Goal: Task Accomplishment & Management: Use online tool/utility

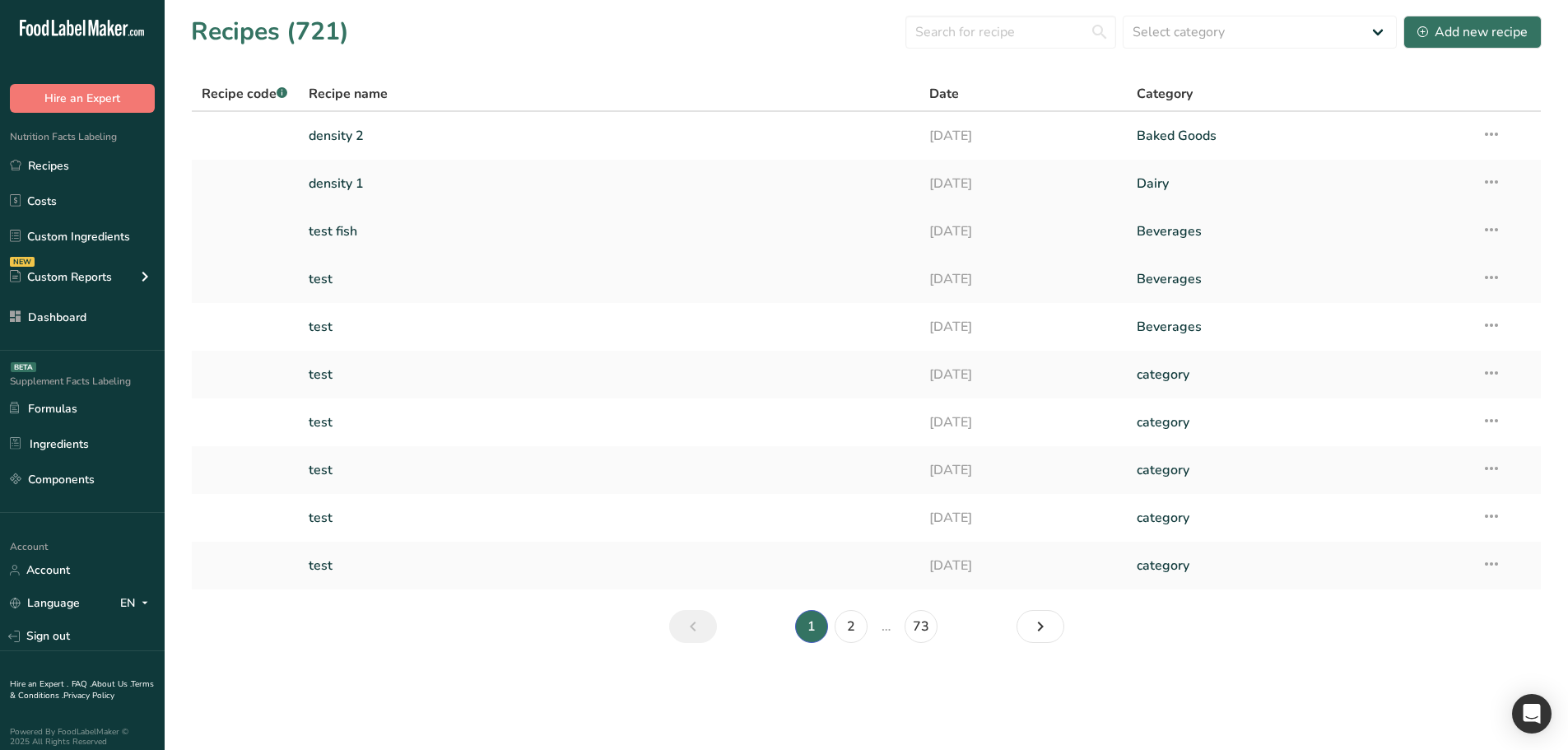
click at [374, 233] on link "test fish" at bounding box center [610, 231] width 602 height 34
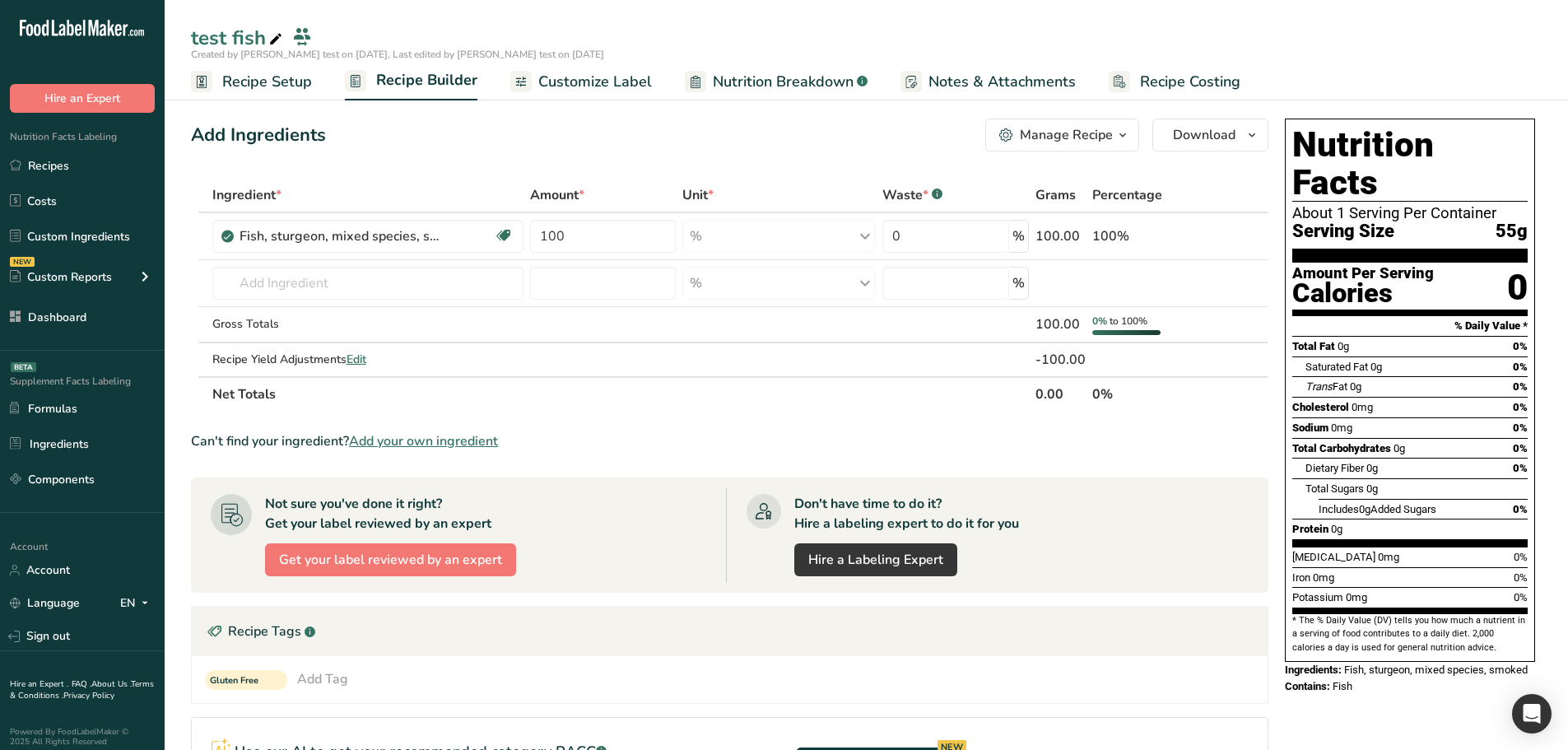
click at [305, 88] on span "Recipe Setup" at bounding box center [266, 82] width 90 height 23
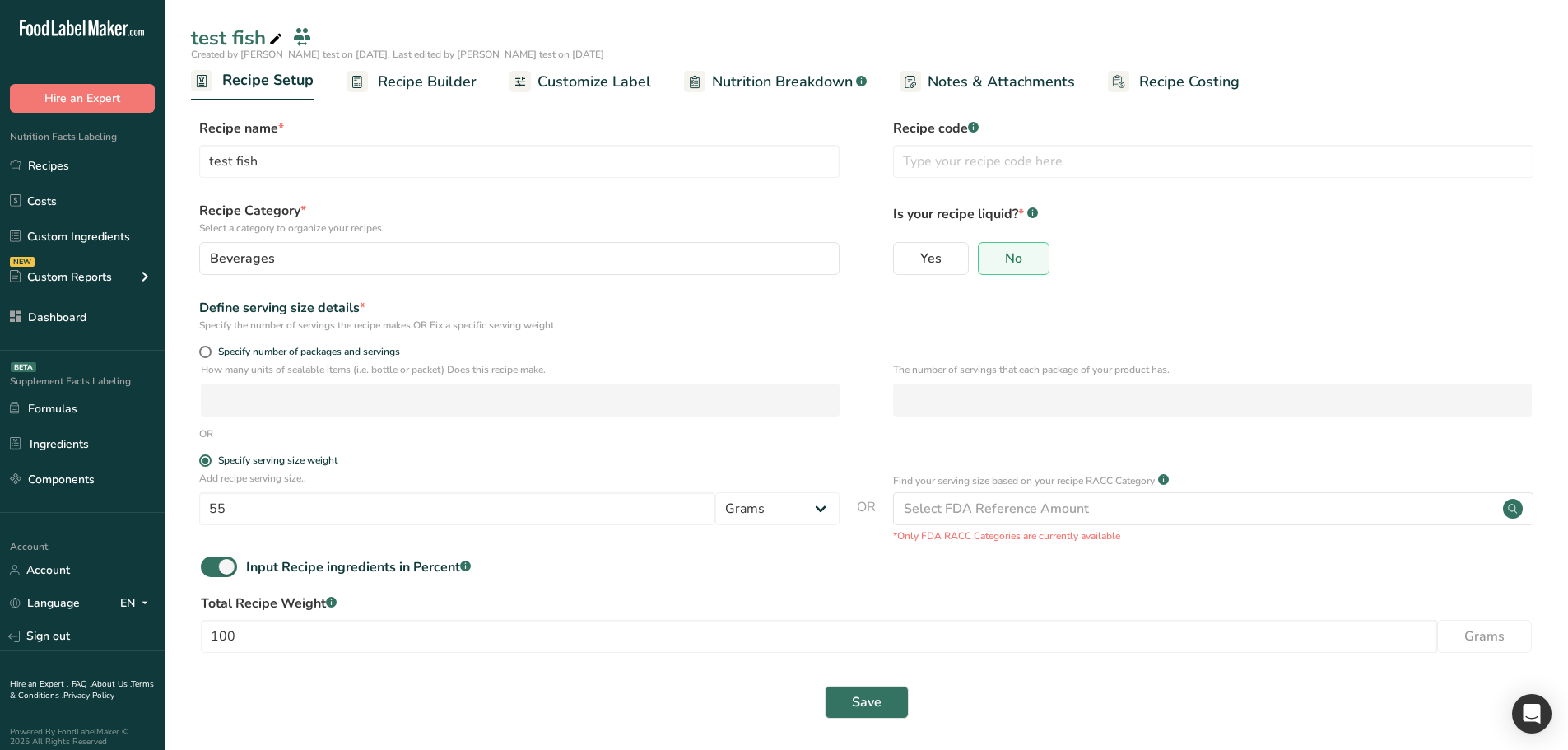
click at [389, 80] on span "Recipe Builder" at bounding box center [427, 82] width 99 height 23
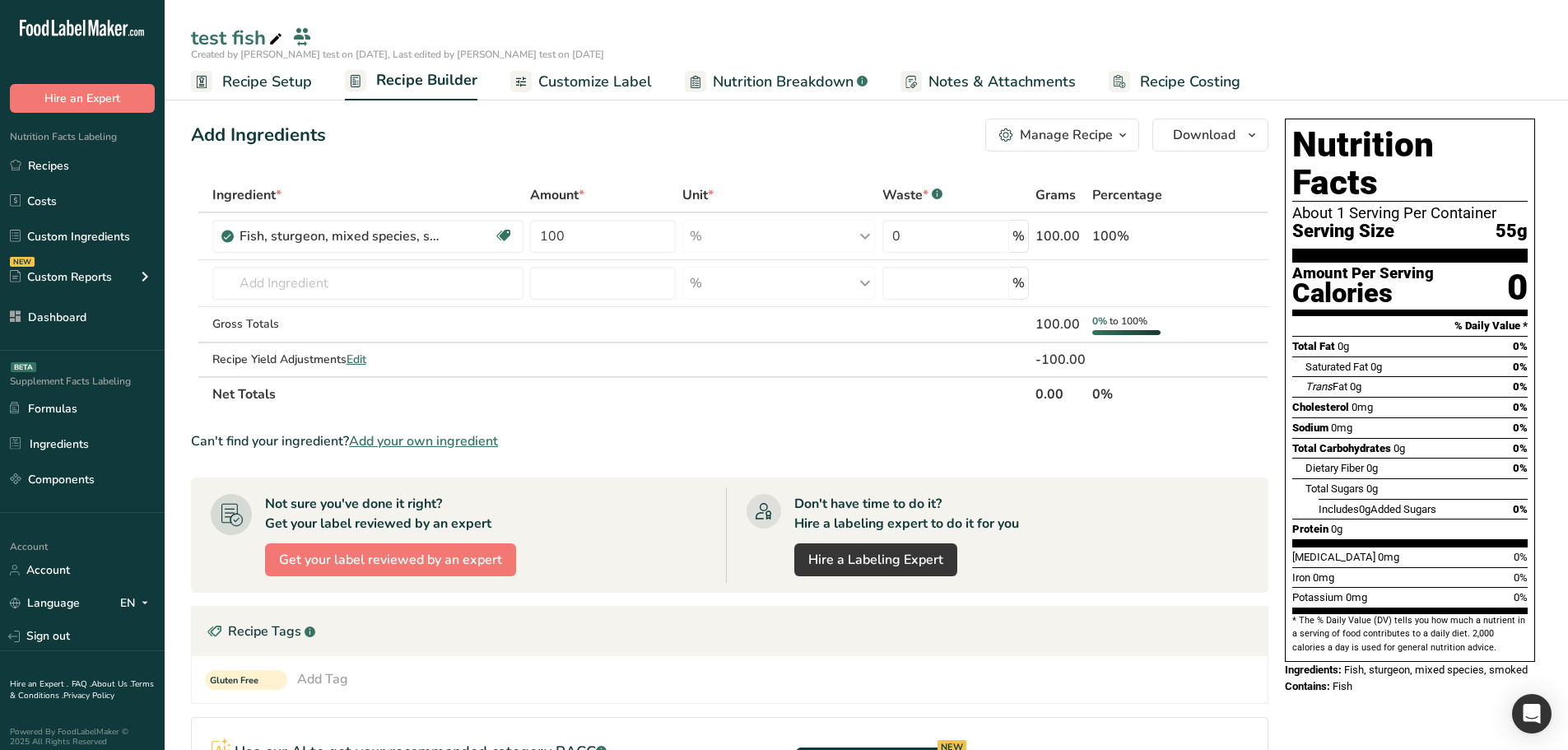
click at [733, 76] on span "Nutrition Breakdown" at bounding box center [783, 82] width 141 height 23
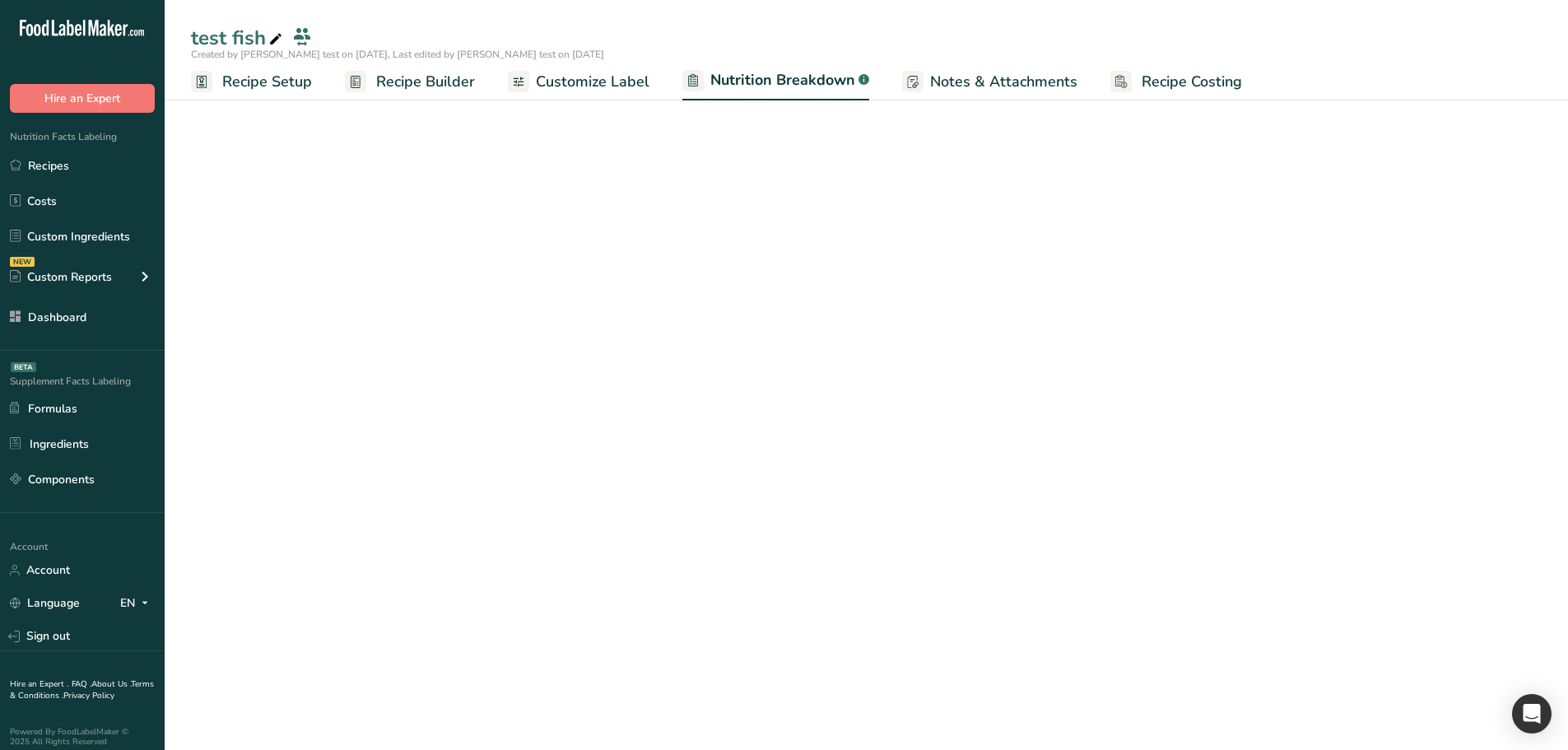
select select "Calories"
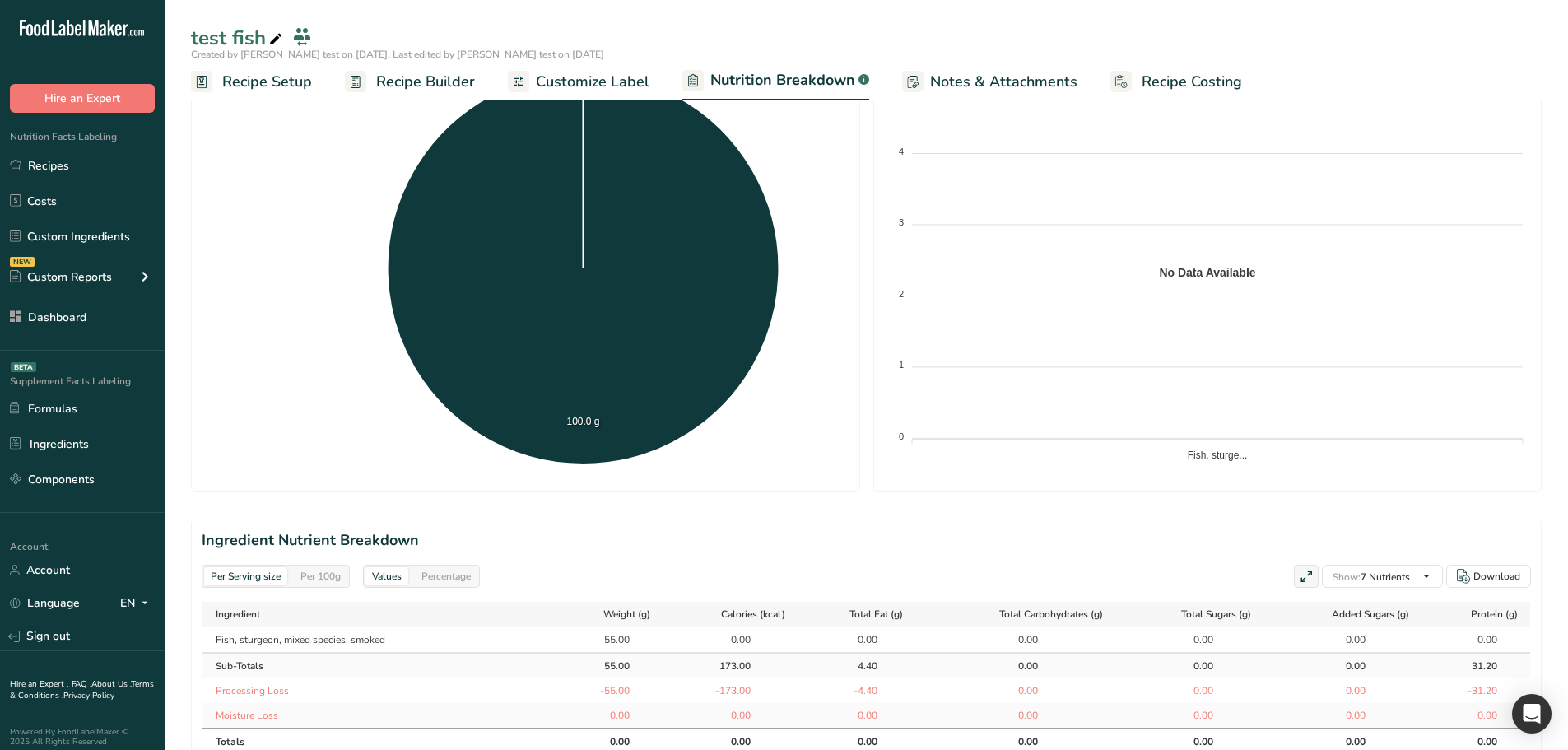
scroll to position [329, 0]
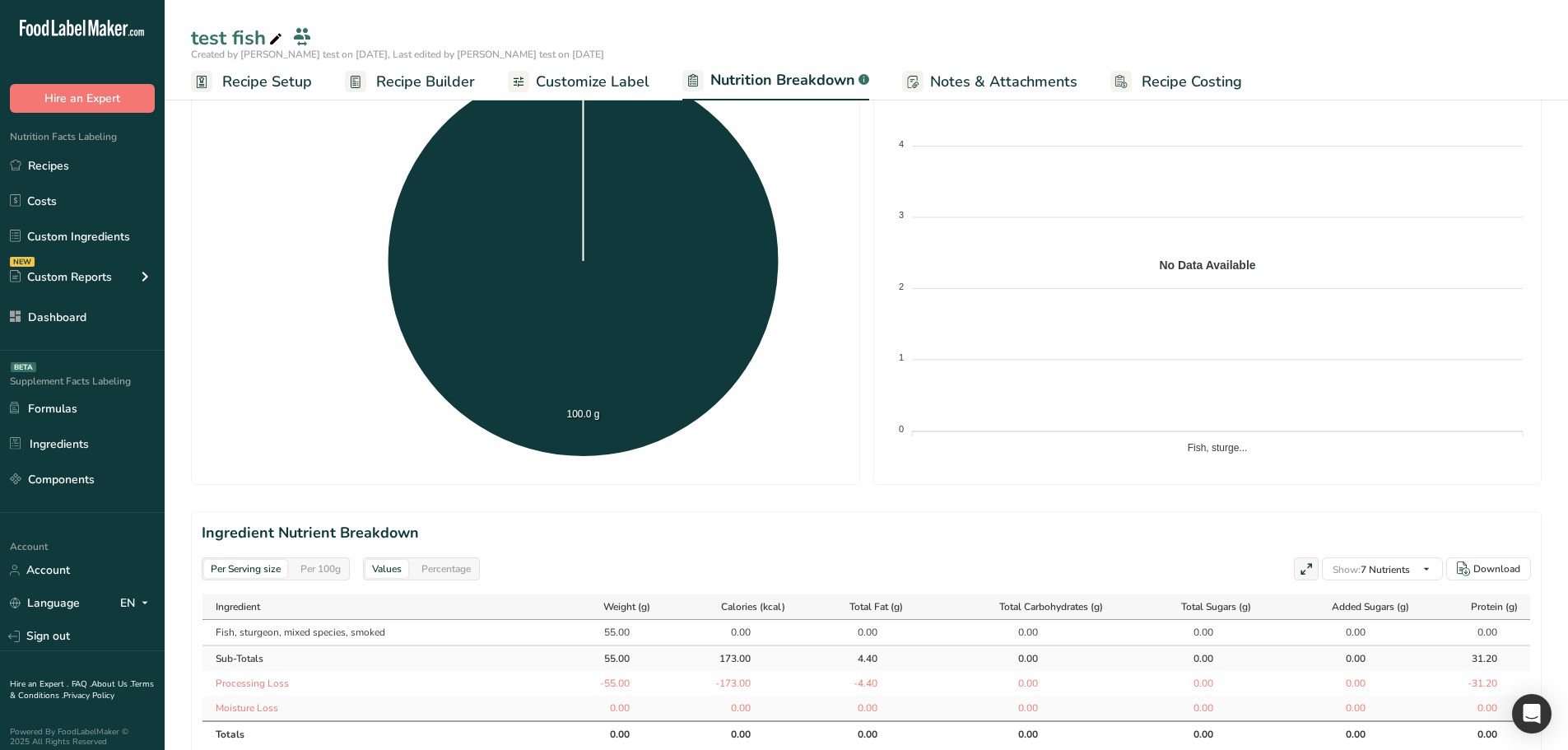
click at [313, 575] on div "Per 100g" at bounding box center [321, 569] width 54 height 18
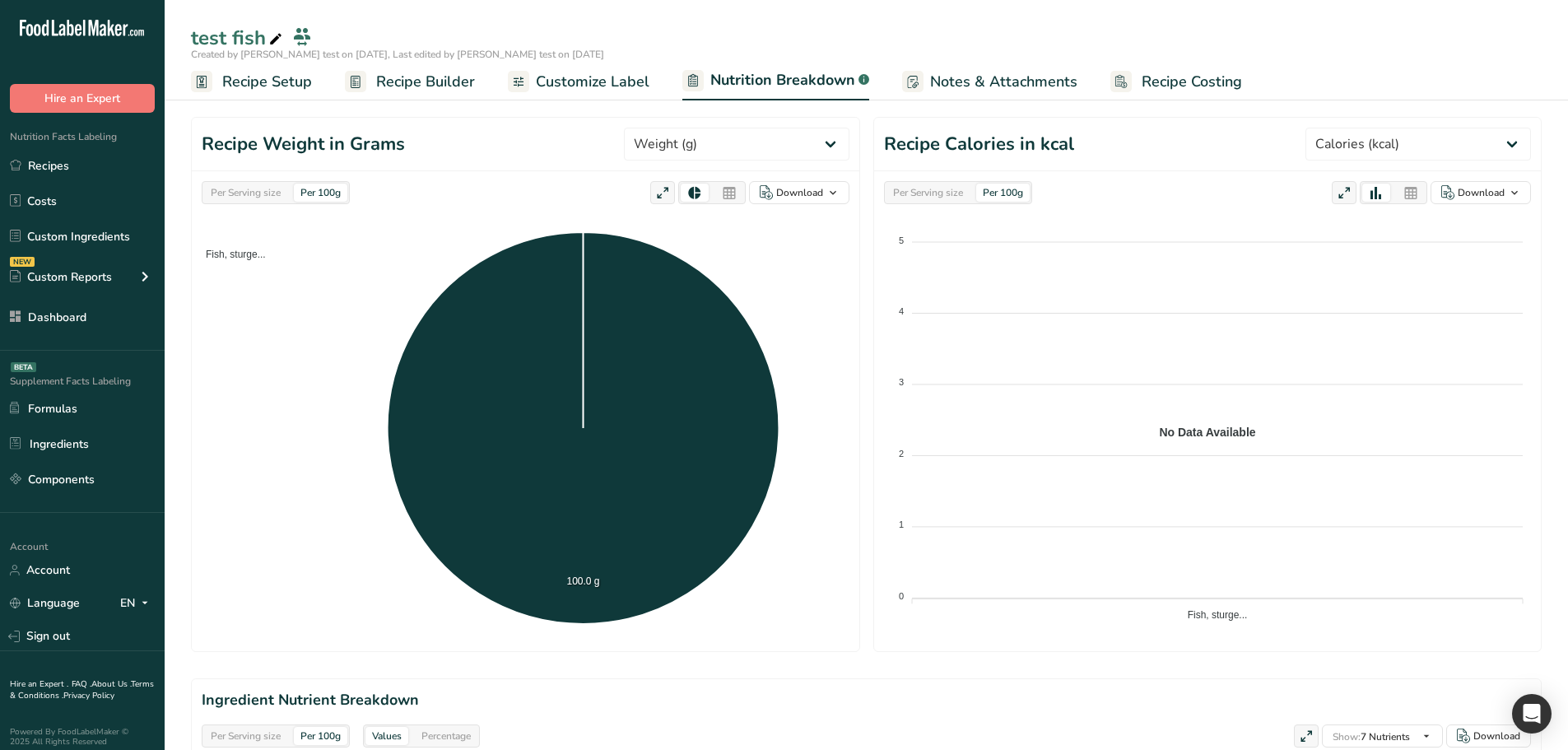
scroll to position [82, 0]
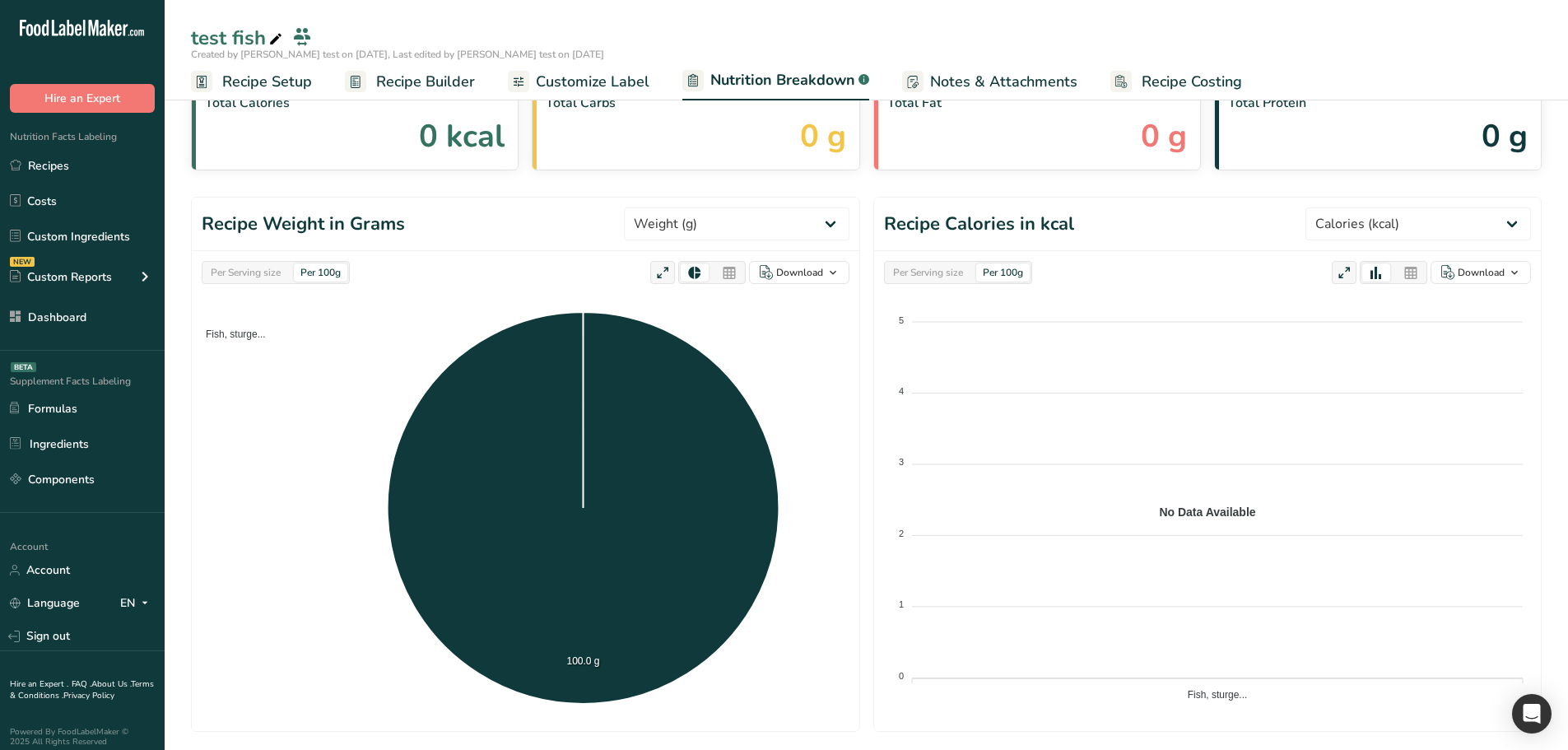
click at [245, 277] on div "Per Serving size" at bounding box center [245, 273] width 83 height 18
click at [329, 266] on div "Per 100g" at bounding box center [321, 273] width 54 height 18
click at [259, 88] on span "Recipe Setup" at bounding box center [266, 82] width 90 height 23
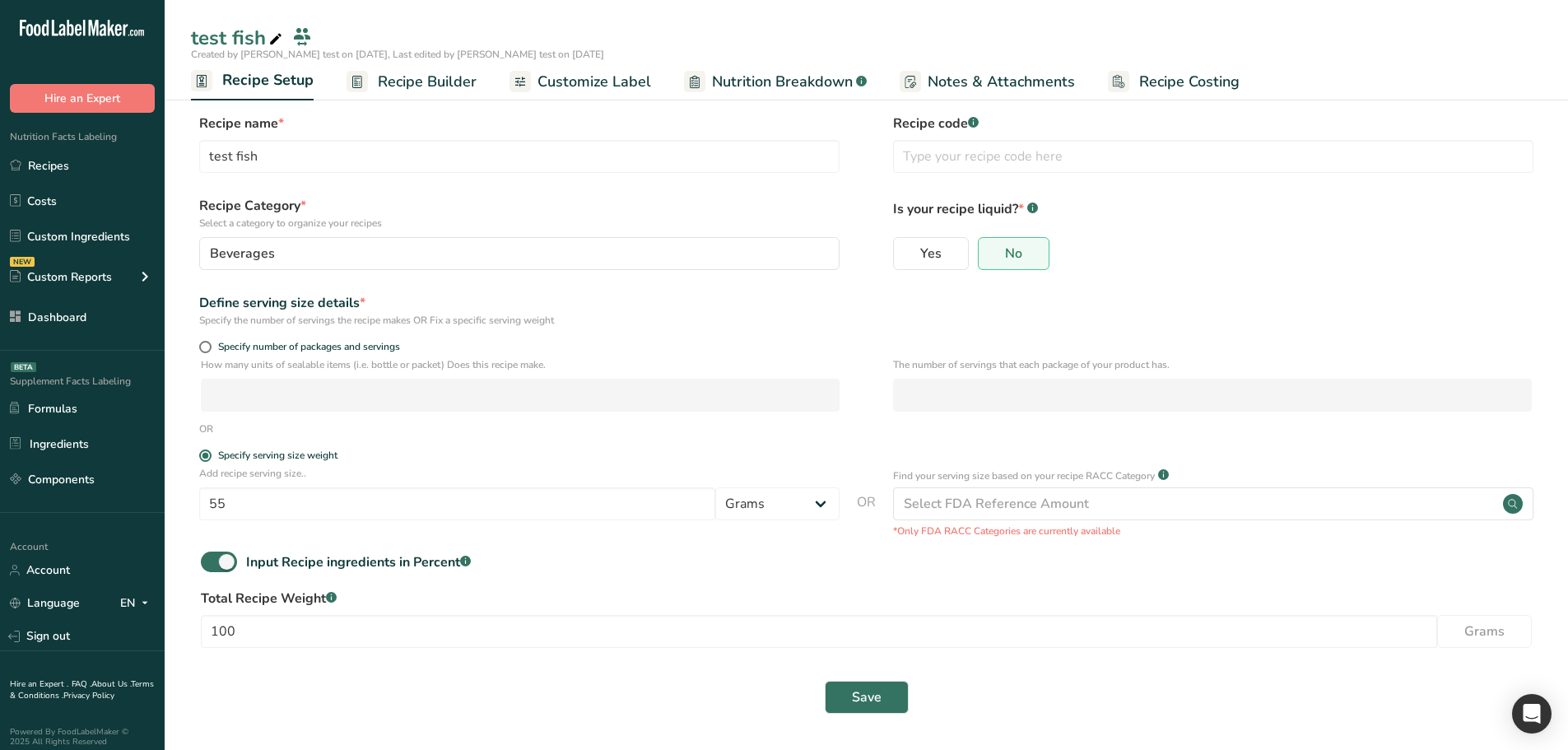
scroll to position [5, 0]
click at [224, 572] on span at bounding box center [219, 562] width 36 height 21
click at [212, 567] on input "Input Recipe ingredients in Percent .a-a{fill:#347362;}.b-a{fill:#fff;}" at bounding box center [206, 561] width 11 height 11
checkbox input "false"
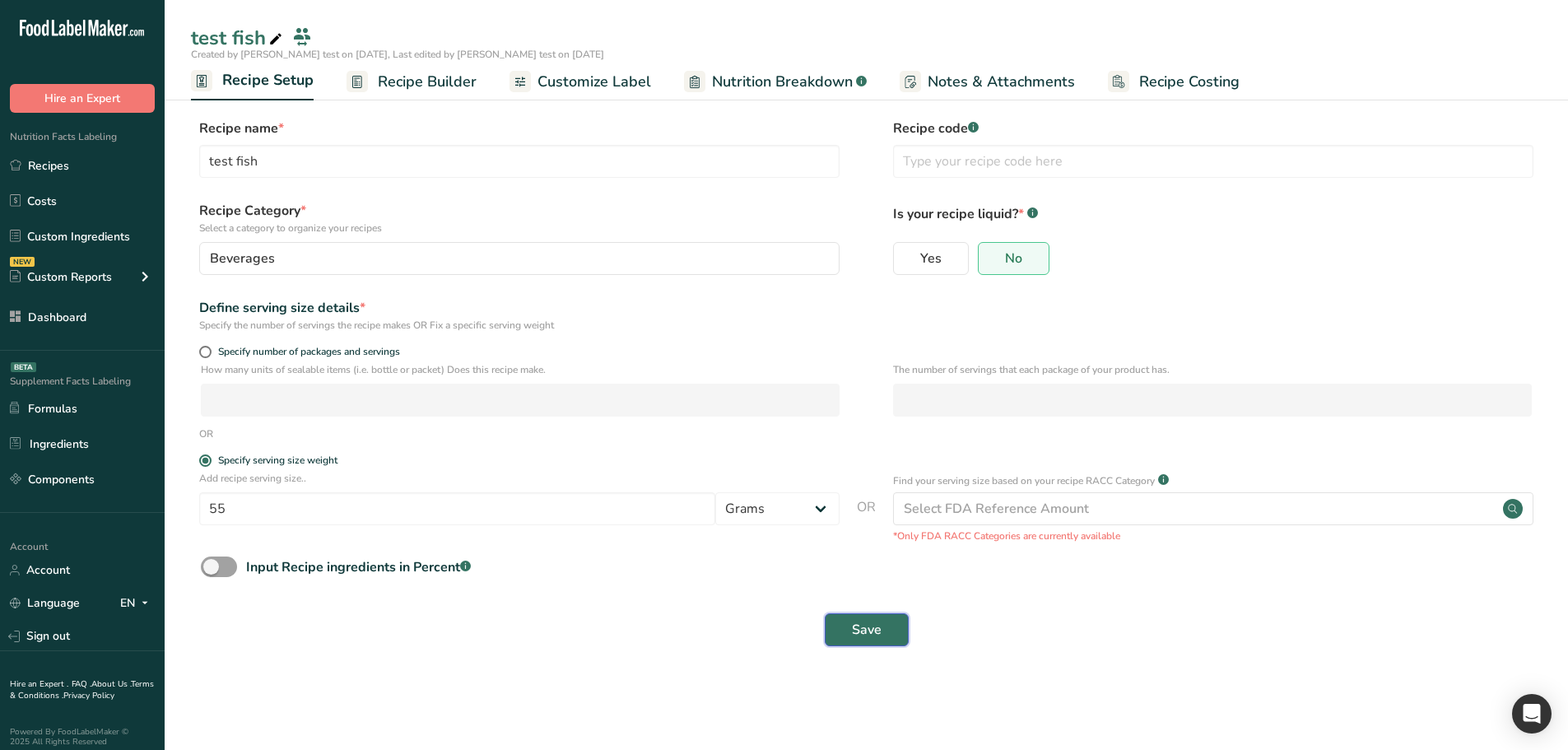
click at [834, 636] on button "Save" at bounding box center [867, 629] width 84 height 33
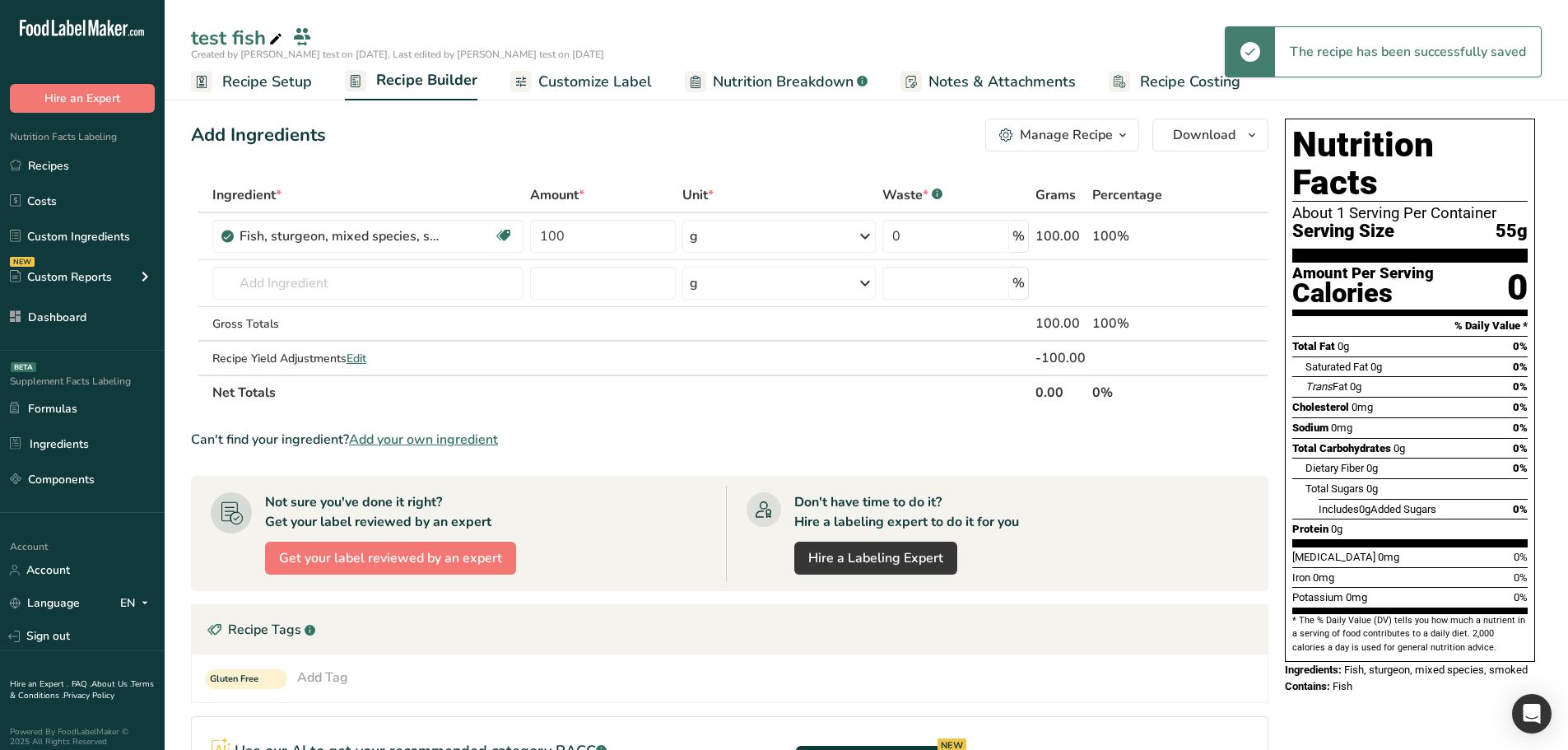
click at [742, 83] on span "Nutrition Breakdown" at bounding box center [783, 82] width 141 height 23
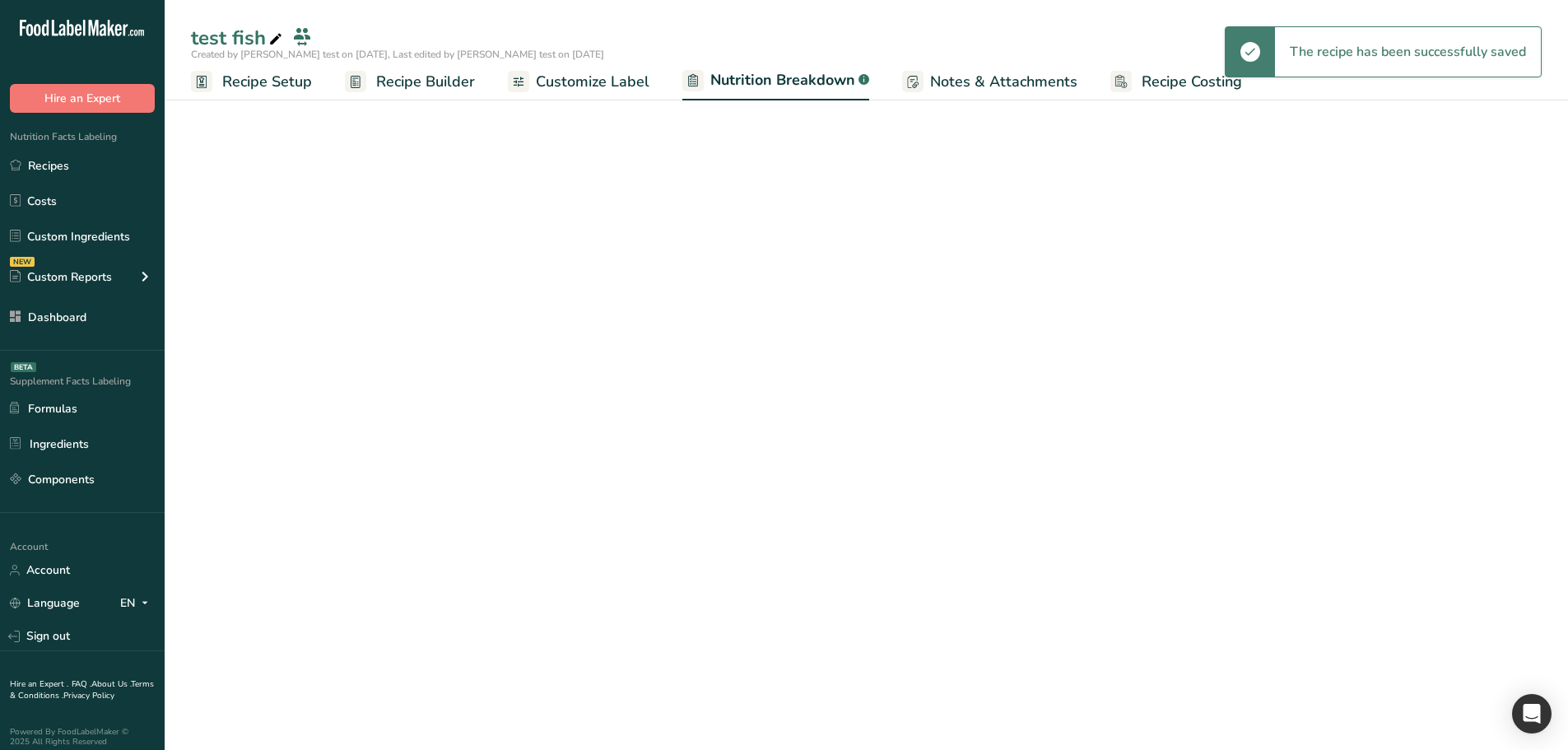
select select "Calories"
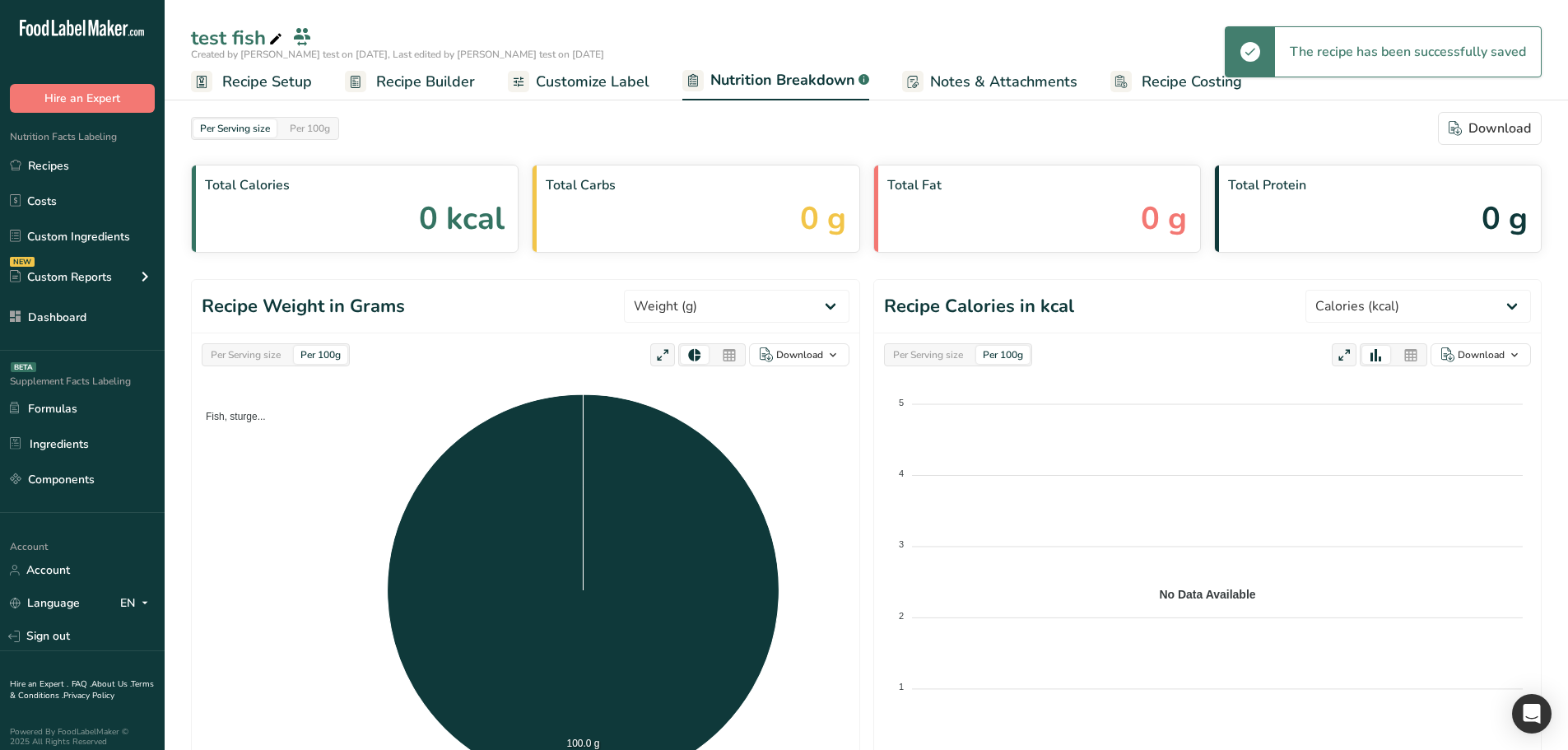
click at [279, 350] on div "Per Serving size" at bounding box center [245, 355] width 83 height 18
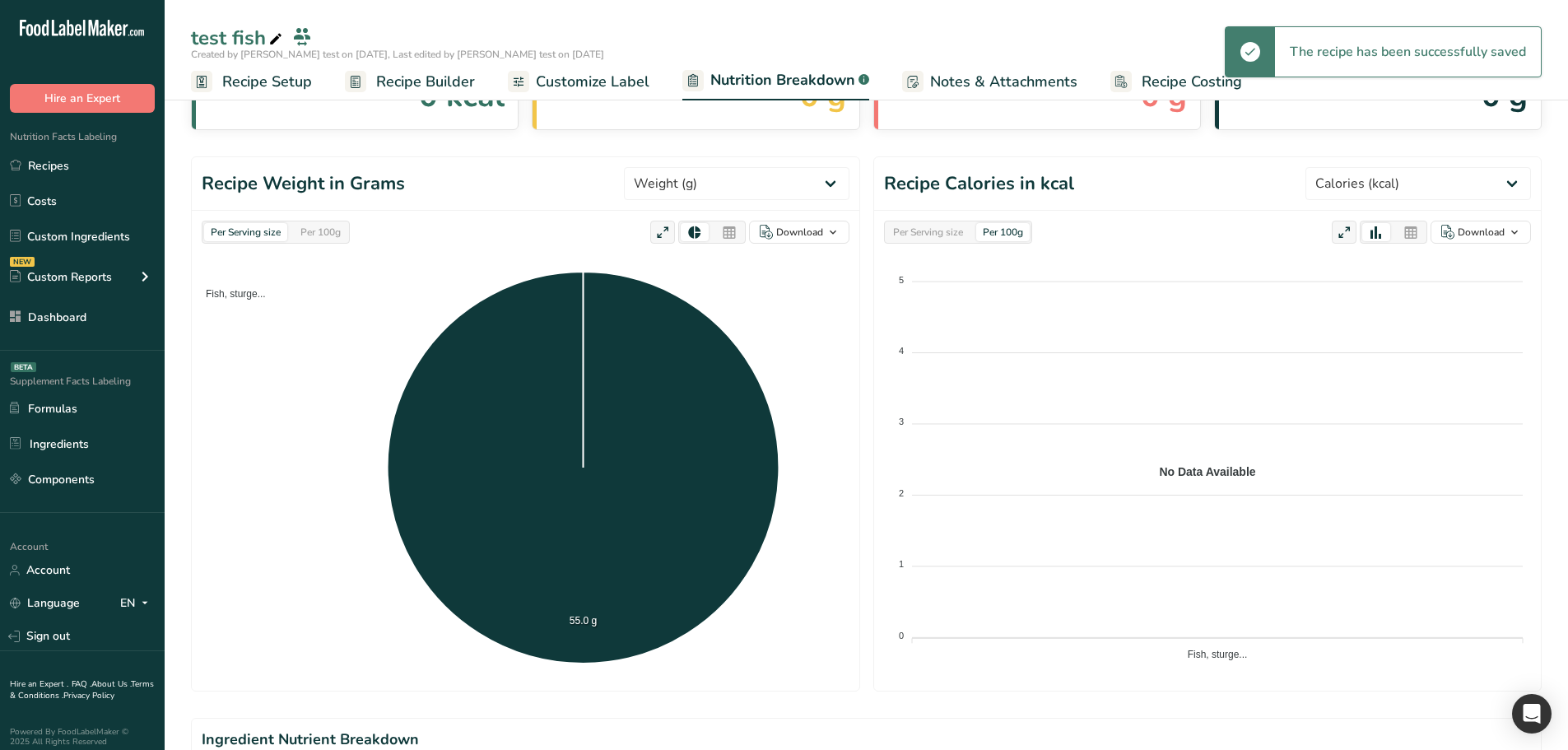
scroll to position [165, 0]
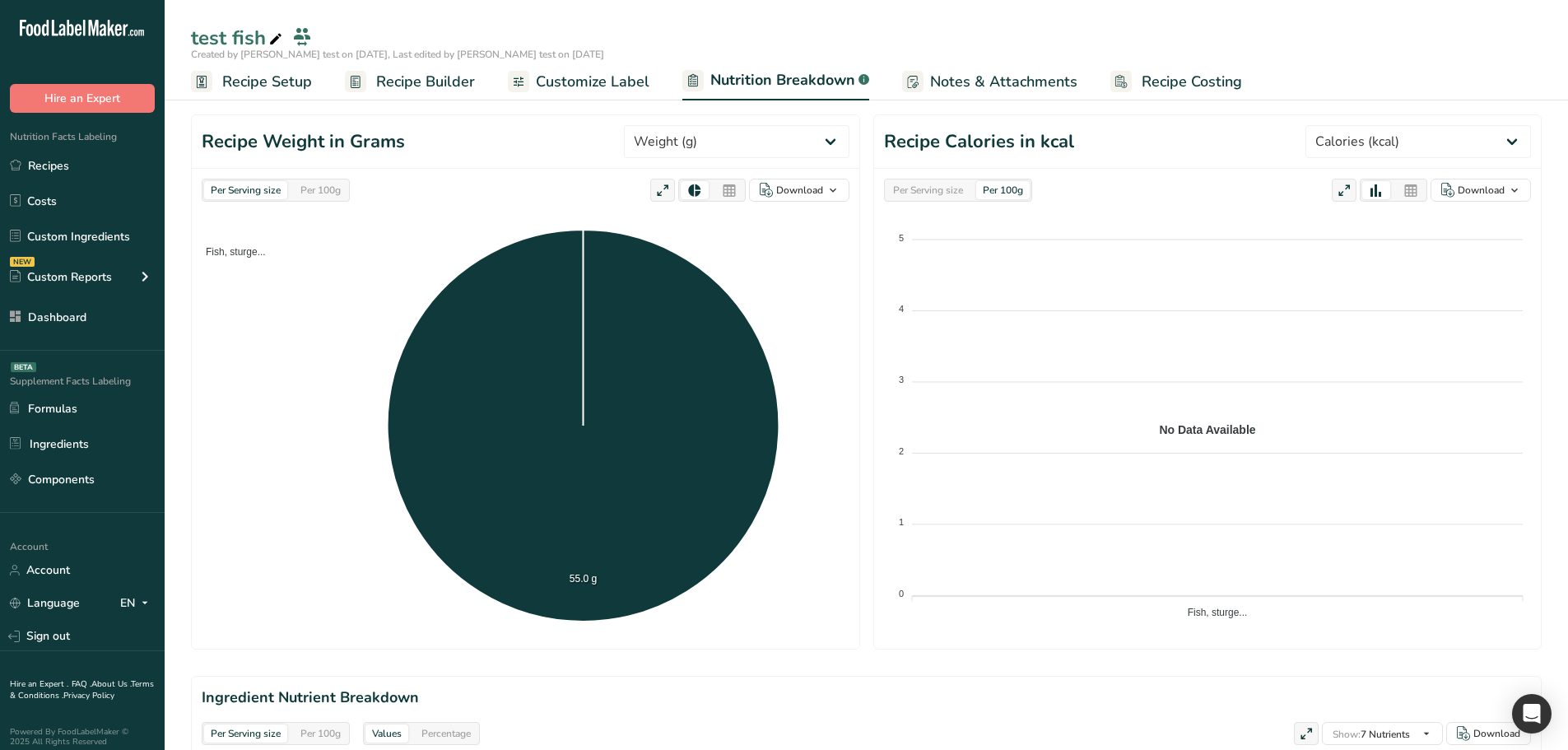
click at [335, 199] on div "Per 100g" at bounding box center [321, 190] width 54 height 18
click at [261, 199] on div "Per Serving size" at bounding box center [245, 190] width 83 height 18
click at [307, 192] on div "Per 100g" at bounding box center [321, 190] width 54 height 18
click at [265, 192] on div "Per Serving size" at bounding box center [245, 190] width 83 height 18
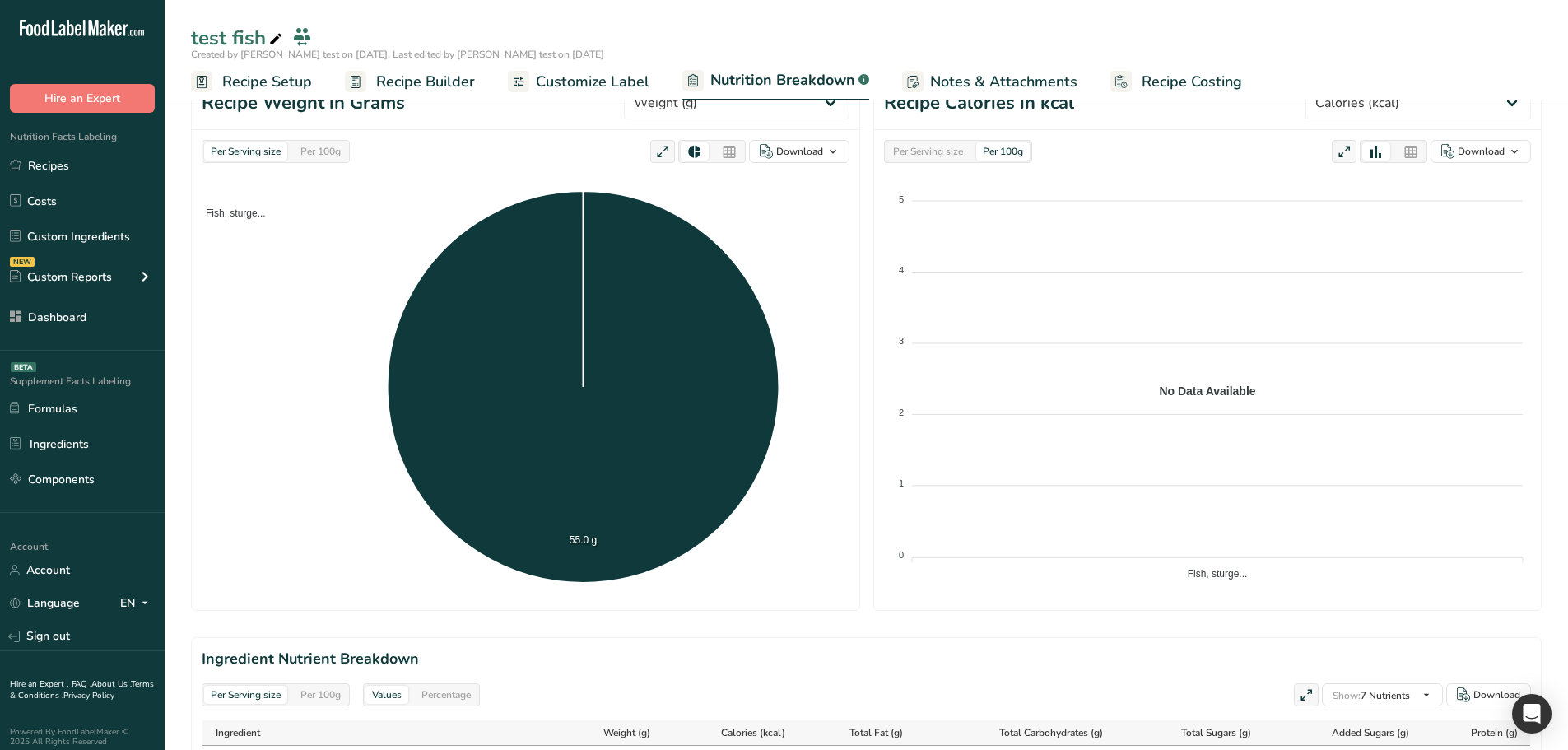
scroll to position [82, 0]
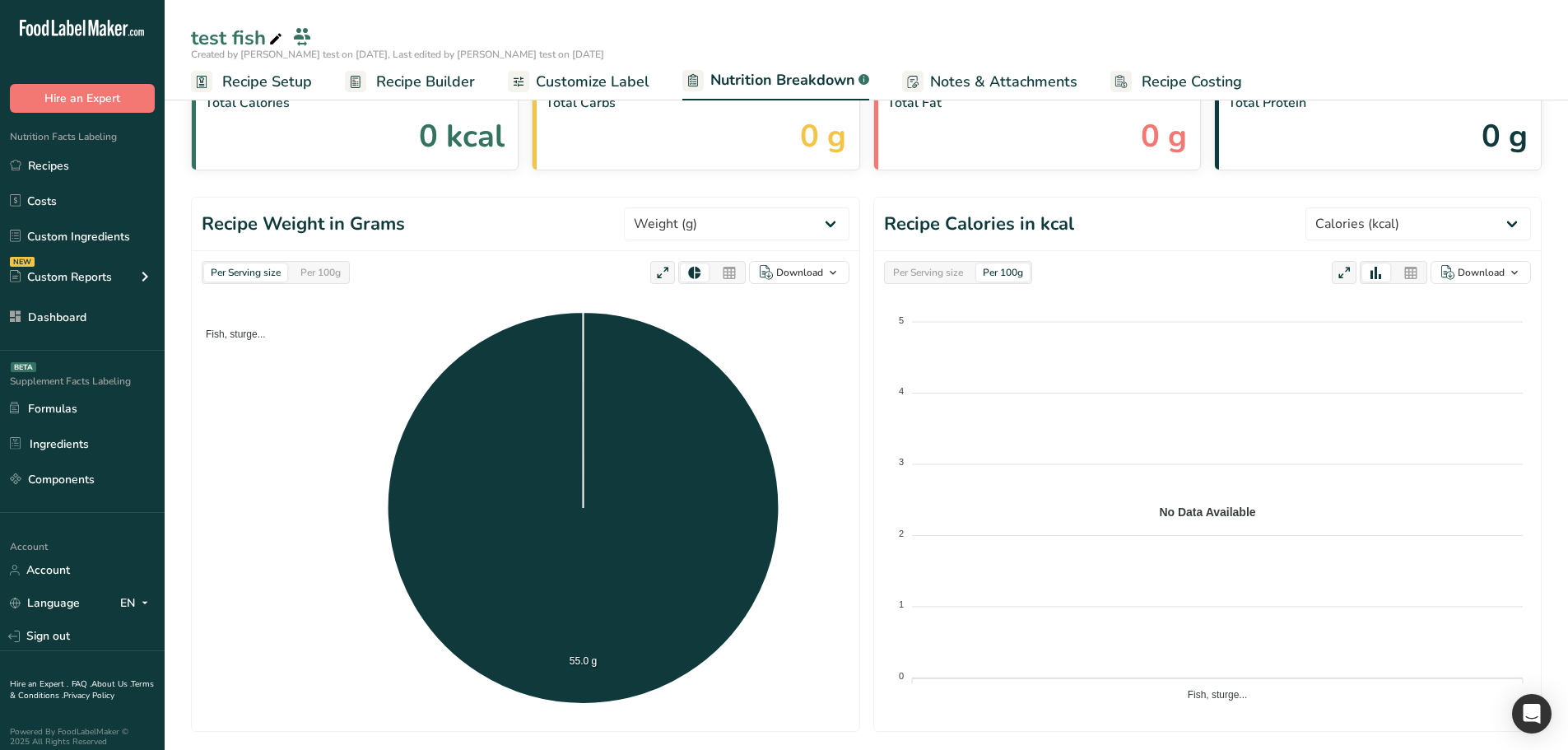
click at [293, 85] on span "Recipe Setup" at bounding box center [266, 82] width 90 height 23
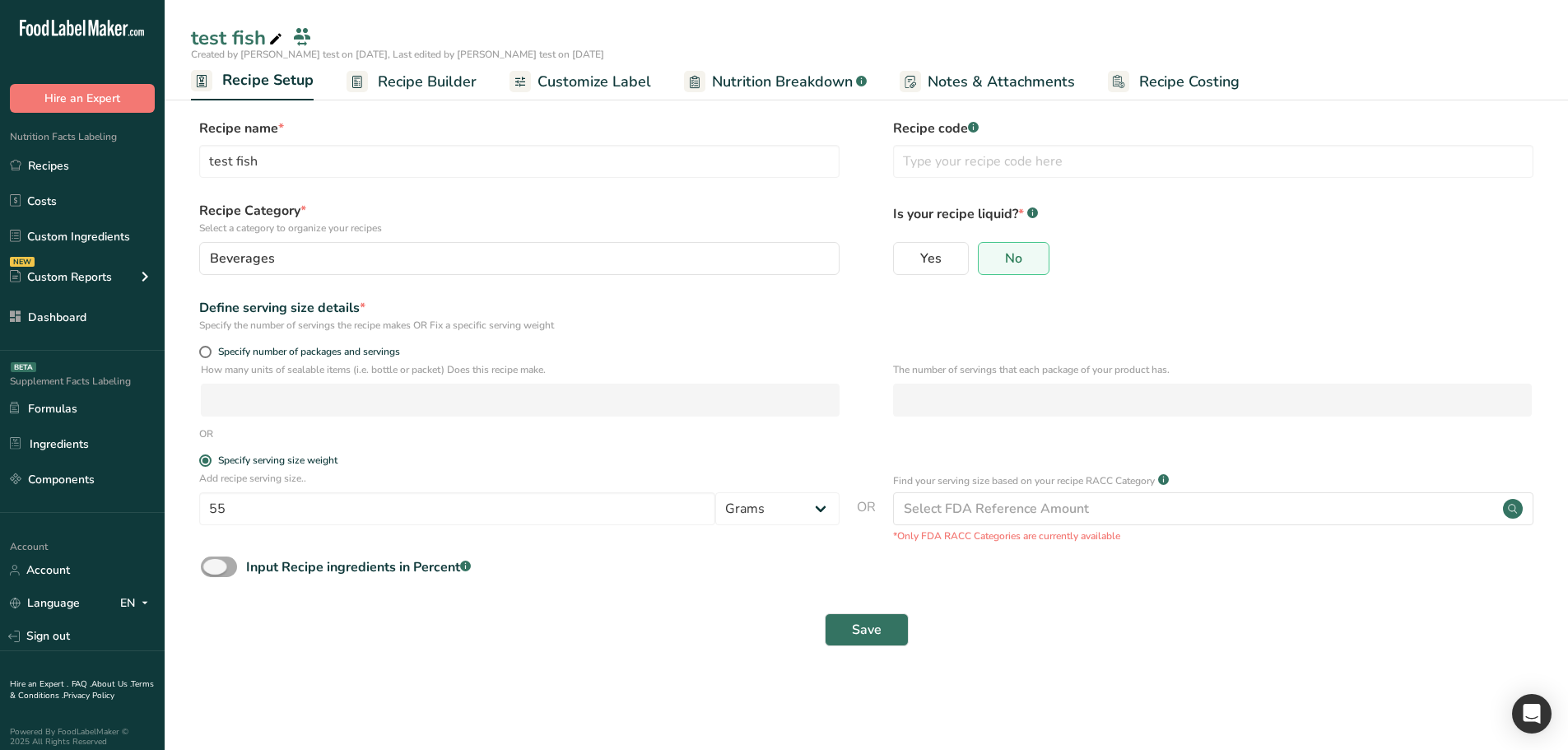
click at [217, 559] on span at bounding box center [219, 566] width 36 height 21
click at [212, 561] on input "Input Recipe ingredients in Percent .a-a{fill:#347362;}.b-a{fill:#fff;}" at bounding box center [206, 566] width 11 height 11
checkbox input "true"
click at [866, 683] on div "Save" at bounding box center [866, 702] width 1351 height 53
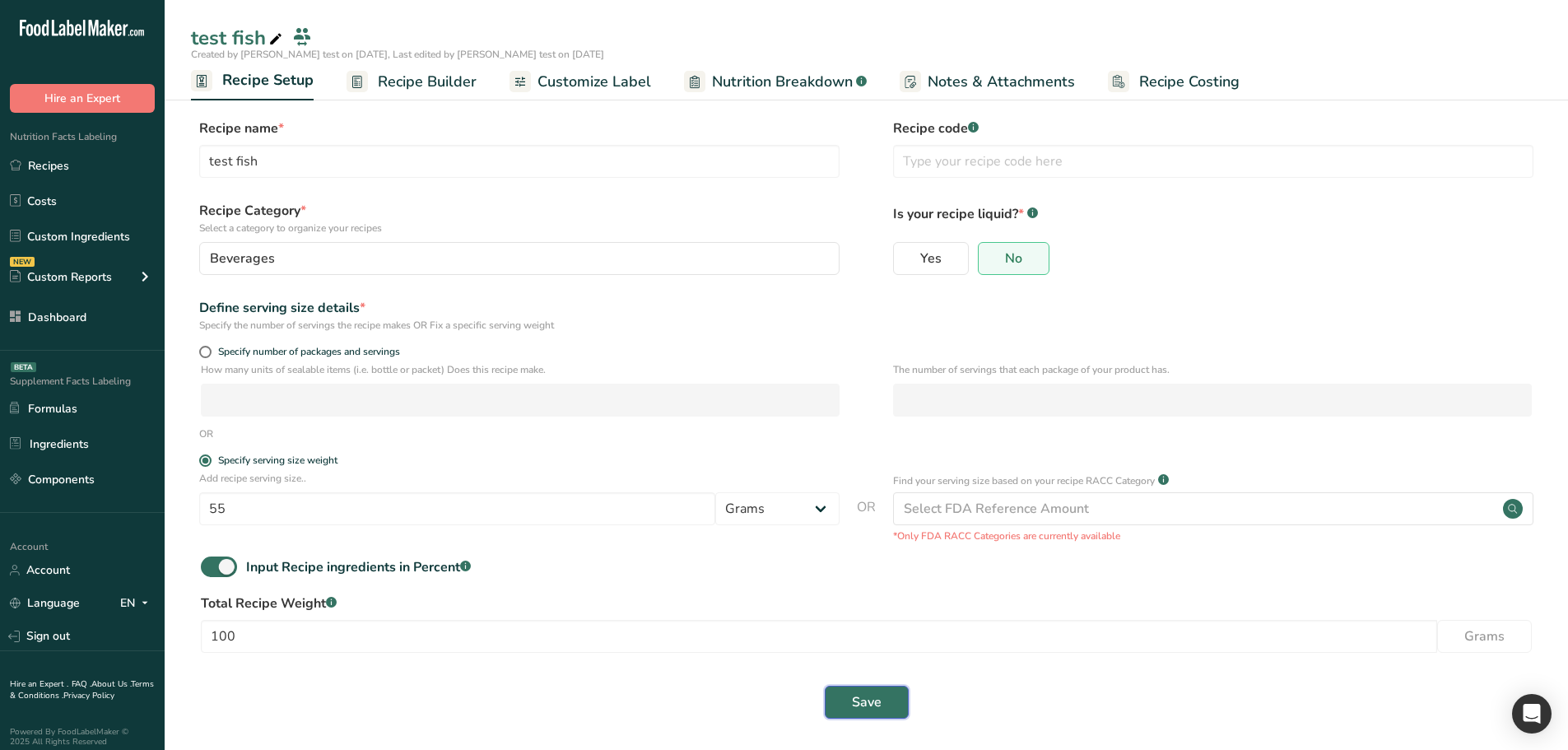
click at [874, 691] on button "Save" at bounding box center [867, 702] width 84 height 33
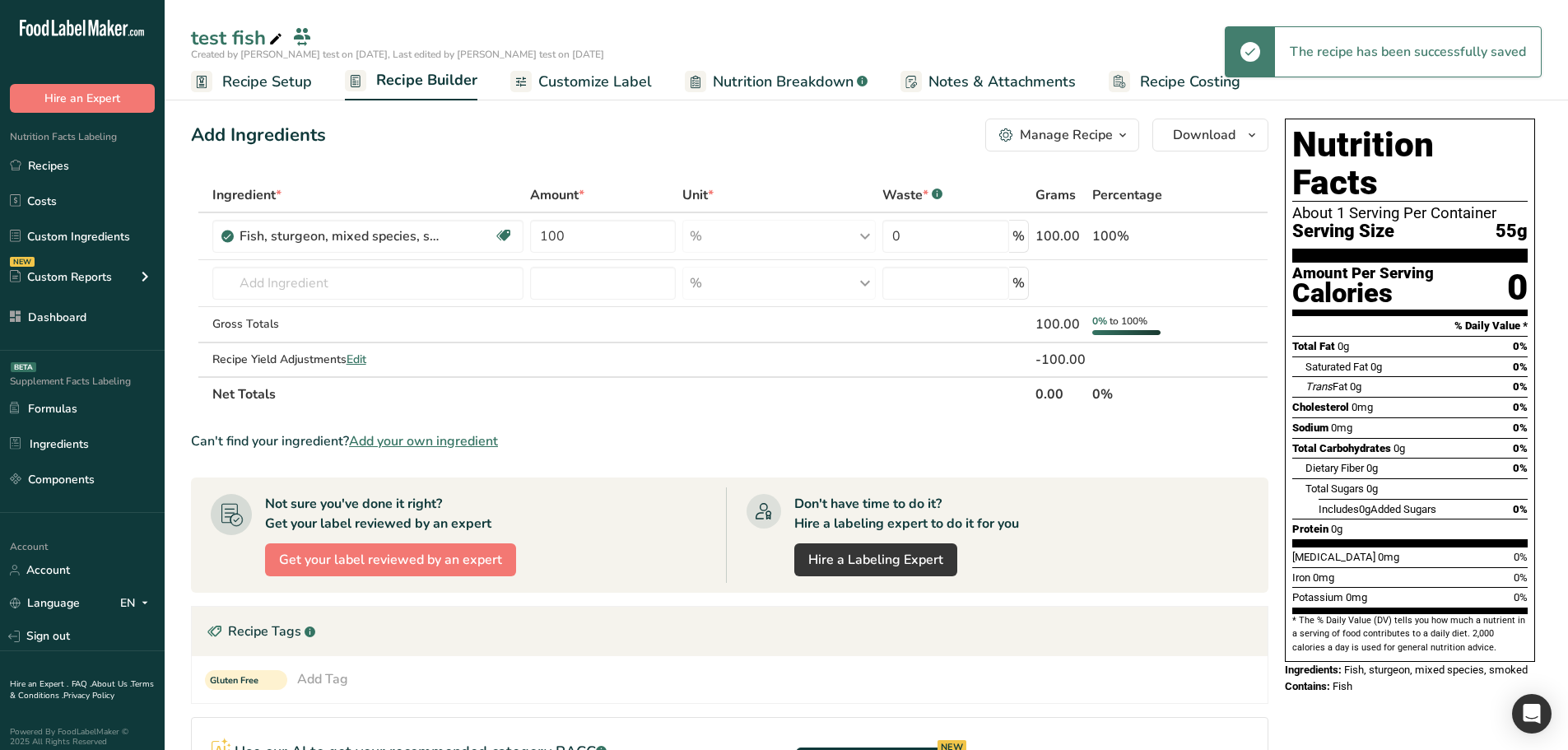
click at [710, 65] on link "Nutrition Breakdown .a-a{fill:#347362;}.b-a{fill:#fff;}" at bounding box center [776, 82] width 183 height 37
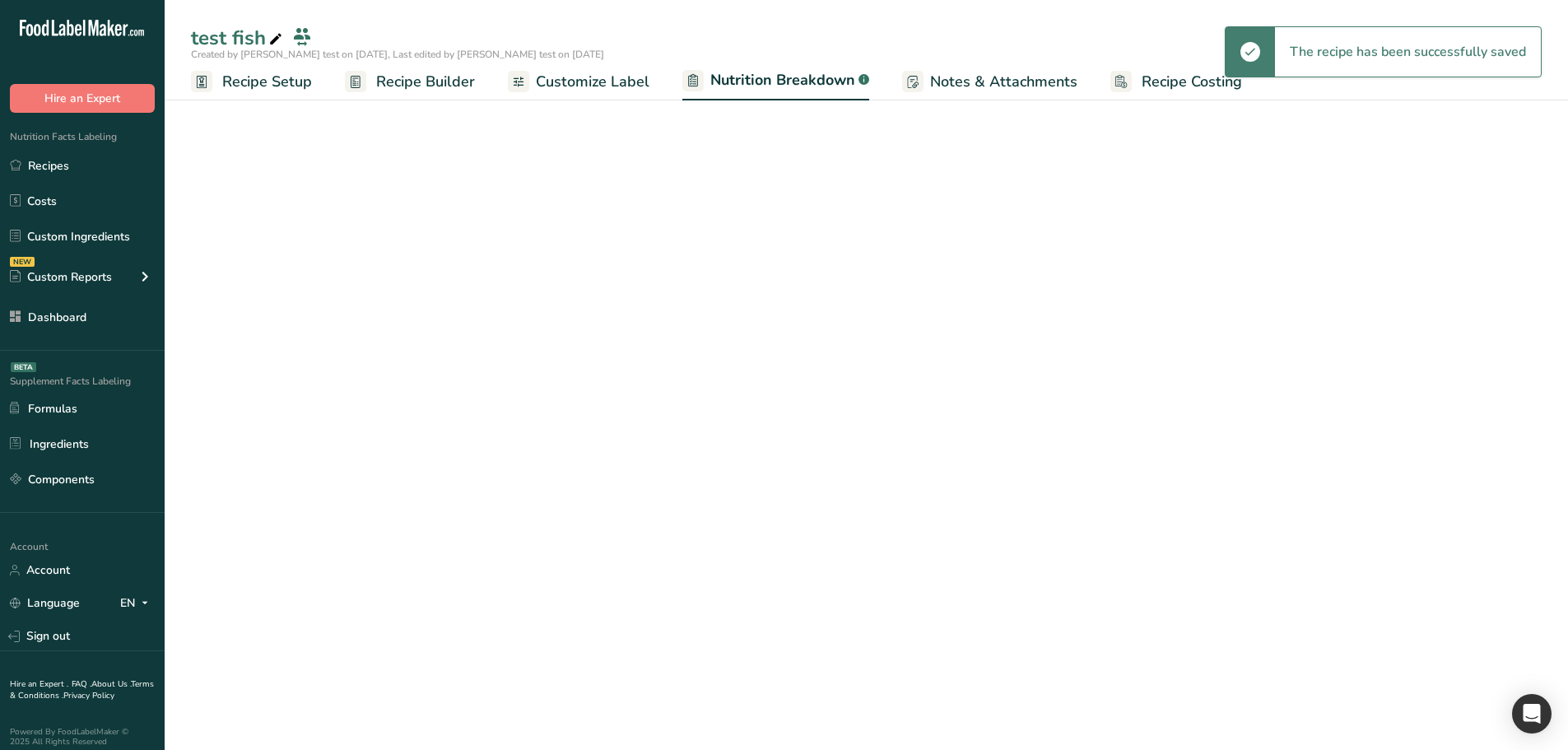
select select "Calories"
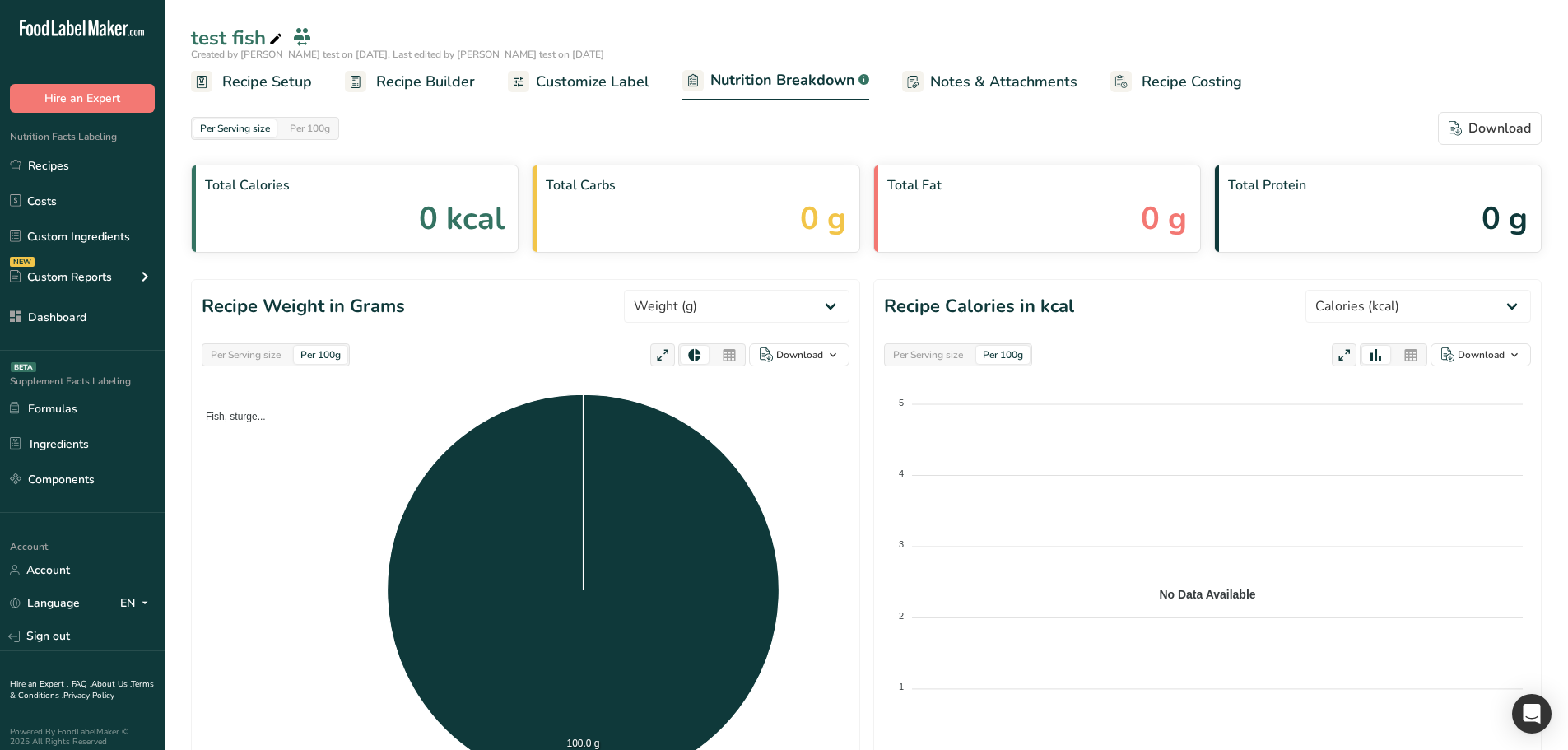
click at [253, 356] on div "Per Serving size" at bounding box center [245, 355] width 83 height 18
click at [316, 356] on div "Per 100g" at bounding box center [321, 355] width 54 height 18
click at [265, 105] on div "Show in Serving Size" at bounding box center [236, 102] width 109 height 18
click at [264, 87] on span "Recipe Setup" at bounding box center [266, 82] width 90 height 23
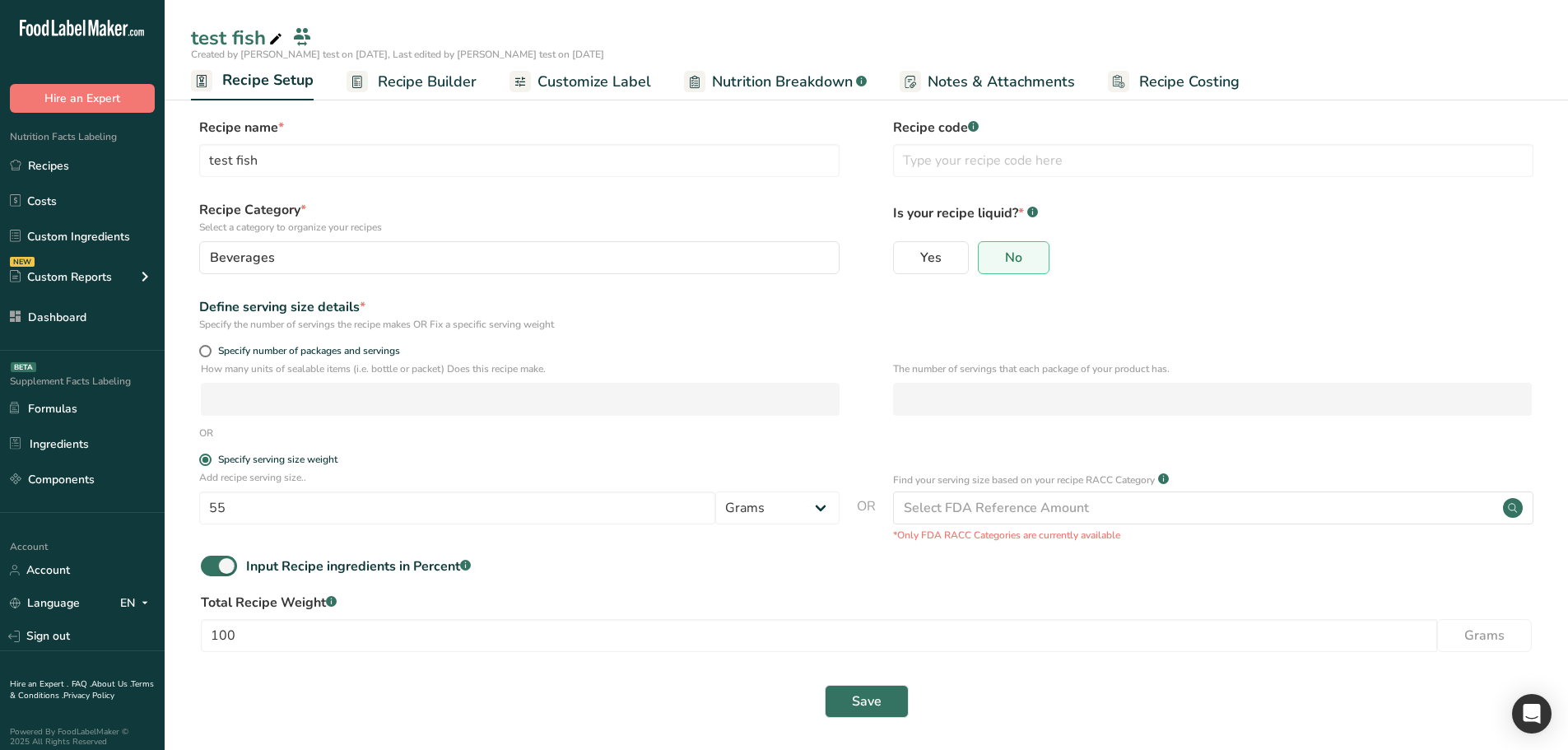
scroll to position [5, 0]
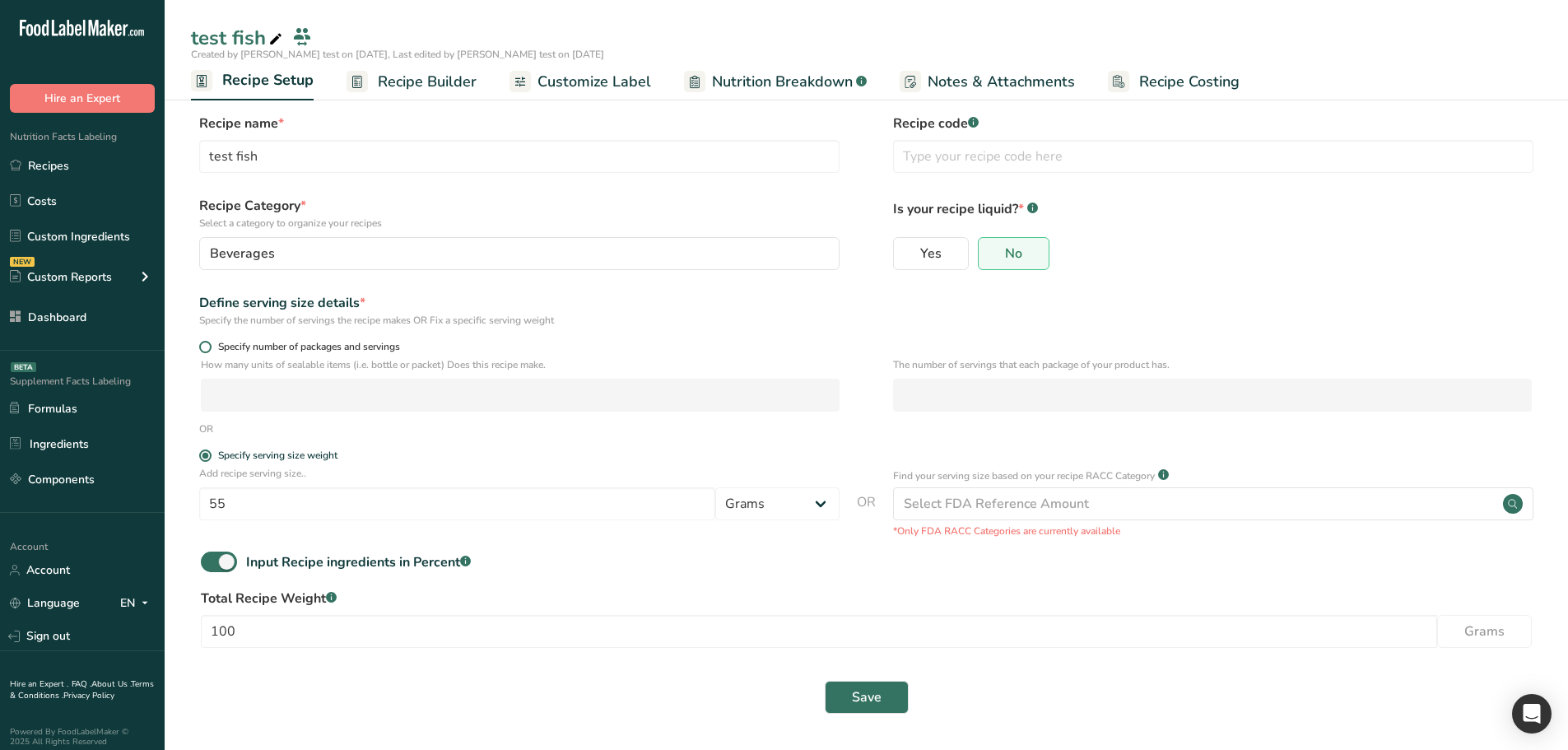
click at [266, 352] on span "Specify number of packages and servings" at bounding box center [306, 347] width 188 height 13
click at [210, 352] on input "Specify number of packages and servings" at bounding box center [204, 347] width 11 height 11
radio input "true"
radio input "false"
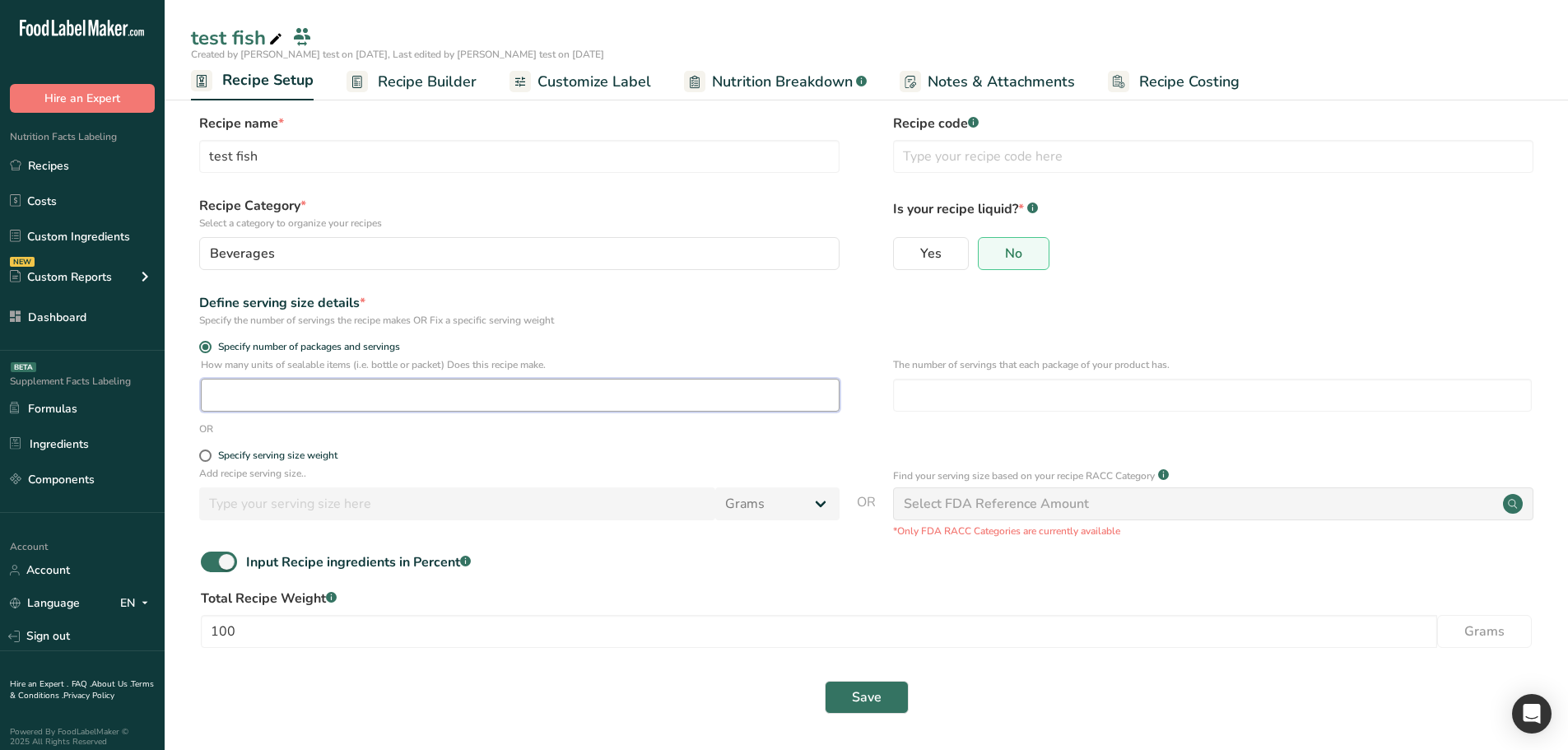
click at [399, 389] on input "number" at bounding box center [520, 395] width 639 height 33
type input "1"
click at [905, 387] on input "number" at bounding box center [1212, 395] width 639 height 33
type input "1"
click at [232, 563] on span at bounding box center [219, 562] width 36 height 21
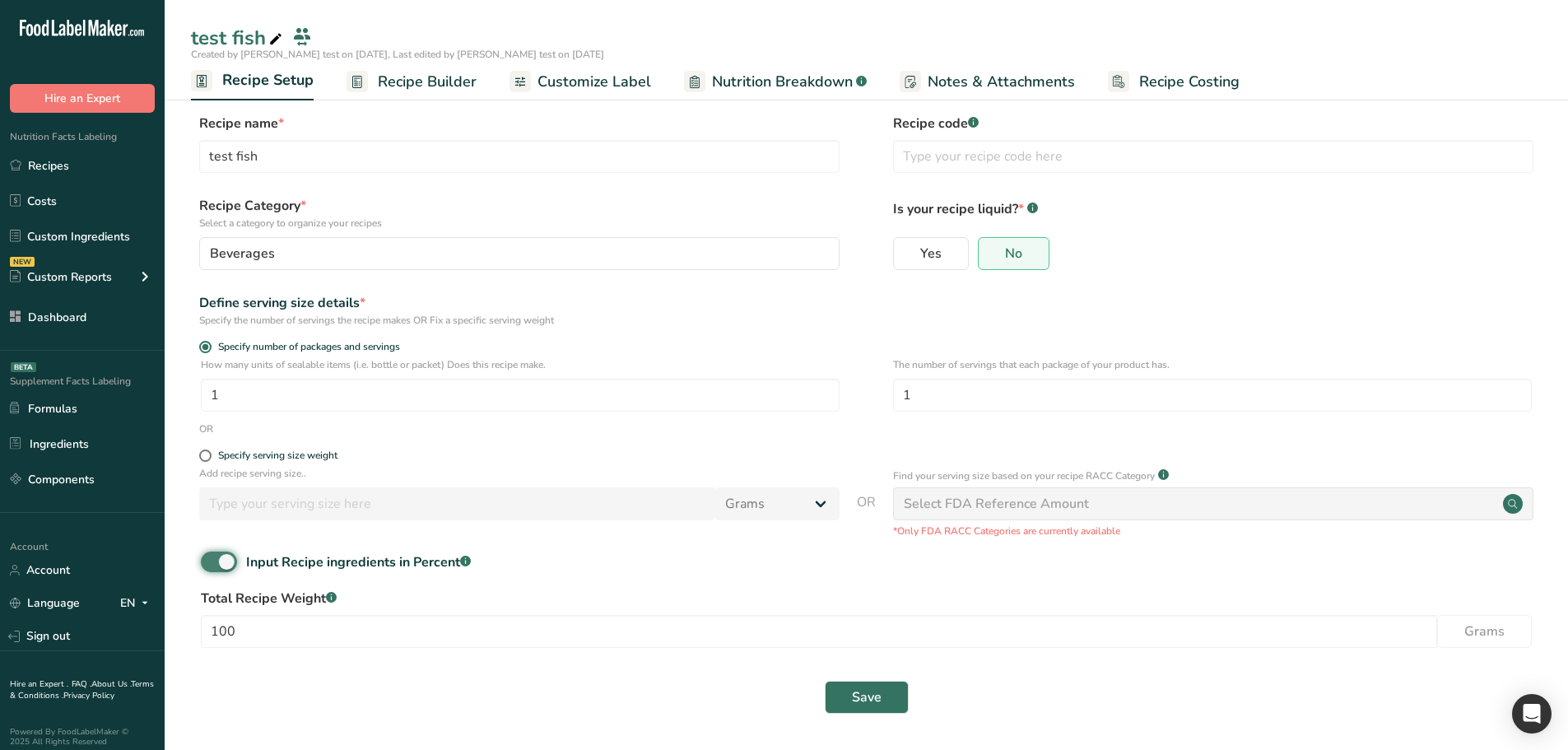
click at [212, 563] on input "Input Recipe ingredients in Percent .a-a{fill:#347362;}.b-a{fill:#fff;}" at bounding box center [206, 561] width 11 height 11
checkbox input "false"
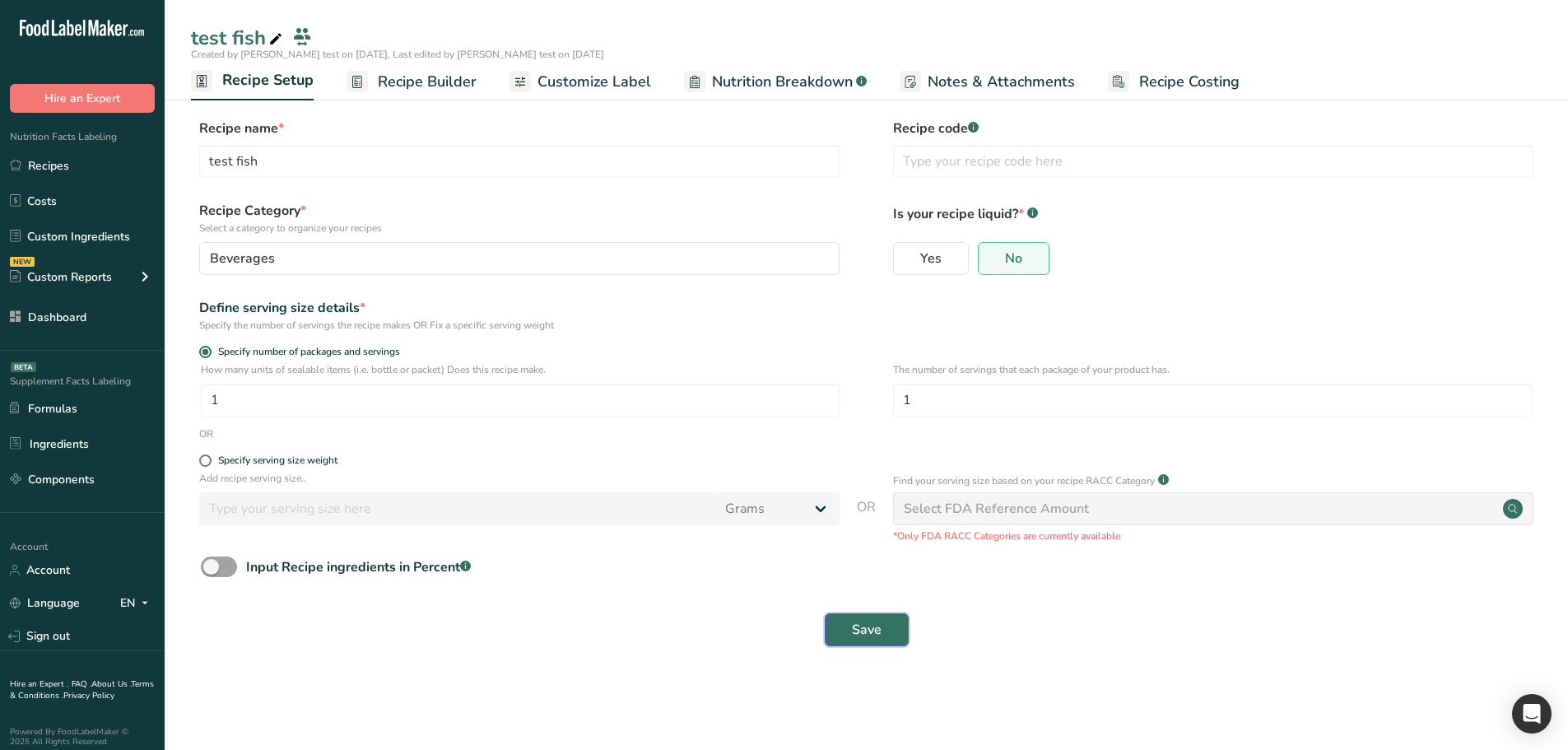
click at [859, 640] on button "Save" at bounding box center [867, 629] width 84 height 33
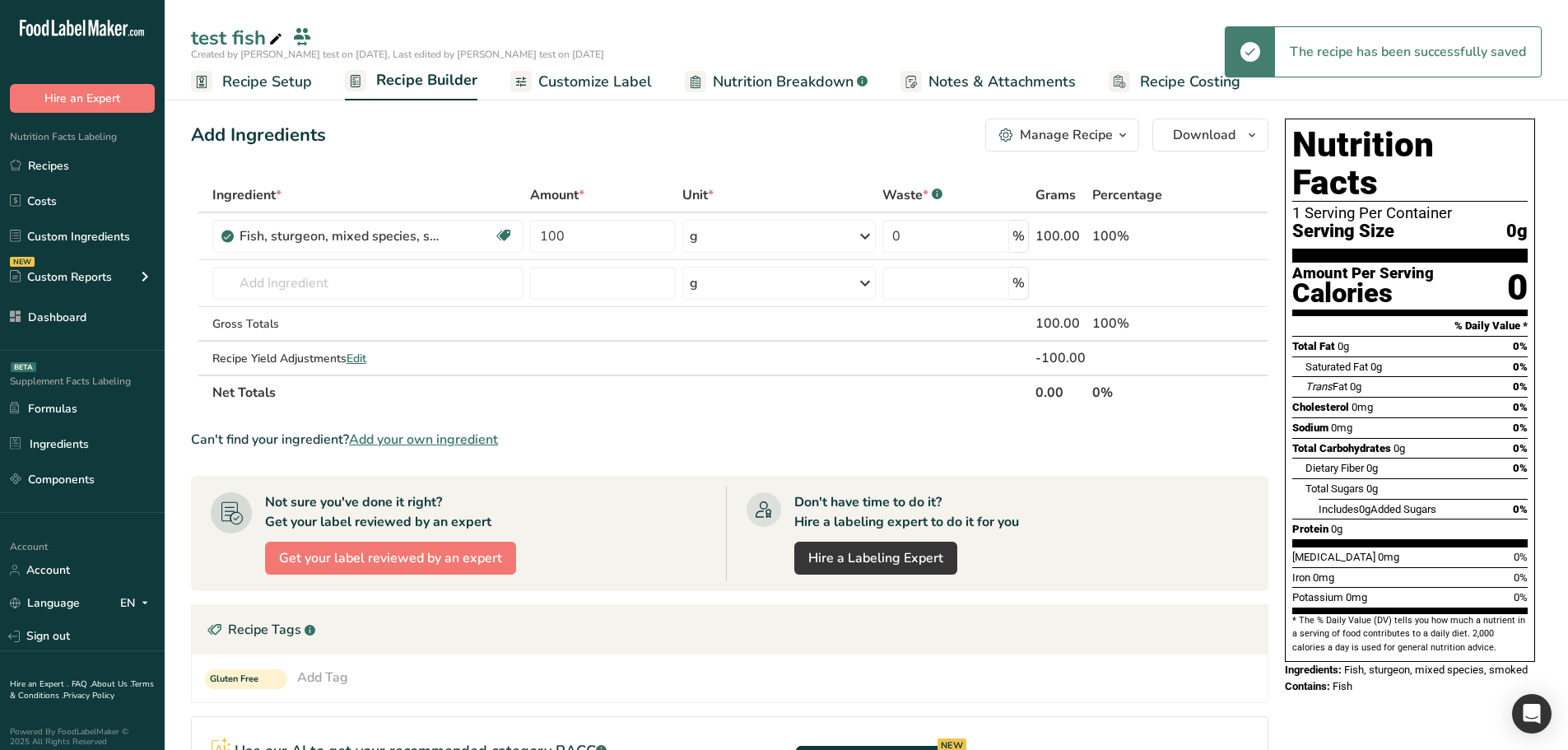
click at [725, 75] on span "Nutrition Breakdown" at bounding box center [783, 82] width 141 height 23
select select "Calories"
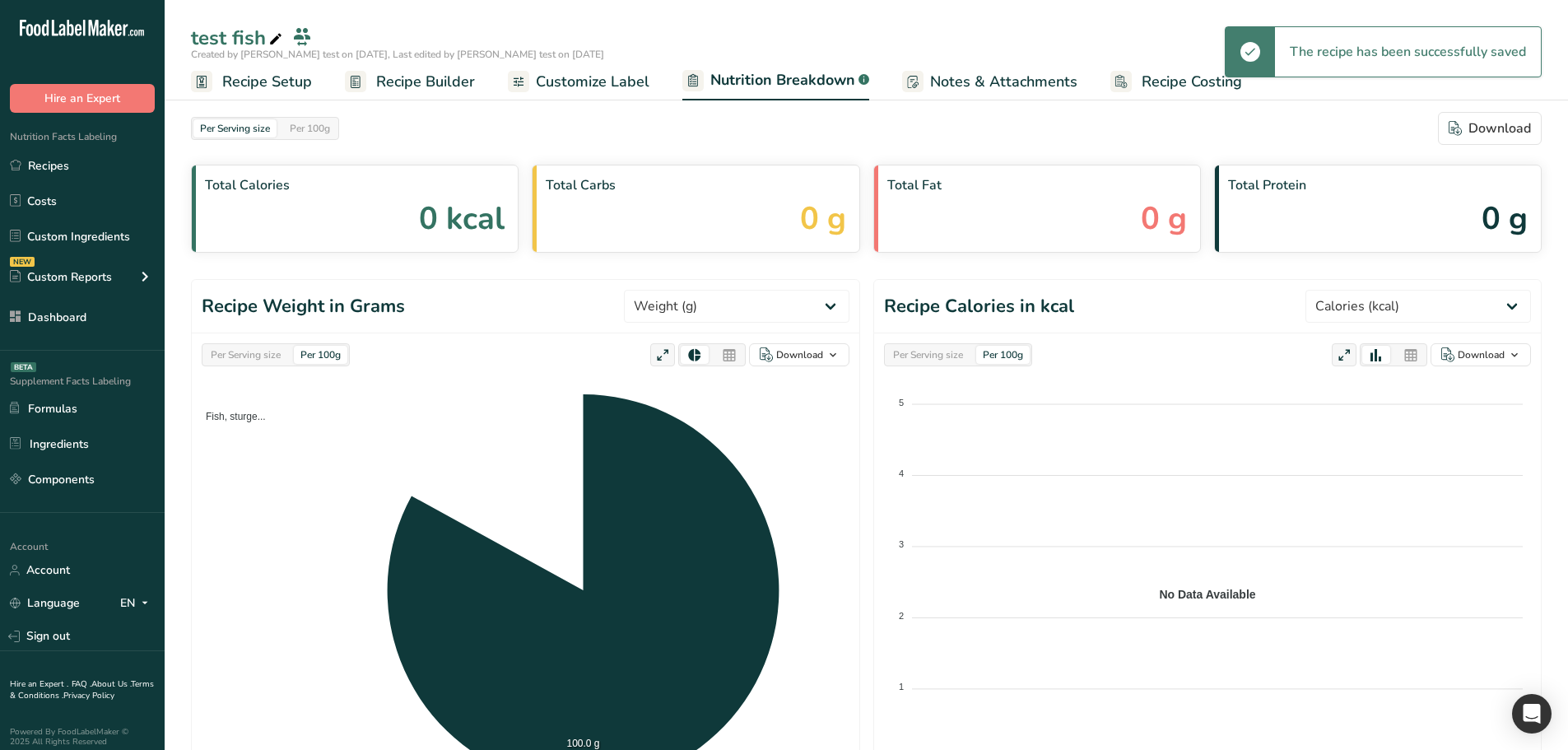
click at [264, 367] on div "Per Serving size Per 100g Download As image (.png) As table (.xlsx) Fish, sturg…" at bounding box center [525, 573] width 668 height 480
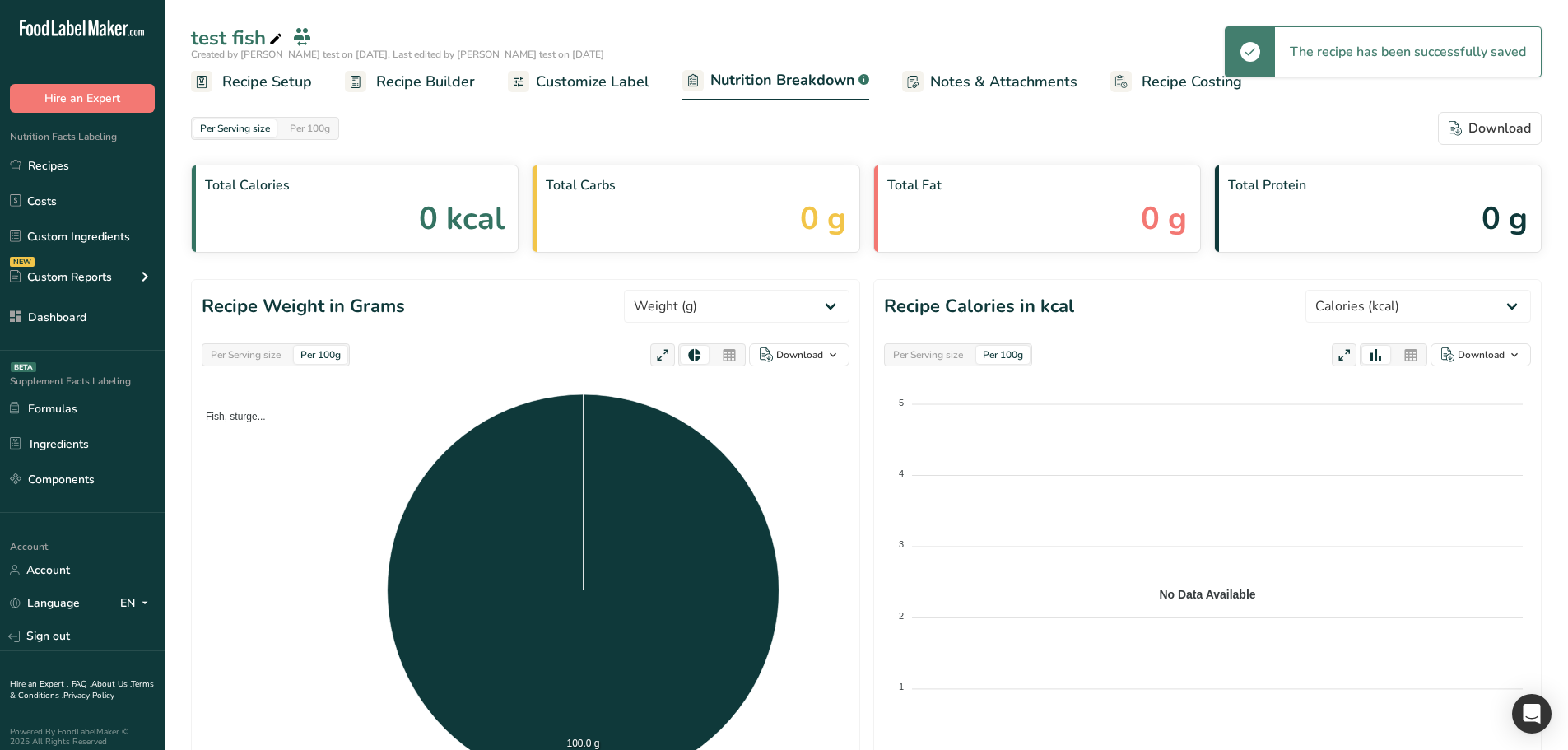
click at [263, 367] on div "Per Serving size Per 100g Download As image (.png) As table (.xlsx) Fish, sturg…" at bounding box center [525, 573] width 668 height 480
click at [235, 345] on div "Per Serving size Per 100g" at bounding box center [276, 355] width 148 height 23
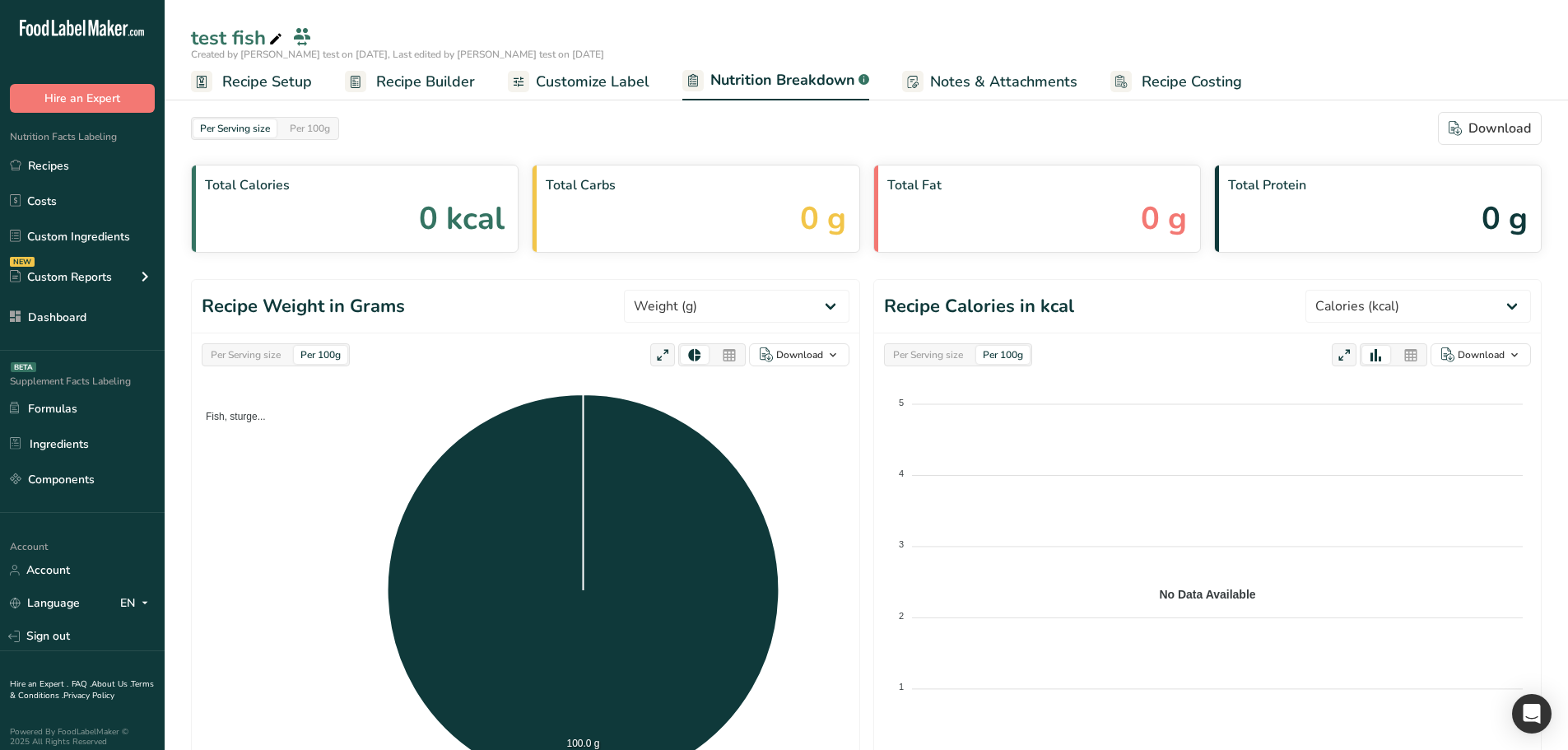
click at [272, 349] on div "Per Serving size" at bounding box center [245, 355] width 83 height 18
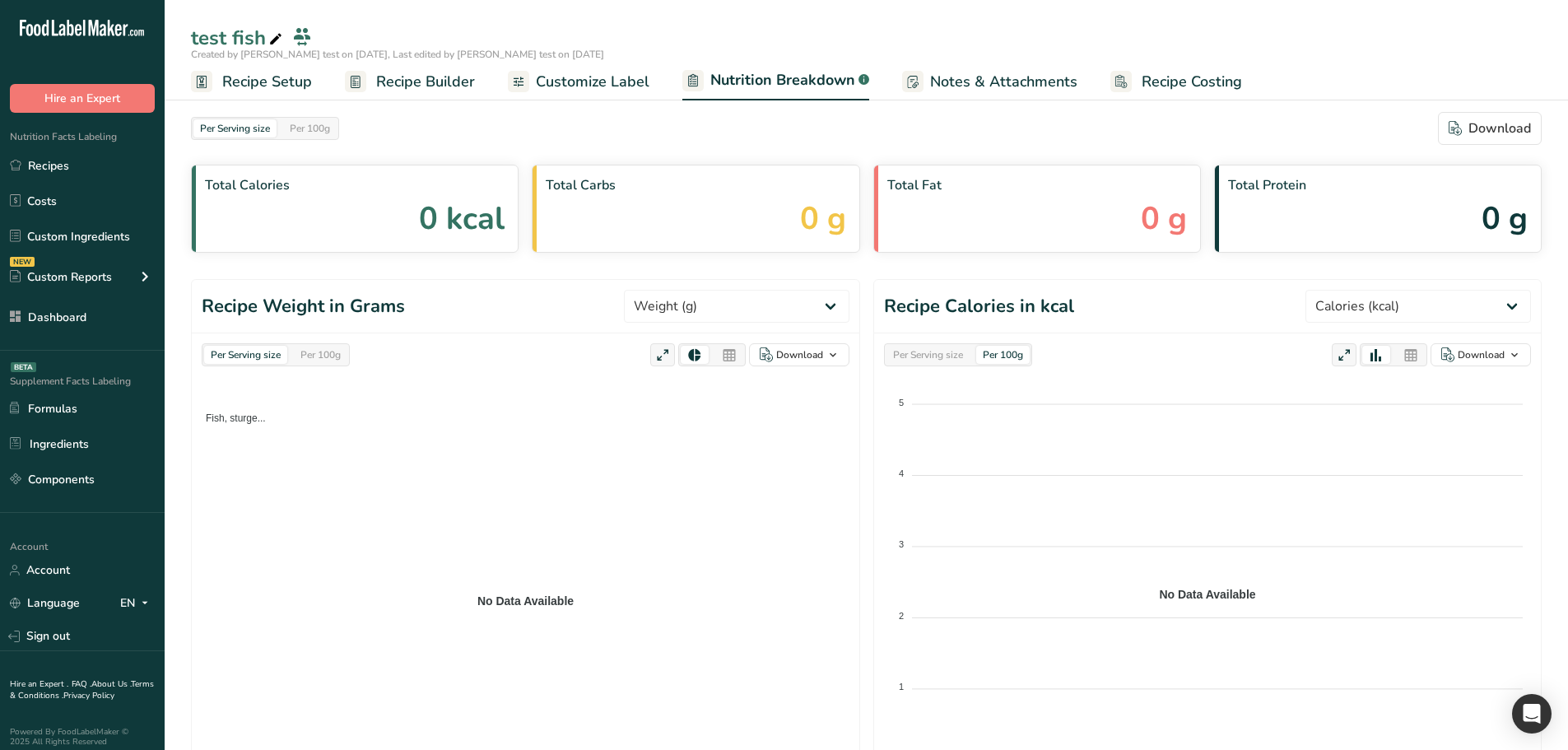
click at [248, 71] on span "Recipe Setup" at bounding box center [266, 82] width 90 height 23
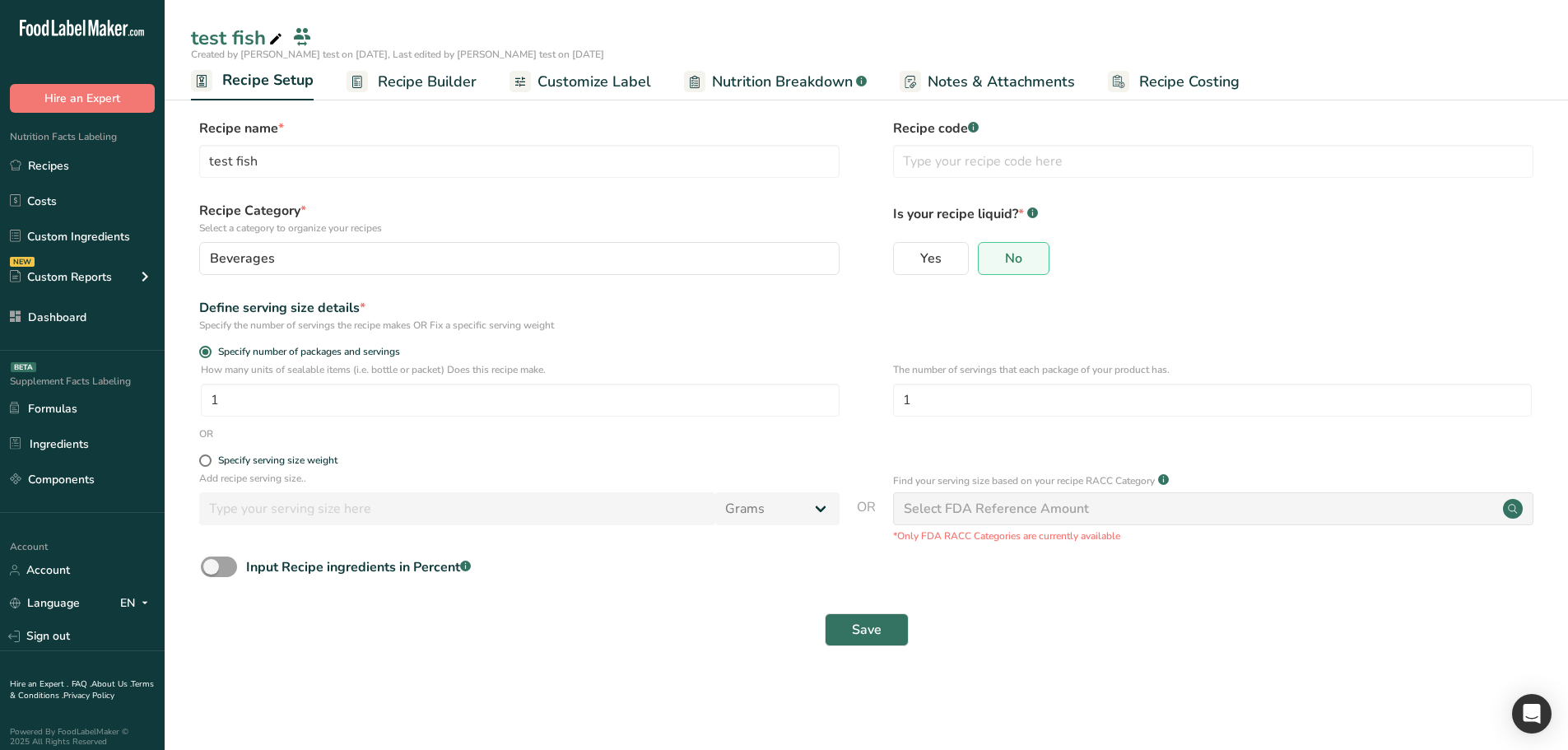
click at [280, 467] on div "Specify serving size weight" at bounding box center [519, 463] width 641 height 17
click at [253, 459] on div "Specify serving size weight" at bounding box center [277, 461] width 120 height 13
click at [210, 459] on input "Specify serving size weight" at bounding box center [204, 461] width 11 height 11
radio input "true"
radio input "false"
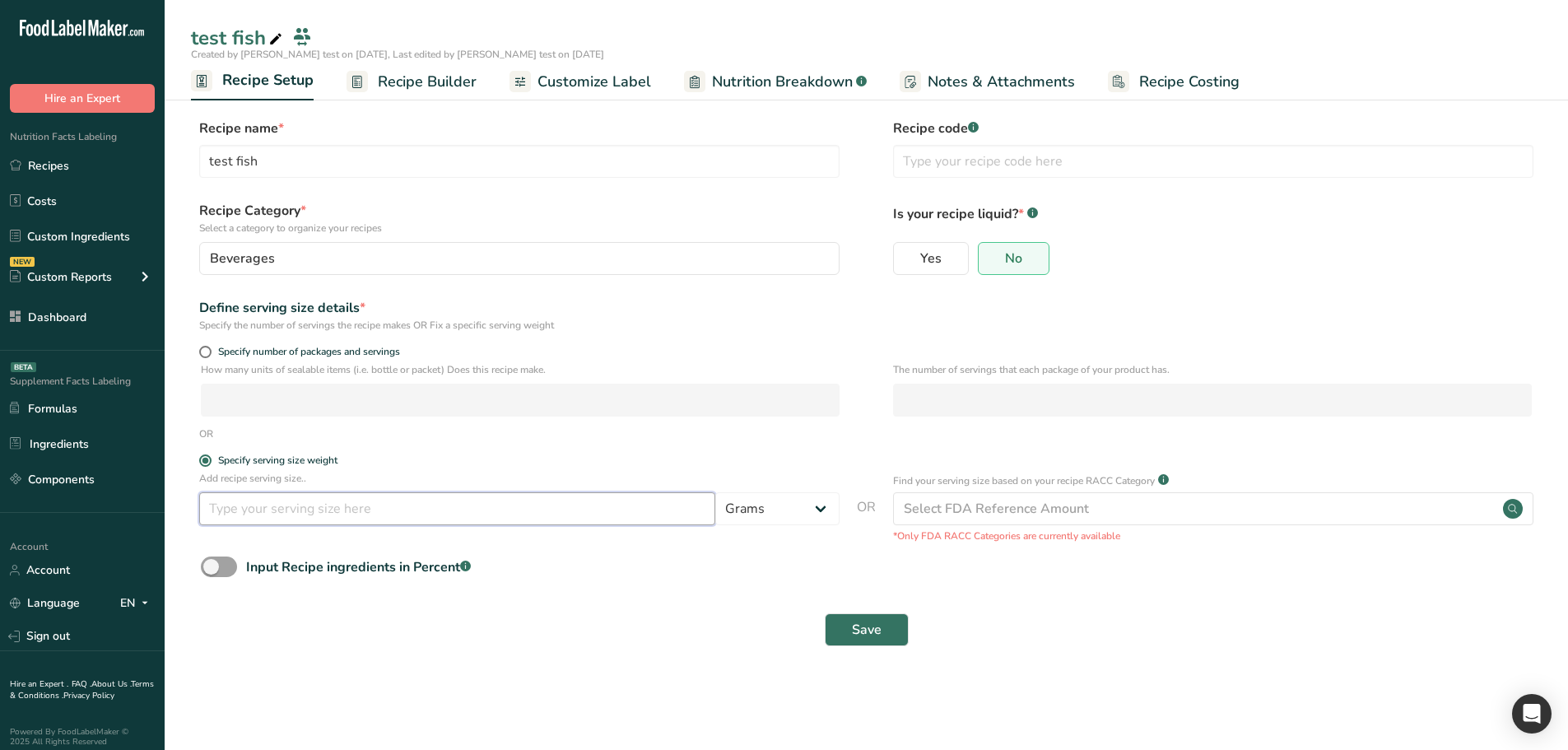
click at [266, 511] on input "number" at bounding box center [457, 509] width 516 height 33
type input "55"
drag, startPoint x: 220, startPoint y: 563, endPoint x: 286, endPoint y: 592, distance: 72.1
click at [221, 564] on span at bounding box center [219, 566] width 36 height 21
click at [212, 564] on input "Input Recipe ingredients in Percent .a-a{fill:#347362;}.b-a{fill:#fff;}" at bounding box center [206, 566] width 11 height 11
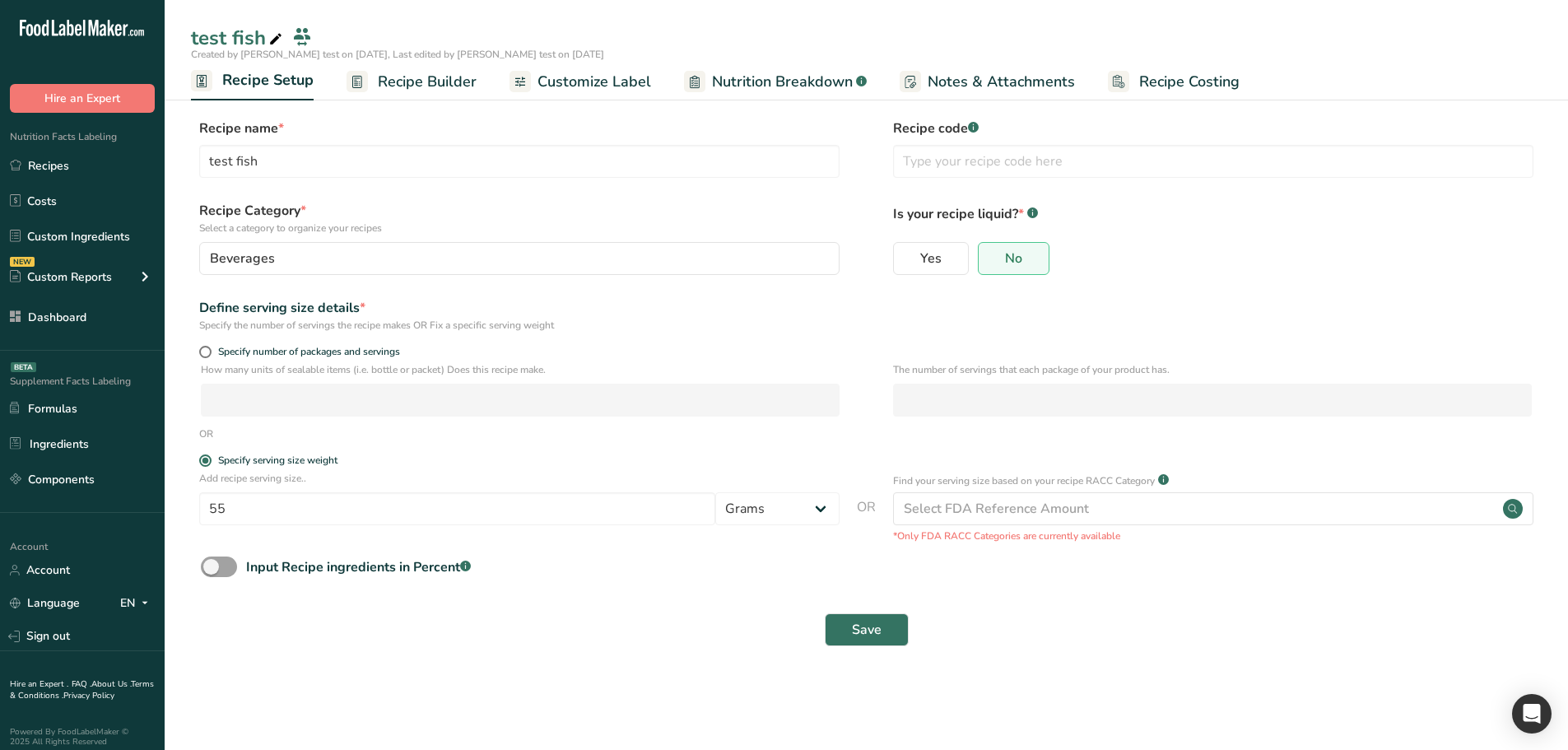
checkbox input "true"
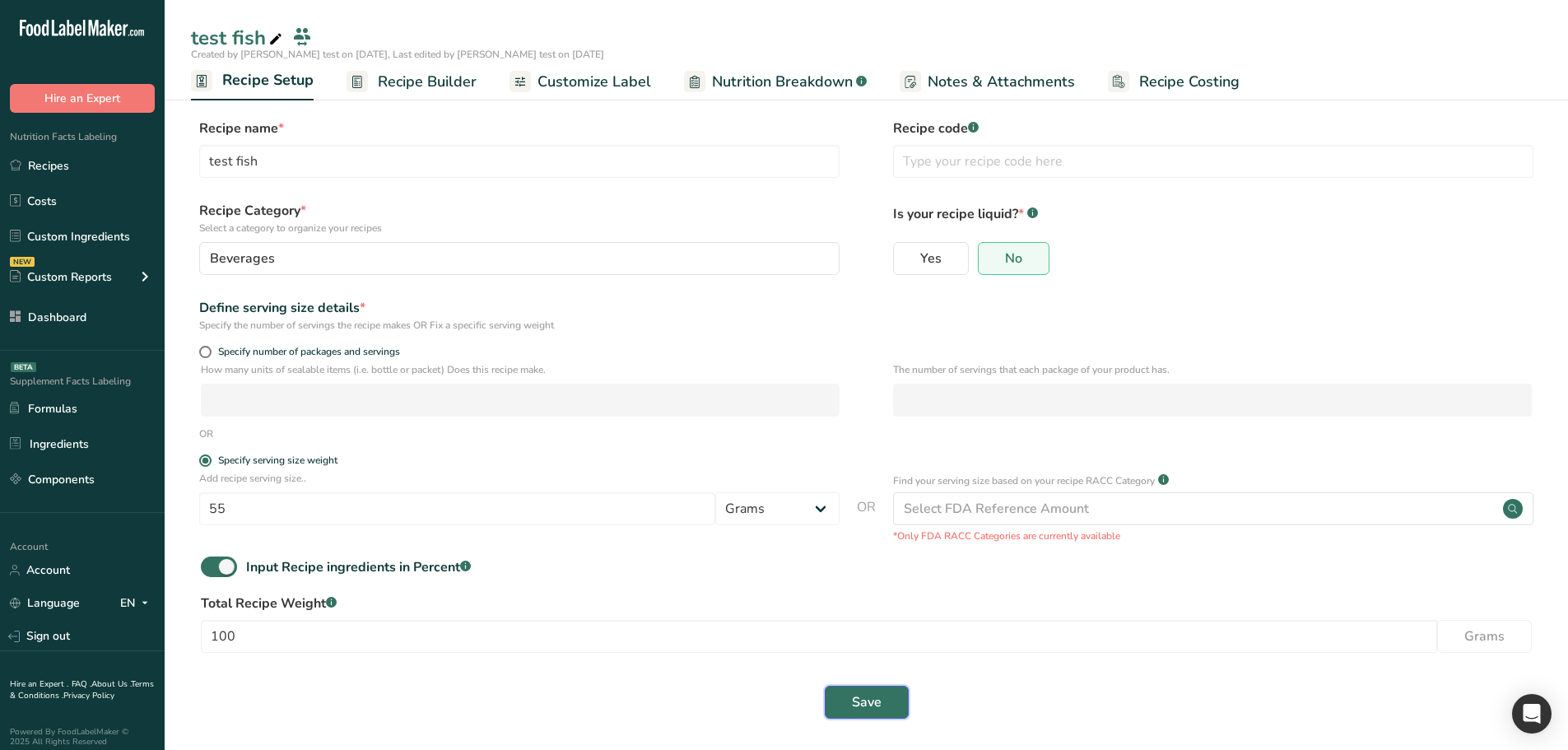
click at [854, 698] on span "Save" at bounding box center [866, 703] width 29 height 20
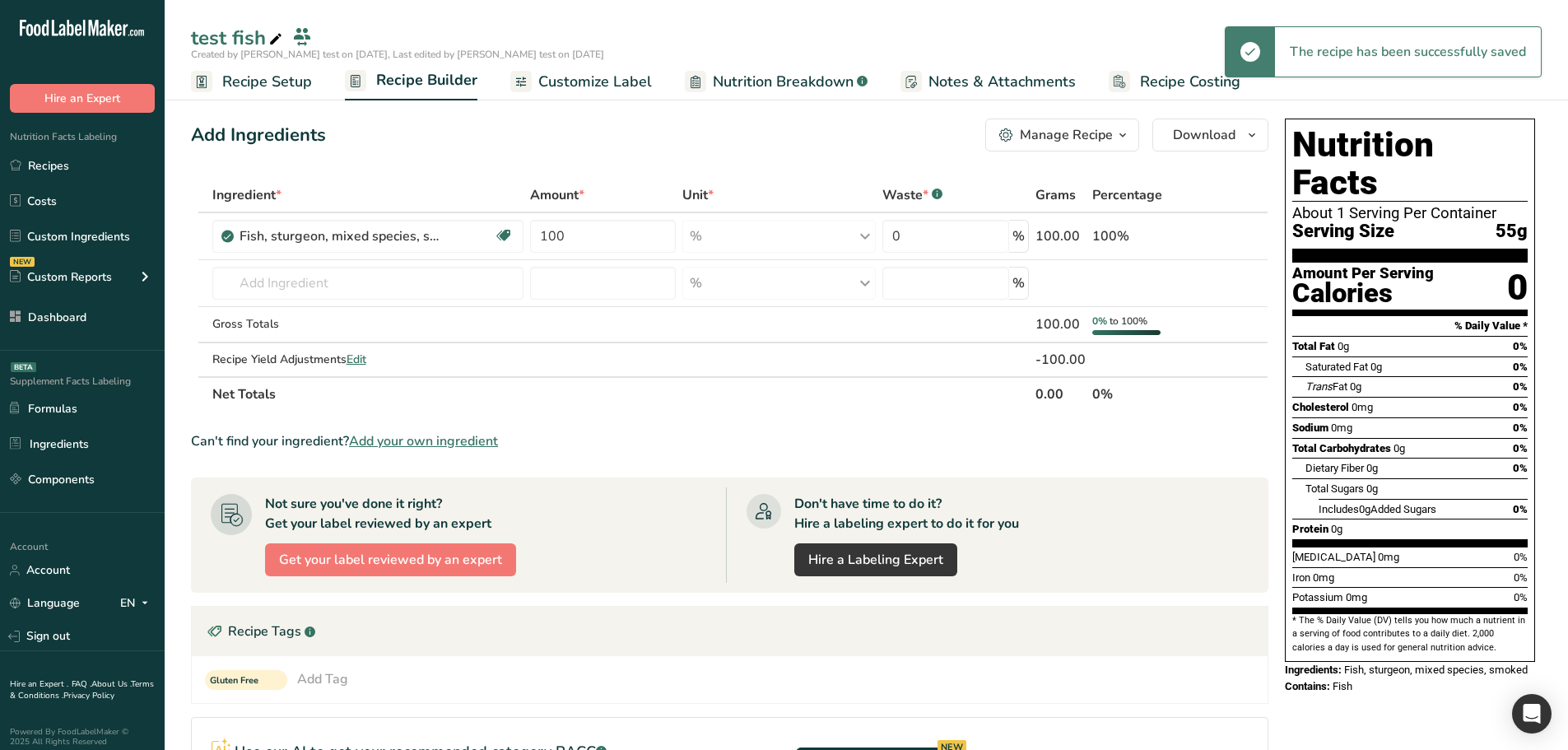
click at [244, 77] on span "Recipe Setup" at bounding box center [266, 82] width 90 height 23
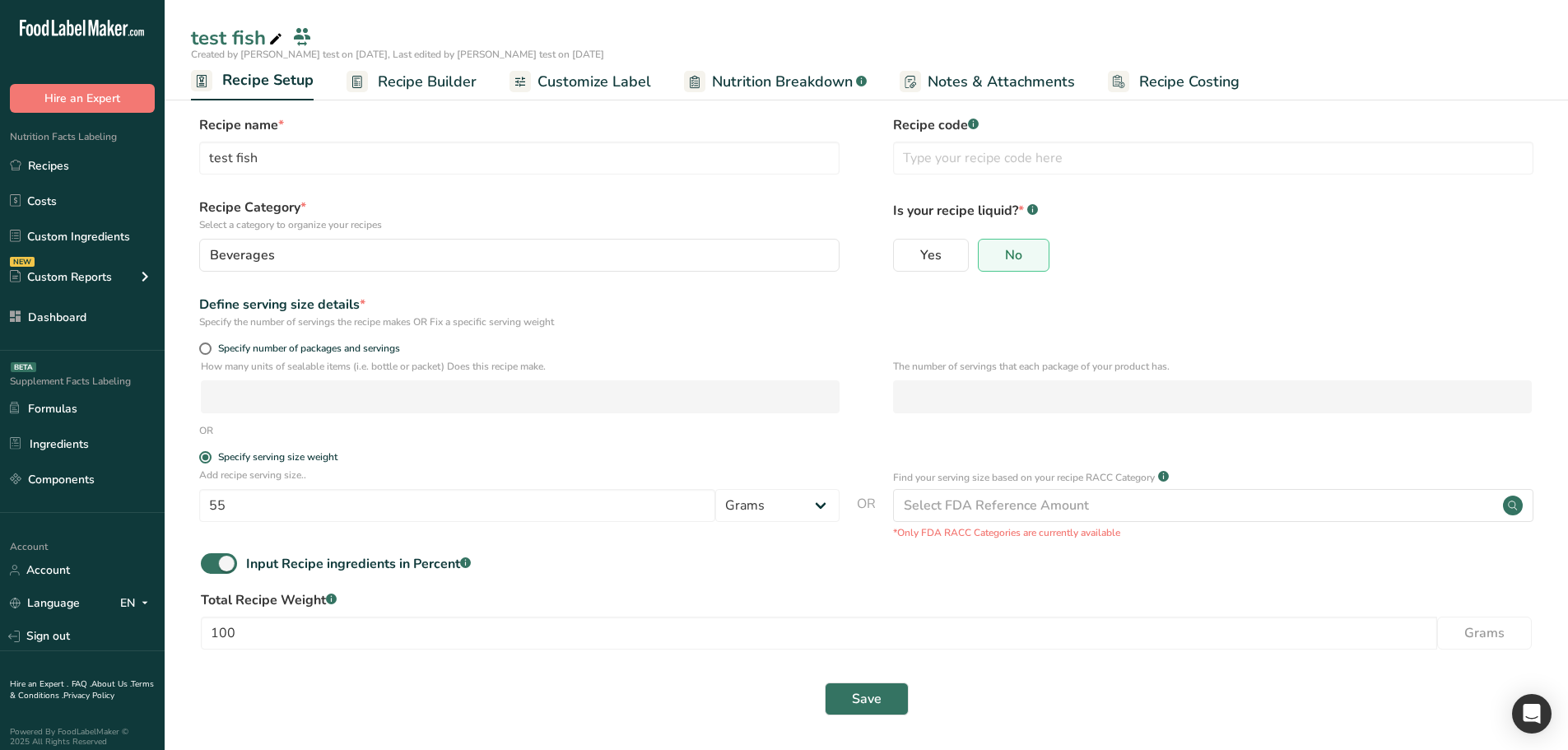
scroll to position [5, 0]
click at [433, 83] on span "Recipe Builder" at bounding box center [427, 82] width 99 height 23
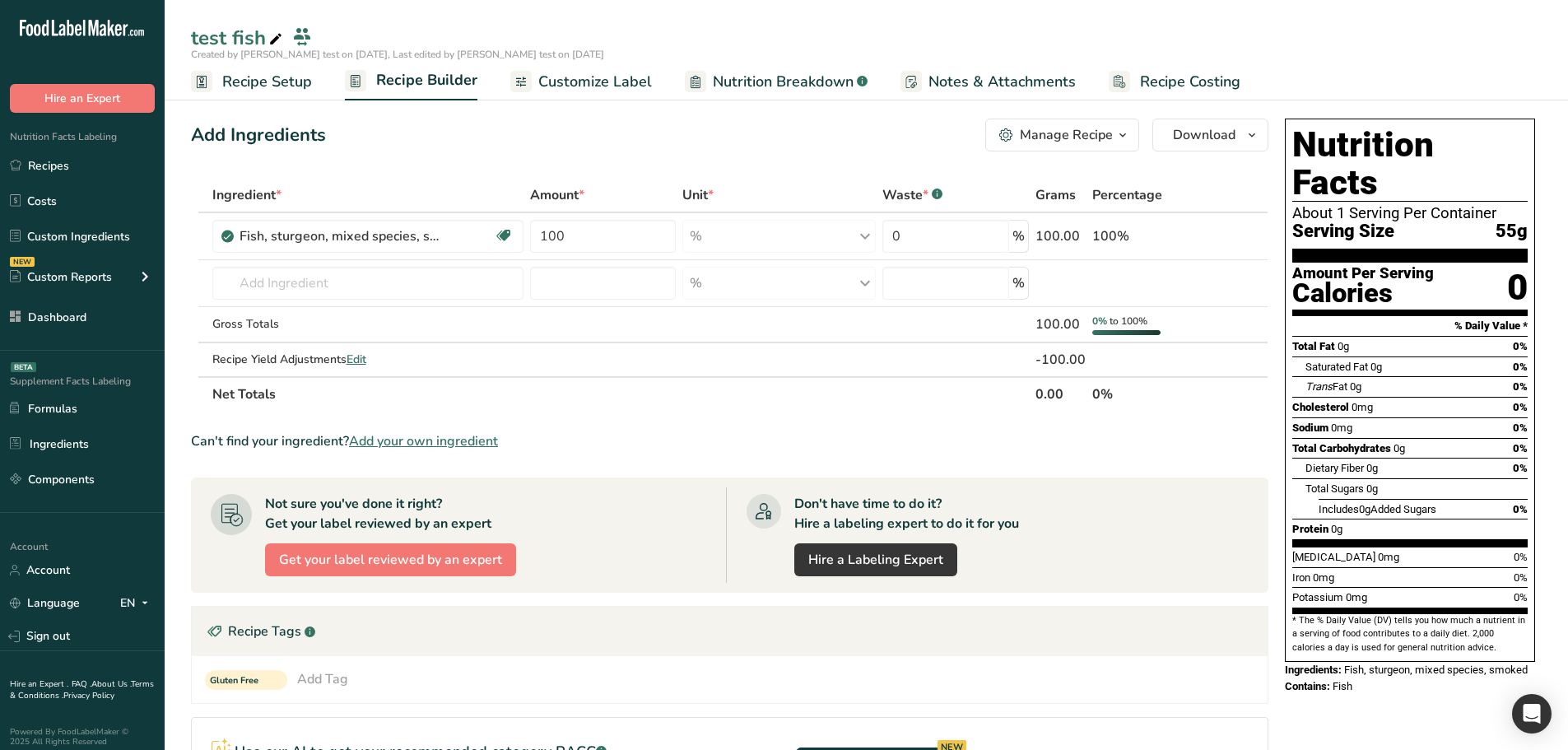
click at [788, 76] on span "Nutrition Breakdown" at bounding box center [783, 82] width 141 height 23
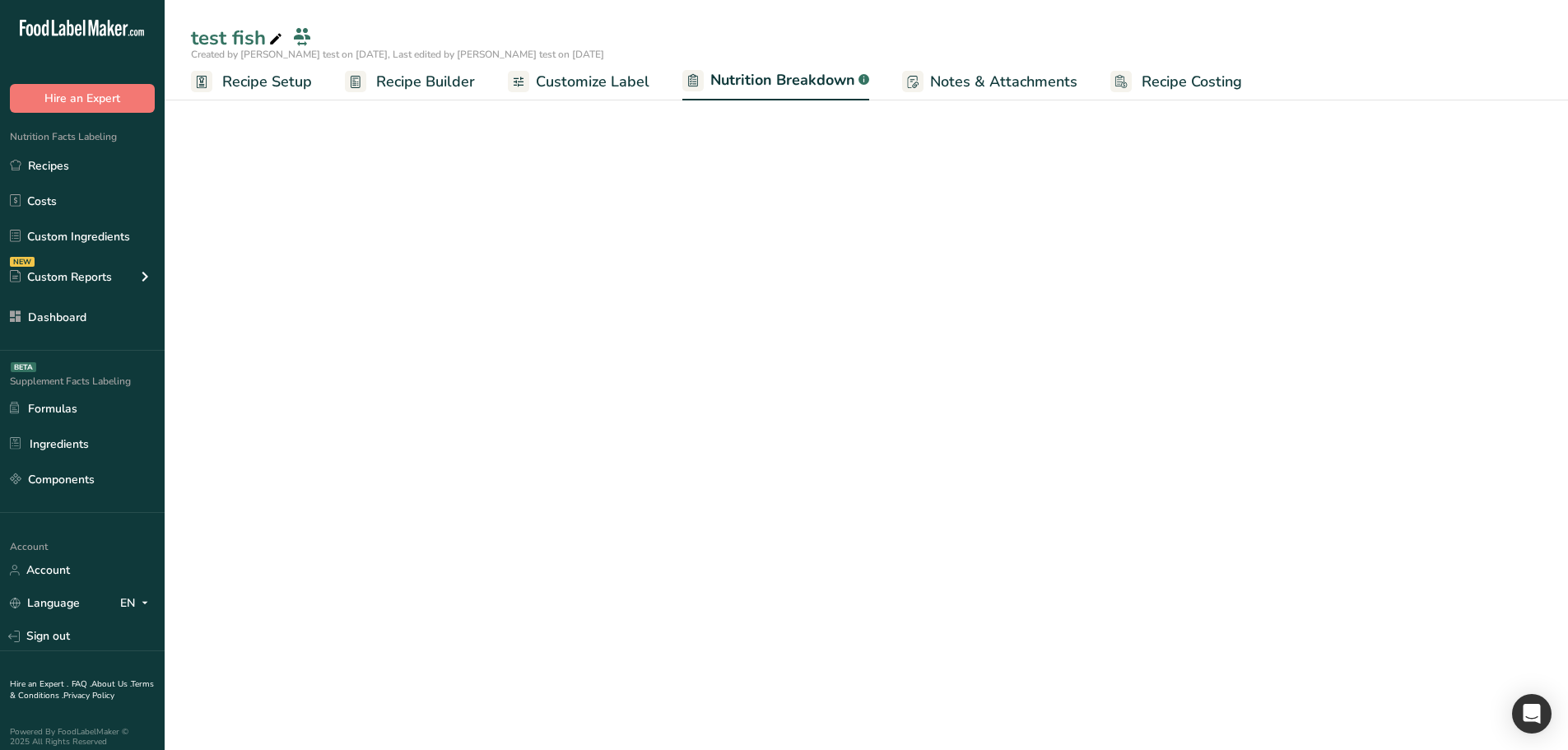
select select "Calories"
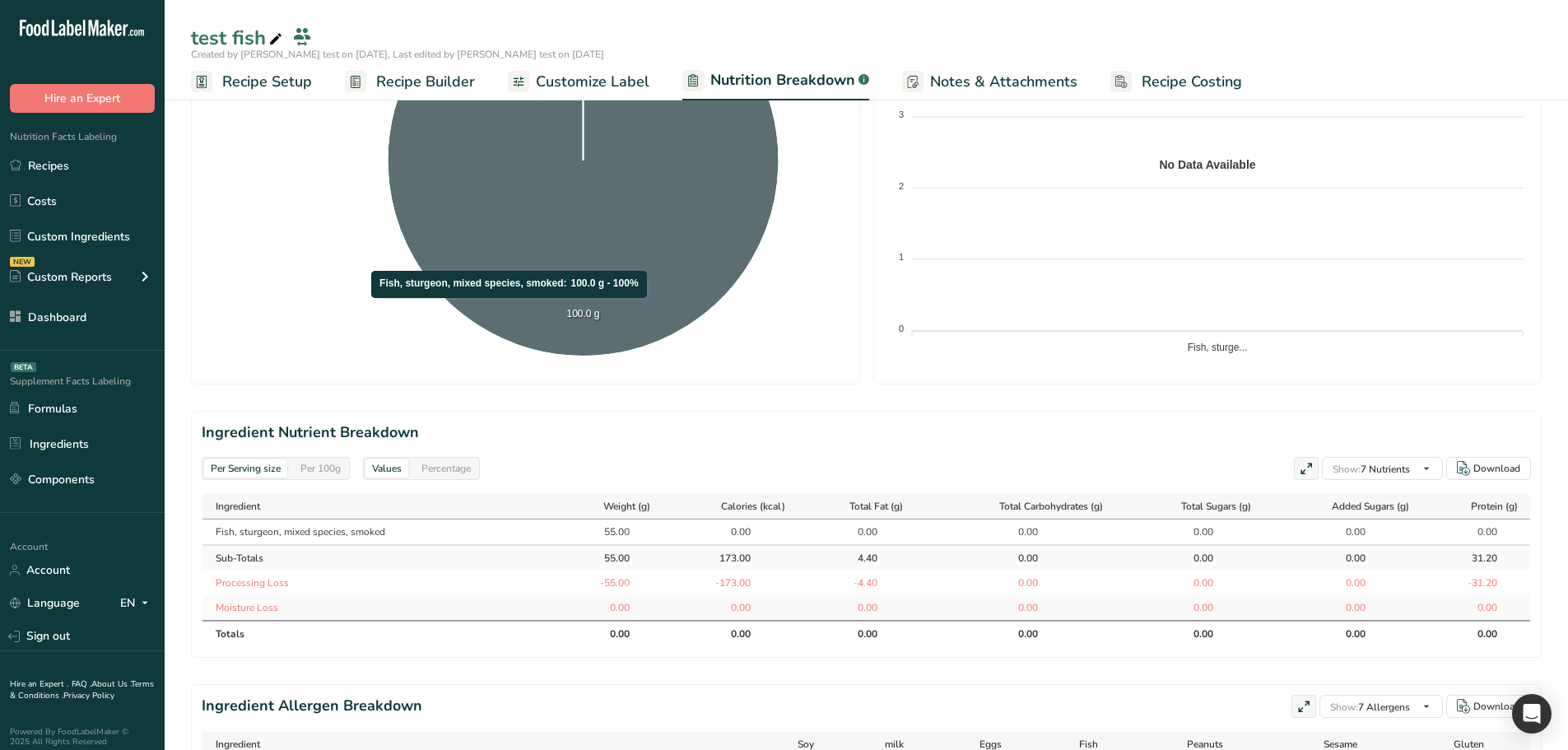
scroll to position [494, 0]
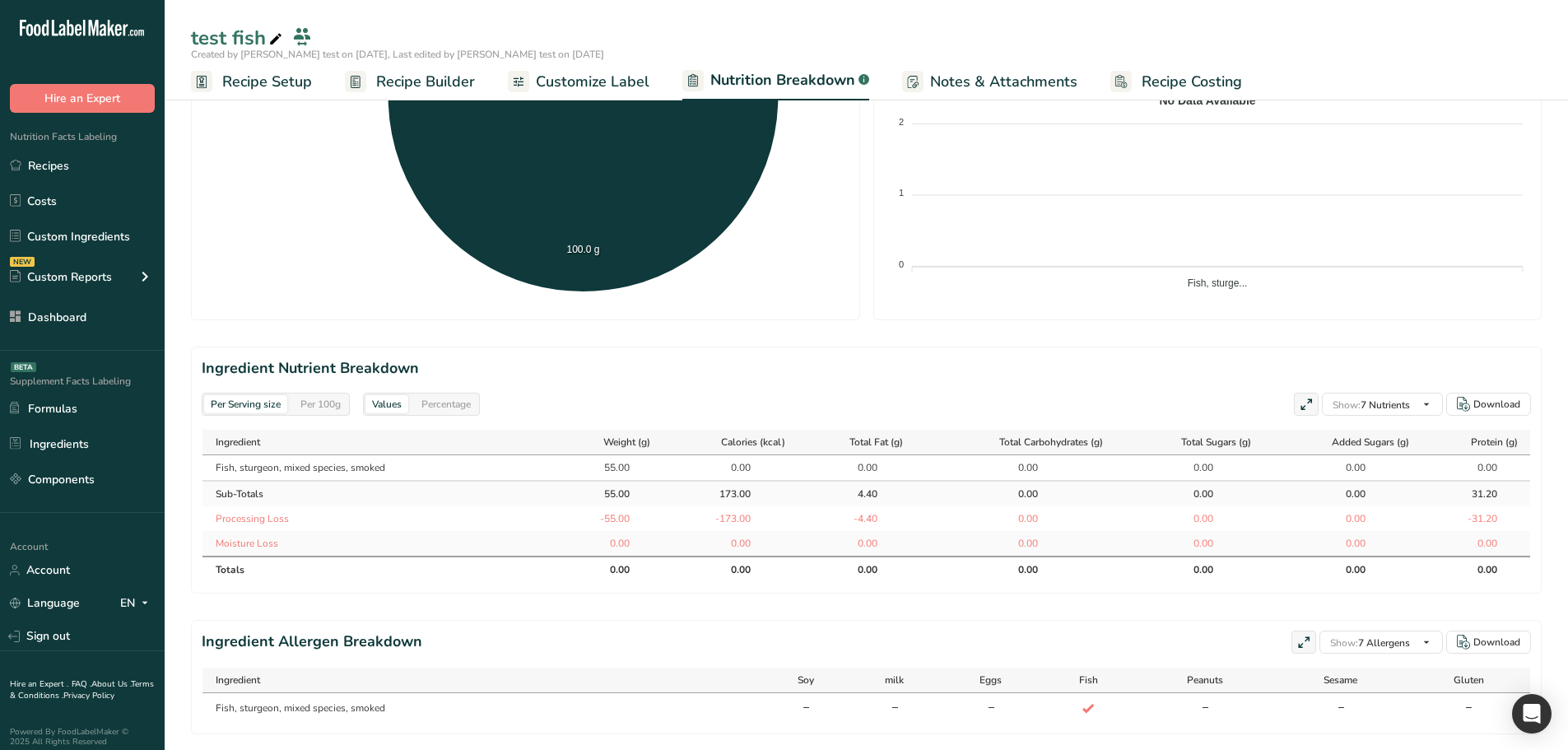
click at [312, 409] on div "Per 100g" at bounding box center [321, 405] width 54 height 18
drag, startPoint x: 591, startPoint y: 469, endPoint x: 637, endPoint y: 476, distance: 46.5
click at [637, 476] on td "100.00" at bounding box center [609, 468] width 106 height 24
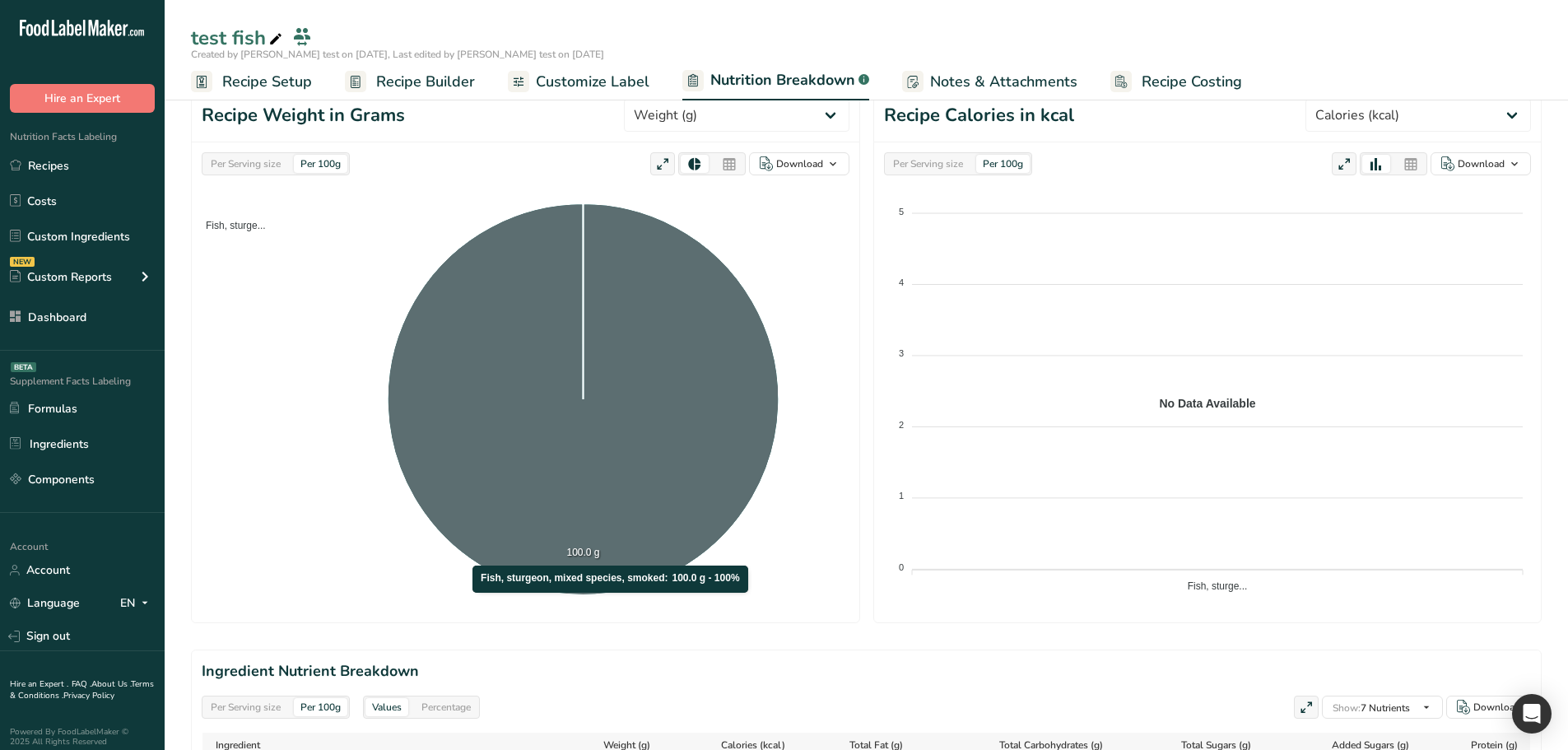
scroll to position [165, 0]
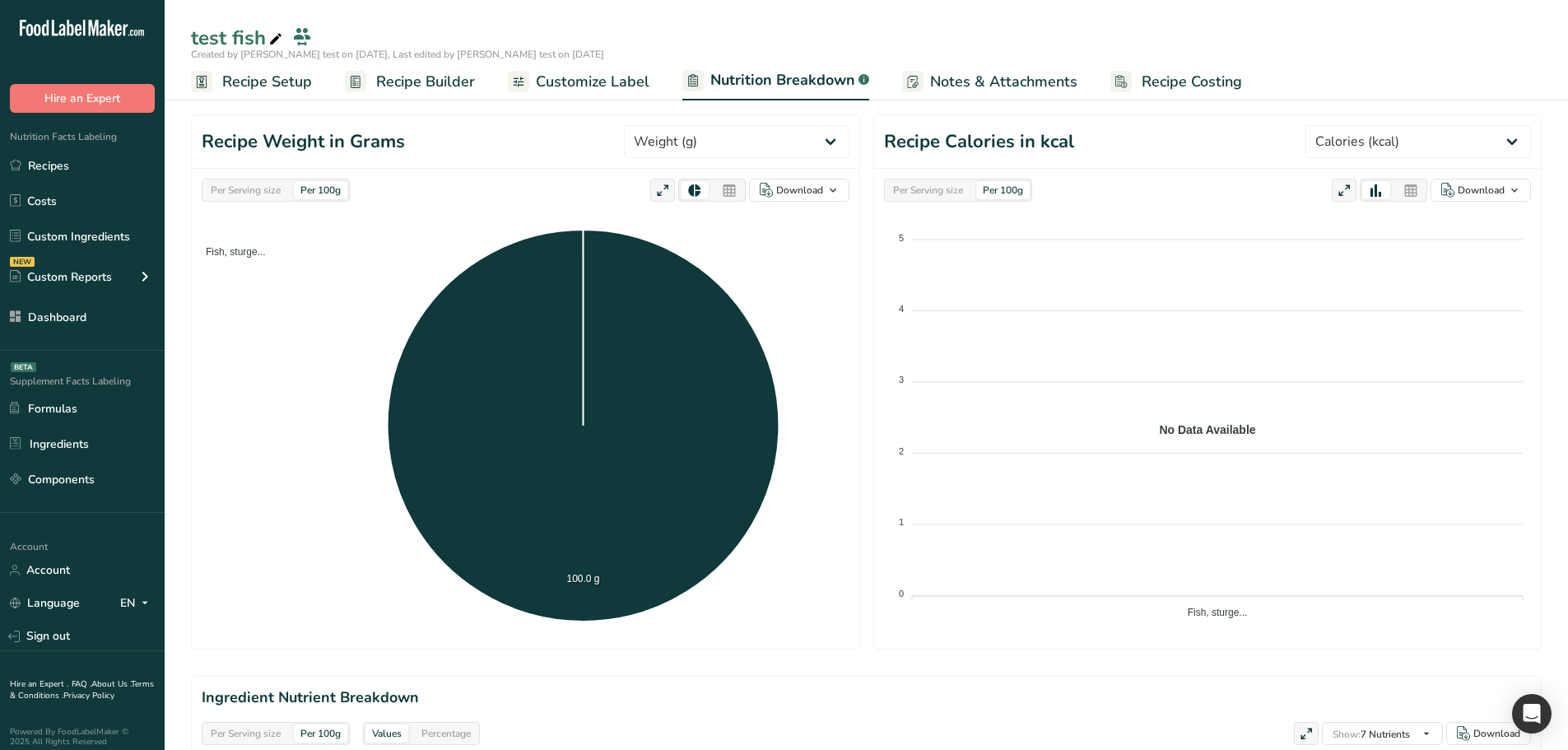
click at [271, 192] on div "Per Serving size" at bounding box center [245, 190] width 83 height 18
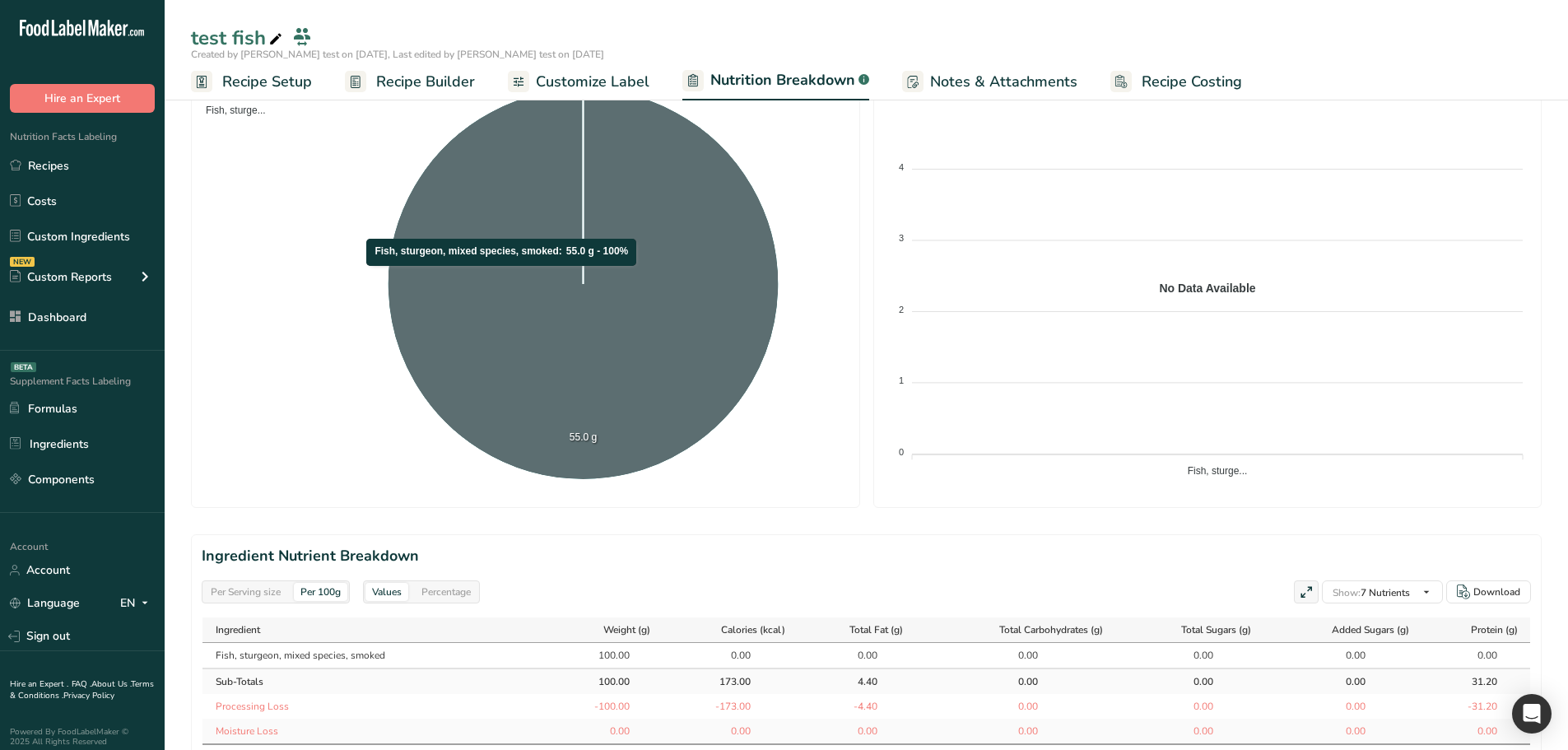
scroll to position [329, 0]
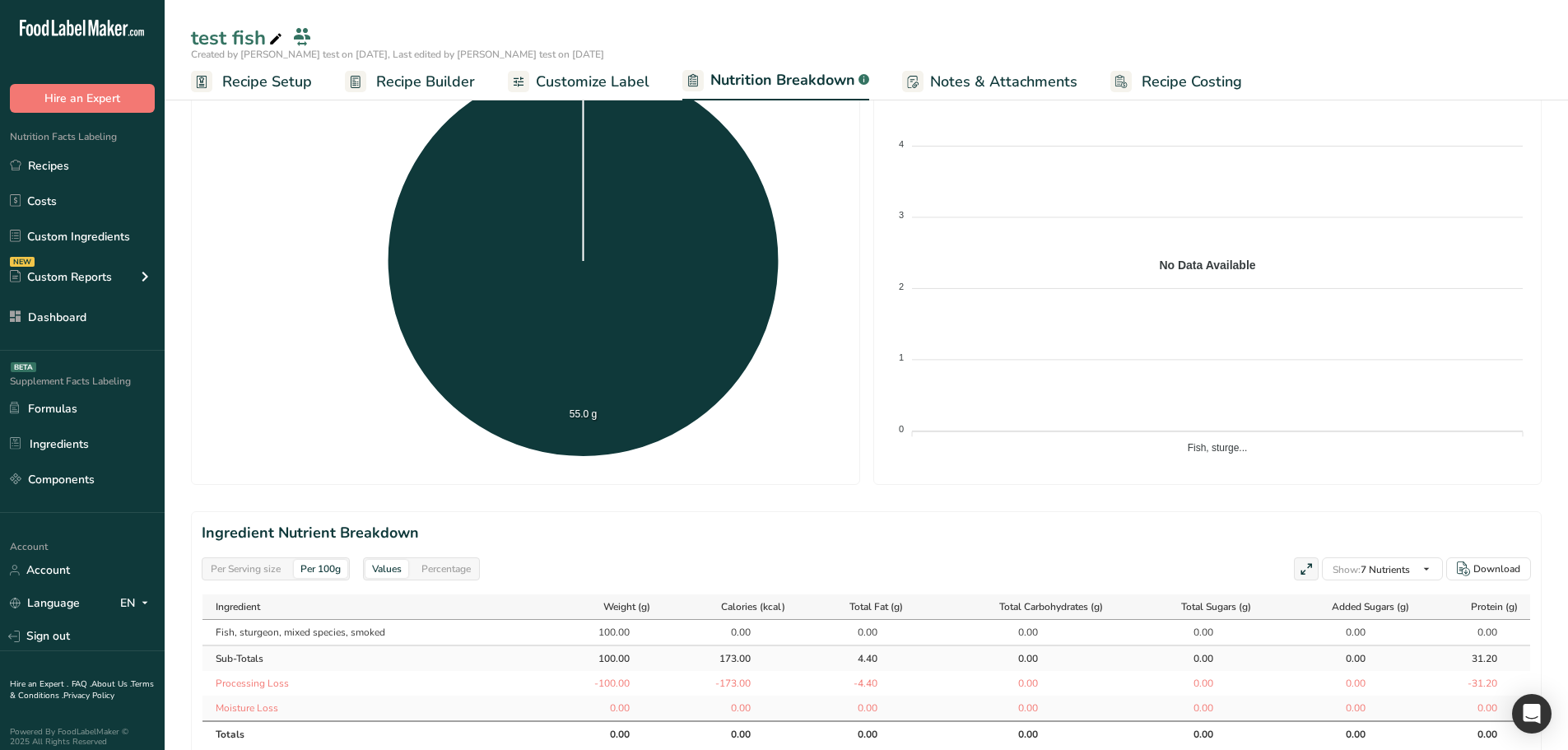
click at [234, 574] on div "Per Serving size" at bounding box center [245, 569] width 83 height 18
click at [266, 90] on span "Recipe Setup" at bounding box center [266, 82] width 90 height 23
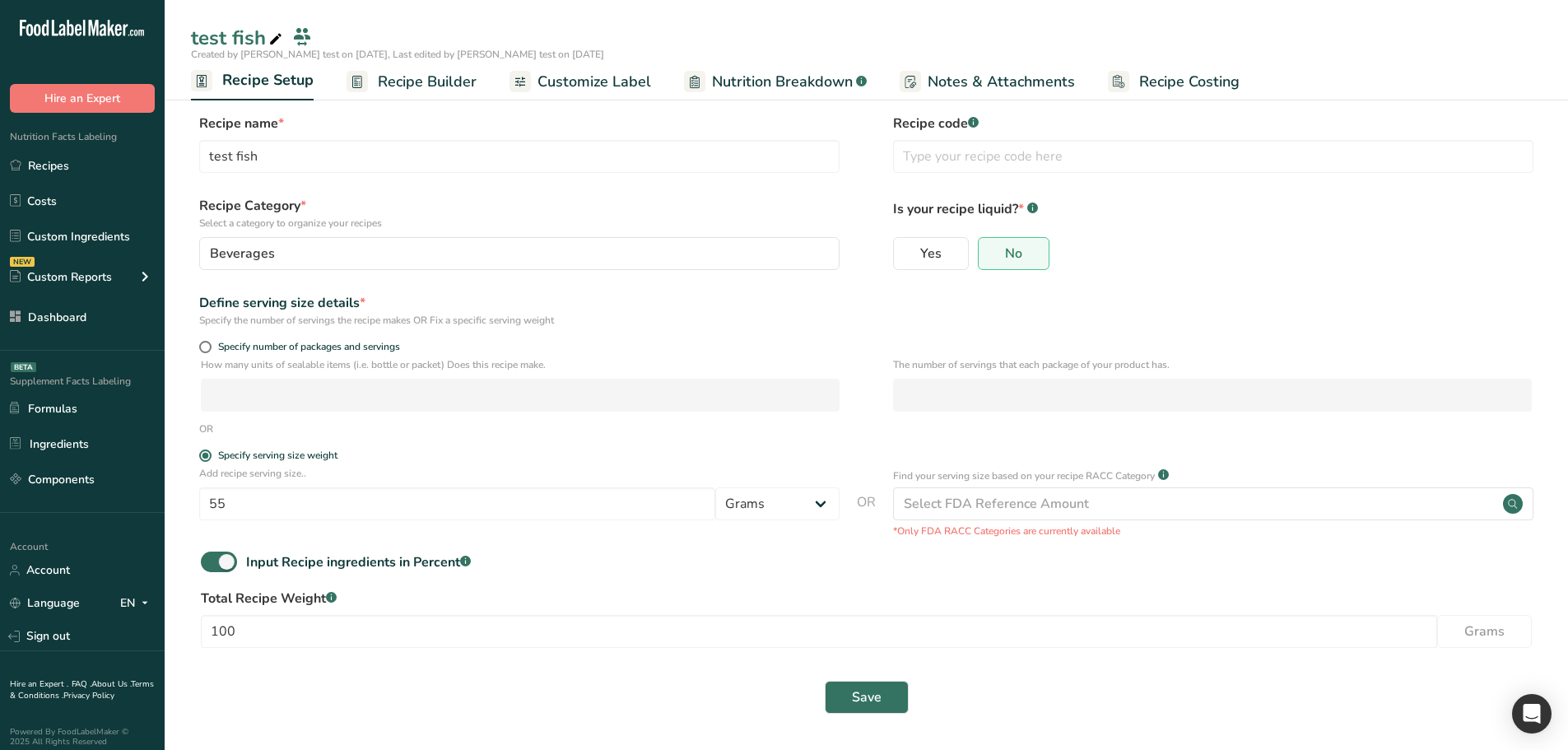
scroll to position [5, 0]
click at [258, 334] on form "Recipe name * test fish Recipe code .a-a{fill:#347362;}.b-a{fill:#fff;} Recipe …" at bounding box center [866, 419] width 1351 height 610
click at [259, 345] on span "Specify number of packages and servings" at bounding box center [306, 347] width 188 height 13
click at [210, 345] on input "Specify number of packages and servings" at bounding box center [204, 347] width 11 height 11
radio input "true"
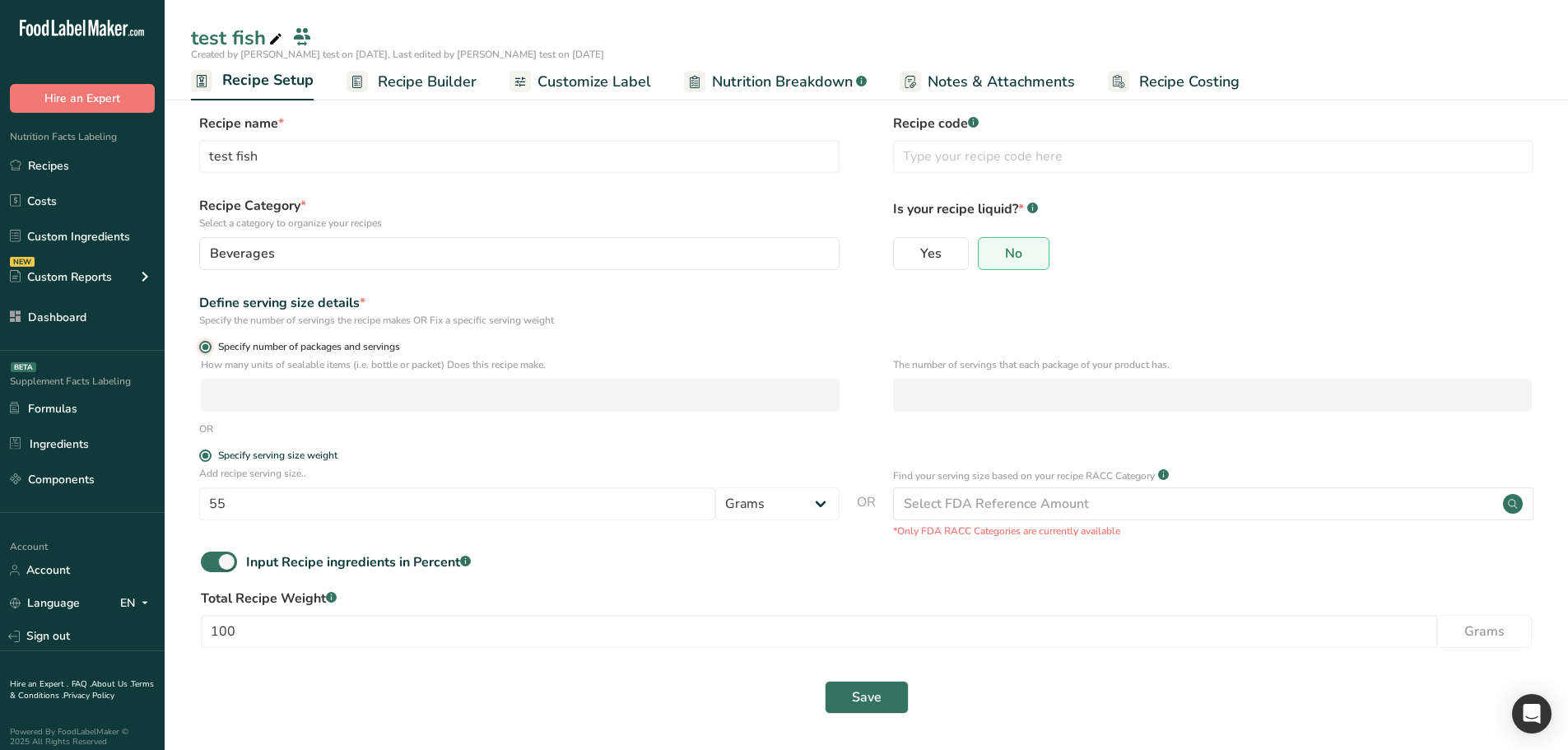
radio input "false"
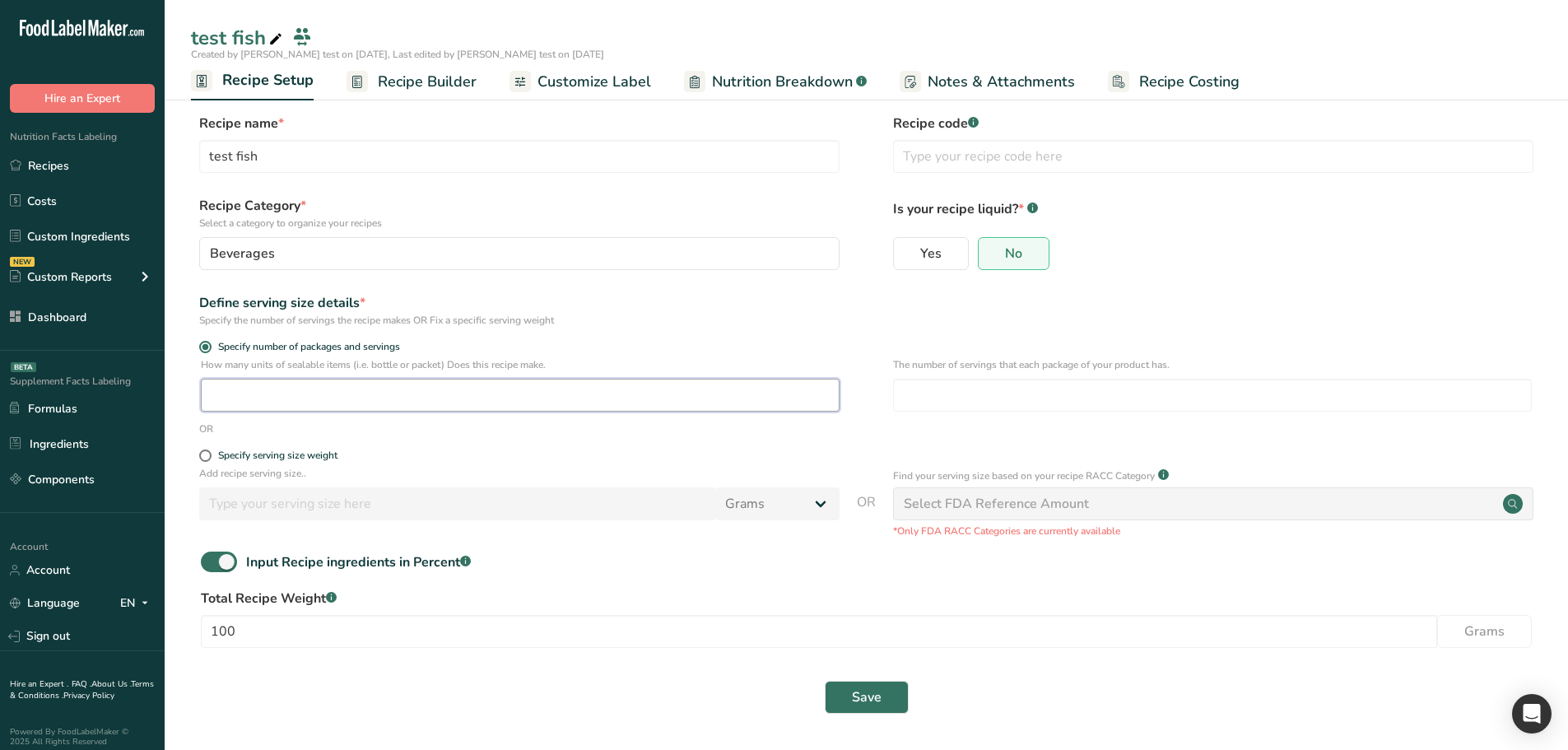
click at [373, 394] on input "number" at bounding box center [520, 395] width 639 height 33
type input "1"
click at [902, 385] on input "number" at bounding box center [1212, 395] width 639 height 33
type input "1"
click at [869, 696] on span "Save" at bounding box center [866, 698] width 29 height 20
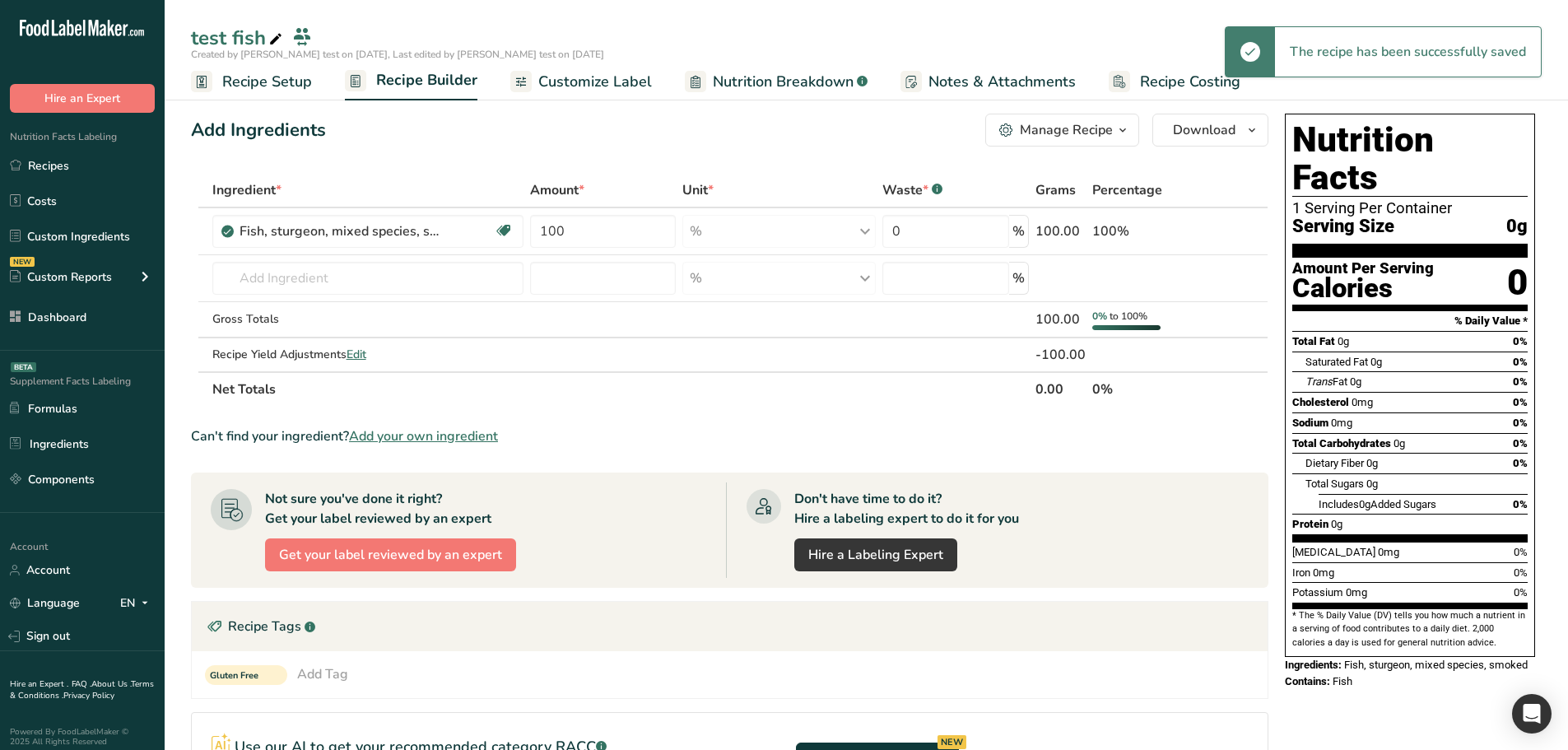
click at [778, 87] on span "Nutrition Breakdown" at bounding box center [783, 82] width 141 height 23
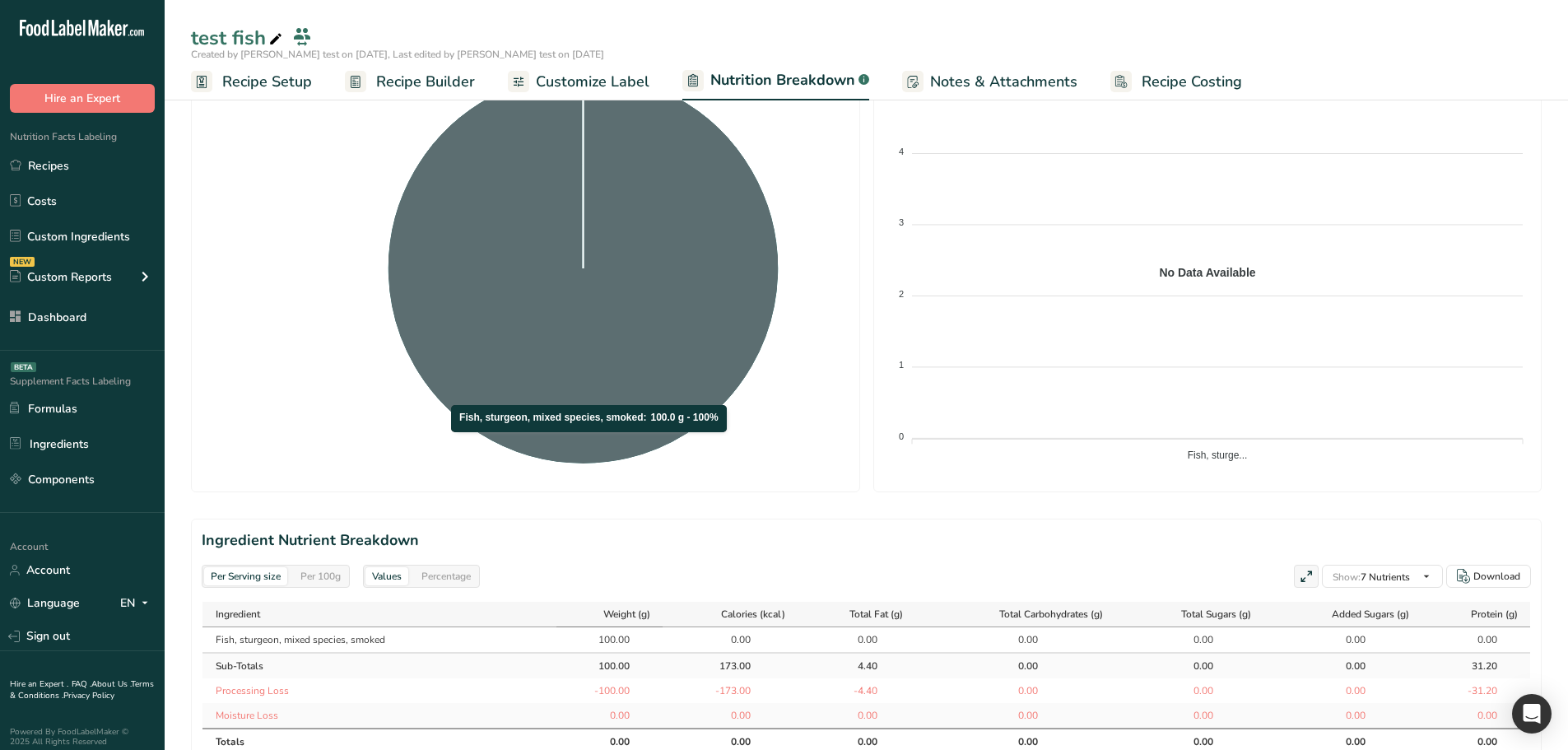
scroll to position [329, 0]
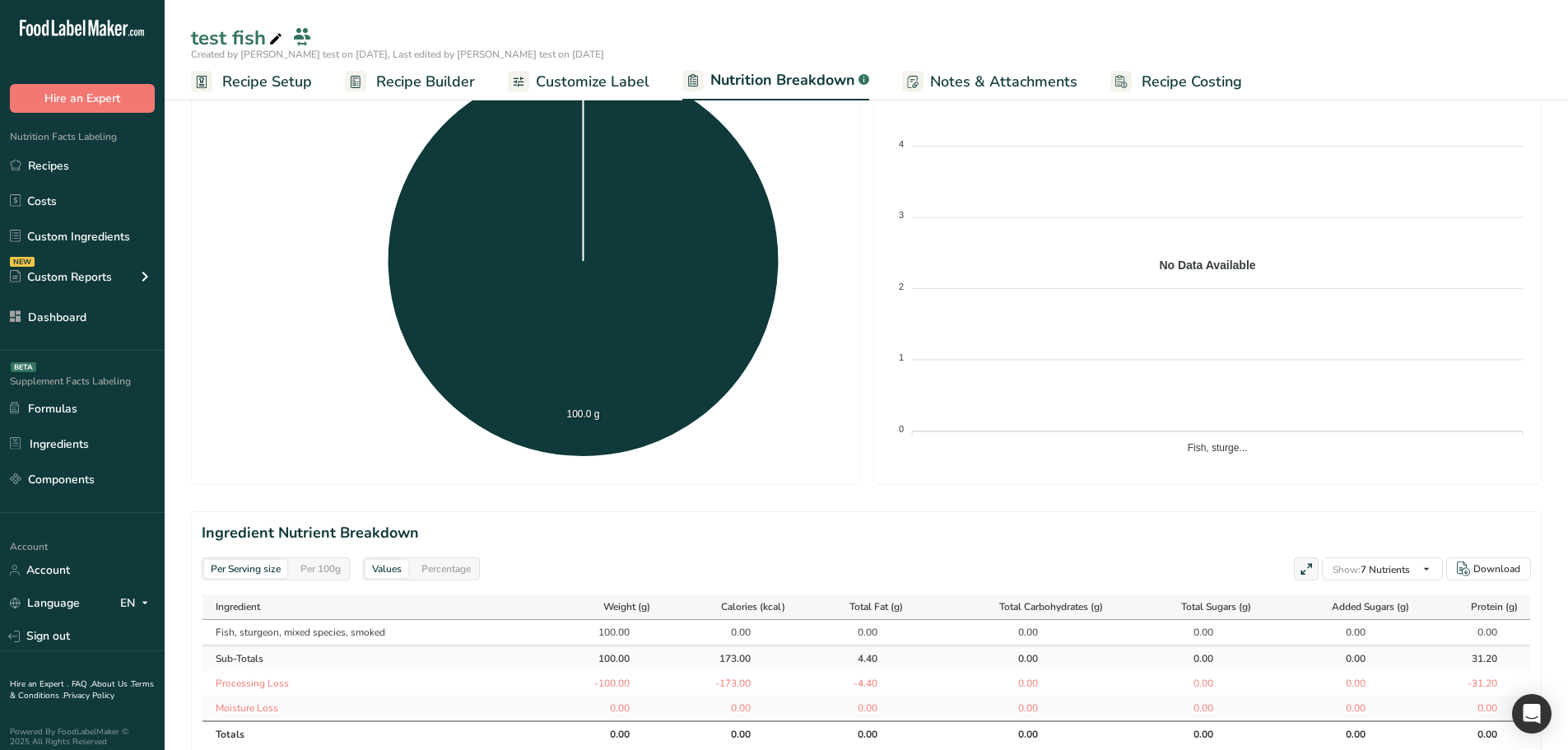
click at [318, 572] on div "Per 100g" at bounding box center [321, 569] width 54 height 18
click at [249, 573] on div "Per Serving size" at bounding box center [245, 569] width 83 height 18
drag, startPoint x: 631, startPoint y: 634, endPoint x: 607, endPoint y: 633, distance: 24.0
click at [607, 633] on div "100.00" at bounding box center [609, 633] width 91 height 15
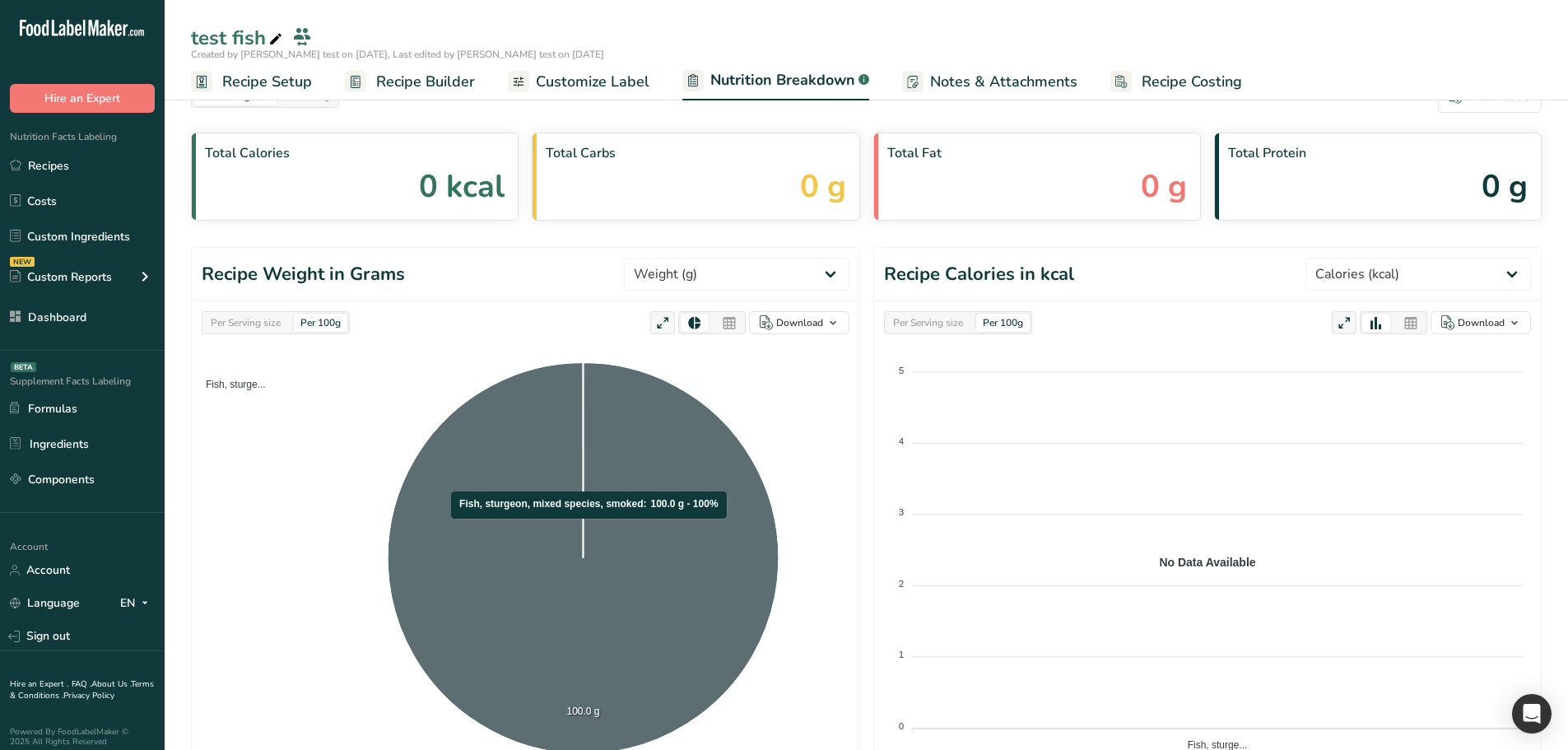
scroll to position [0, 0]
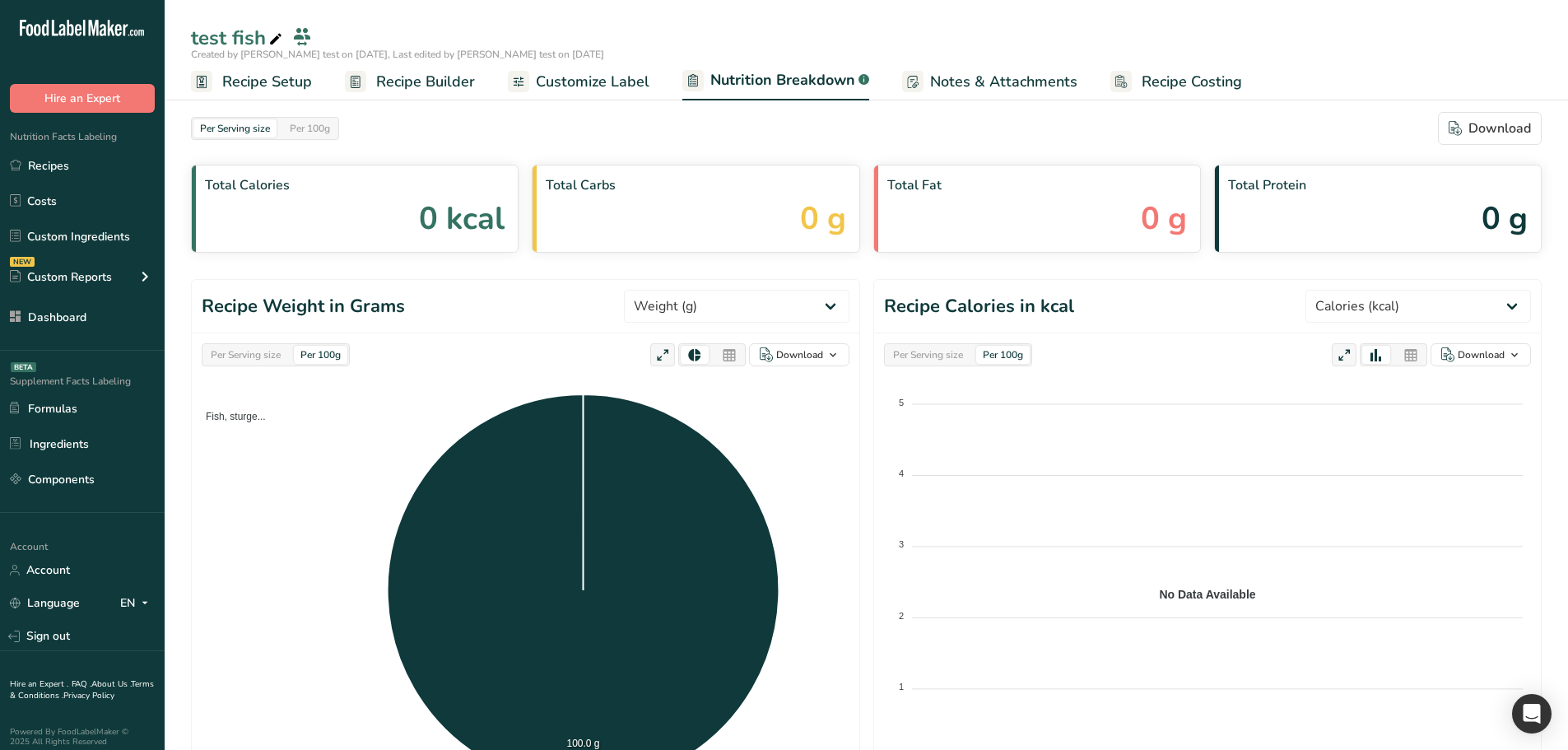
click at [265, 352] on div "Per Serving size" at bounding box center [245, 355] width 83 height 18
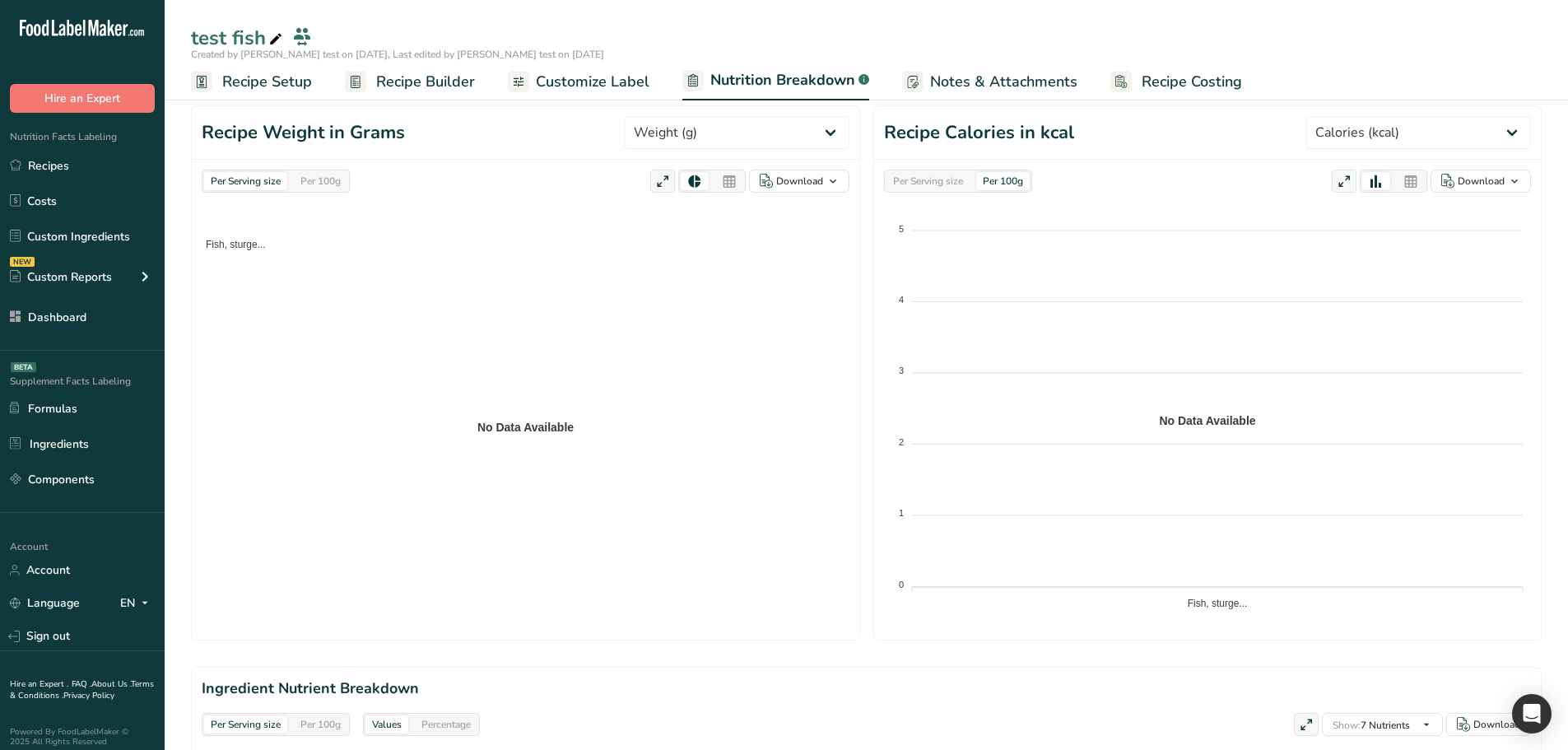
scroll to position [165, 0]
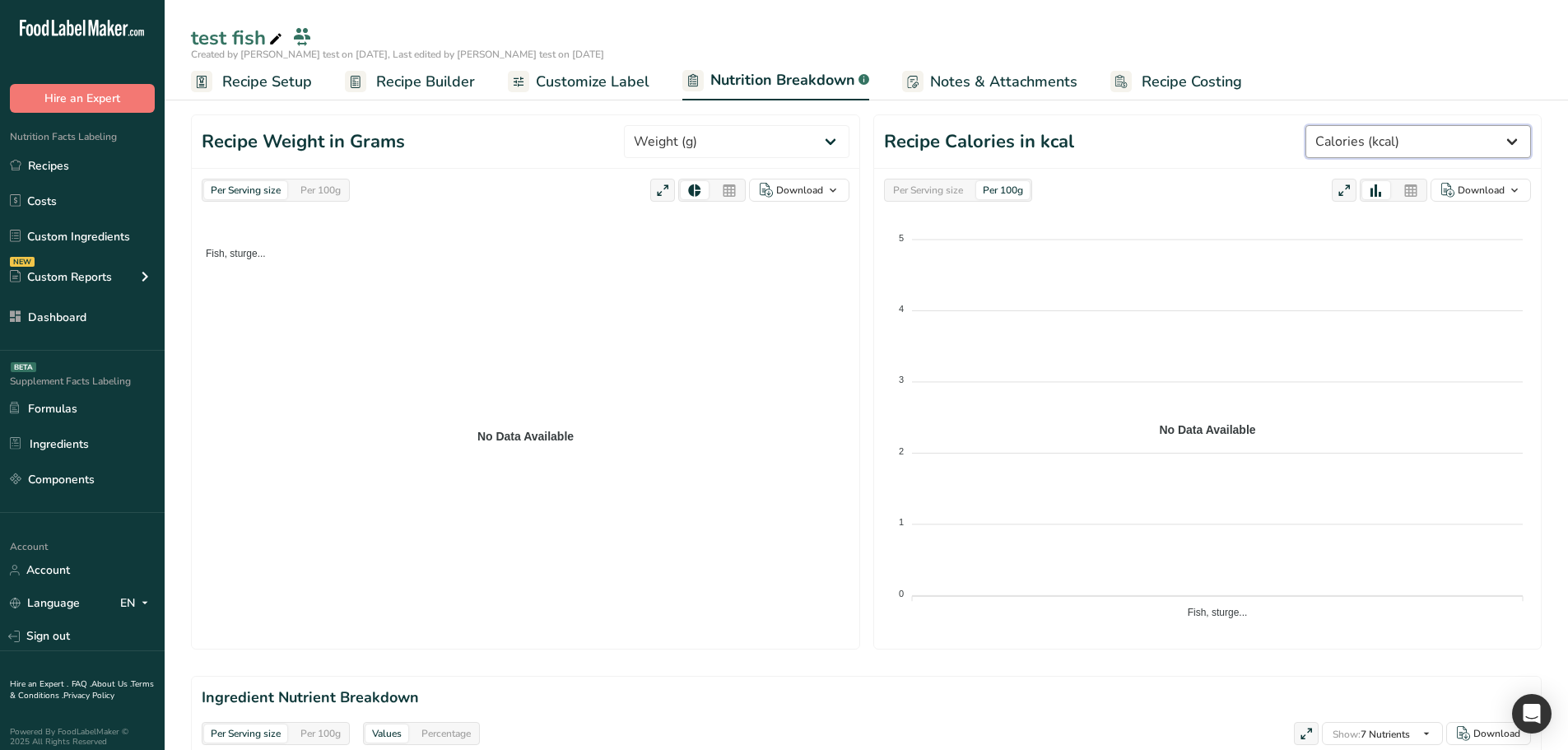
click at [1357, 147] on select "Weight (g) Calories (kcal) Energy KJ (kj) Total Fat (g) Saturated Fat (g) Trans…" at bounding box center [1418, 141] width 225 height 33
select select "Weight"
click at [1328, 125] on select "Weight (g) Calories (kcal) Energy KJ (kj) Total Fat (g) Saturated Fat (g) Trans…" at bounding box center [1418, 141] width 225 height 33
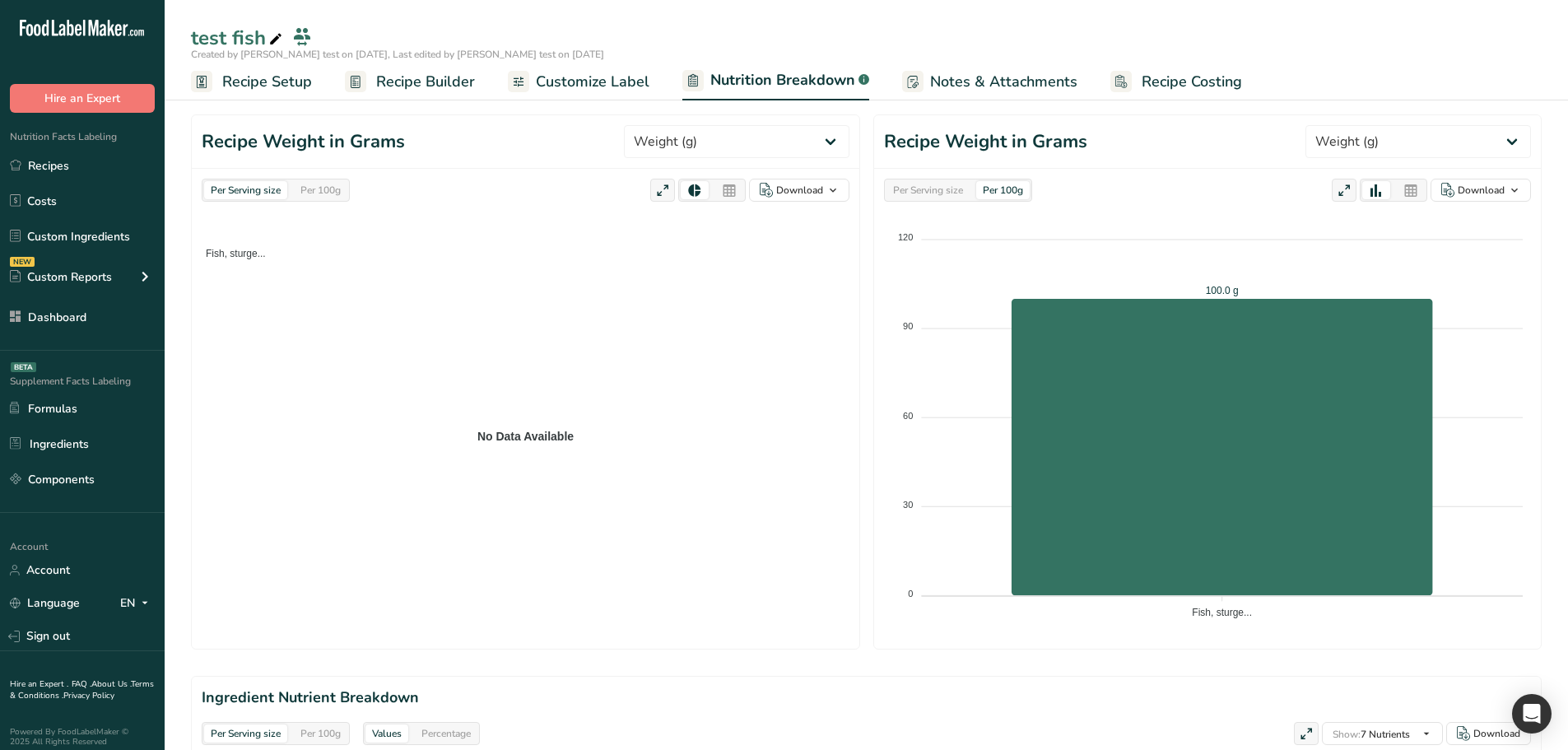
click at [937, 191] on div "Per Serving size" at bounding box center [928, 190] width 83 height 18
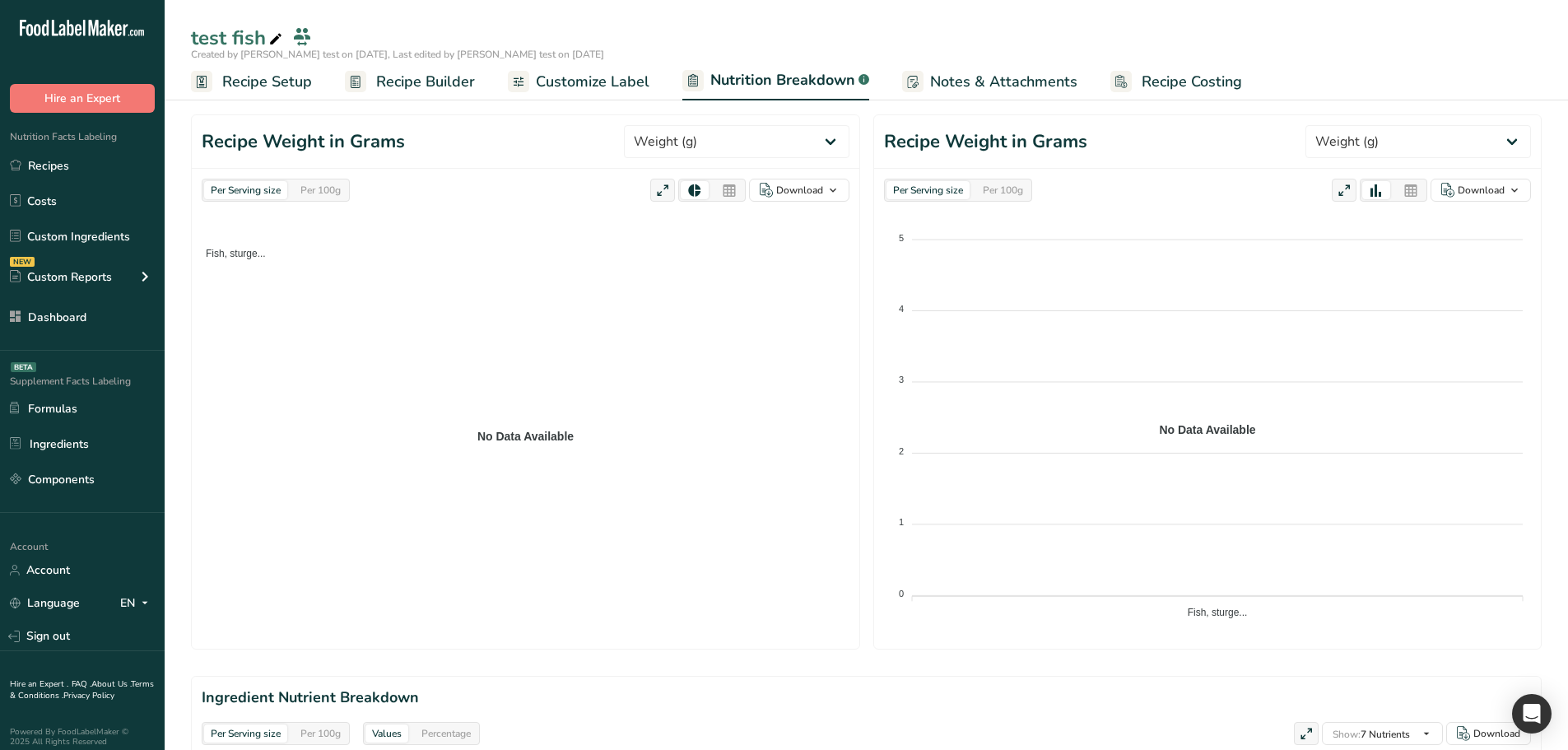
click at [1016, 195] on div "Per 100g" at bounding box center [1003, 190] width 54 height 18
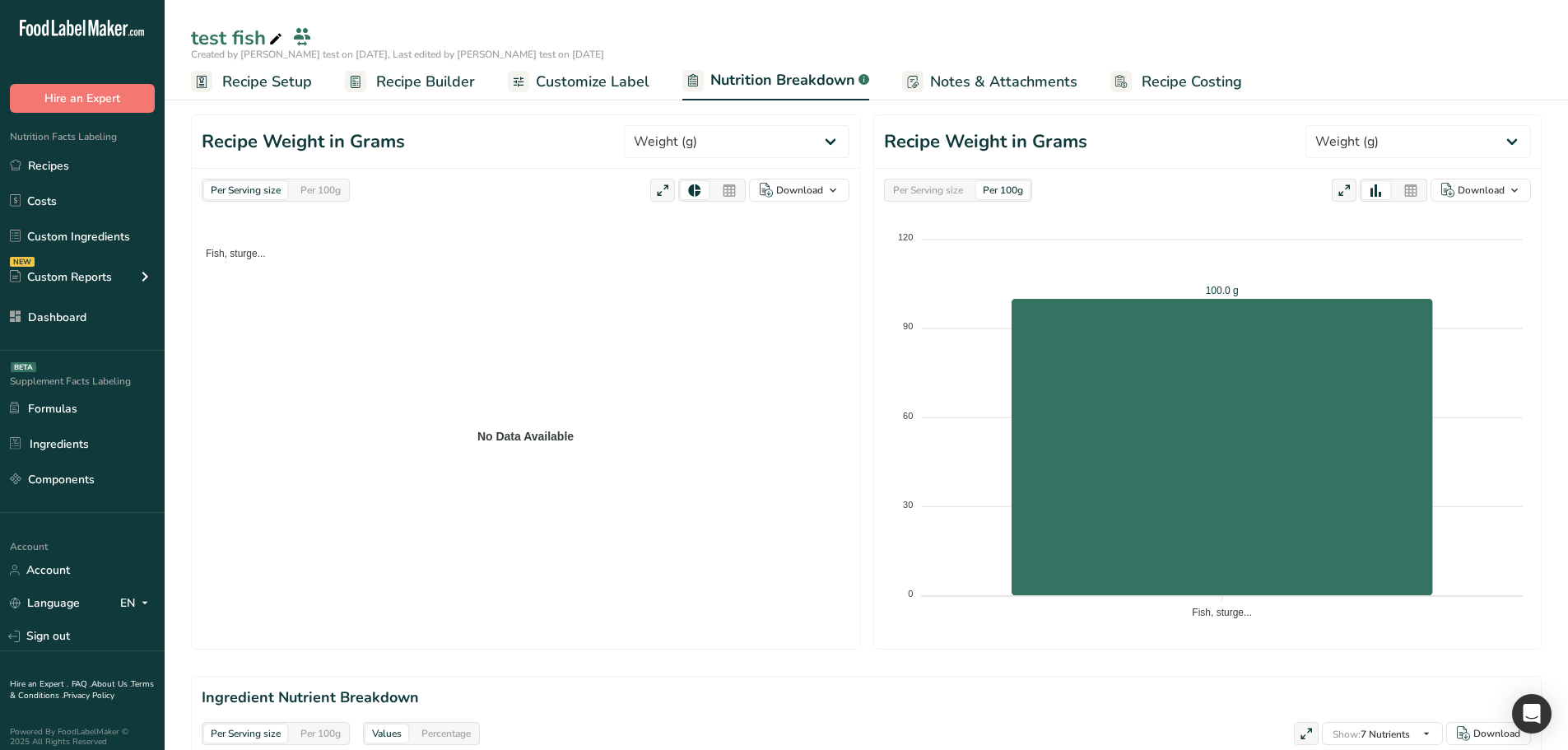
click at [945, 188] on div "Per Serving size" at bounding box center [928, 190] width 83 height 18
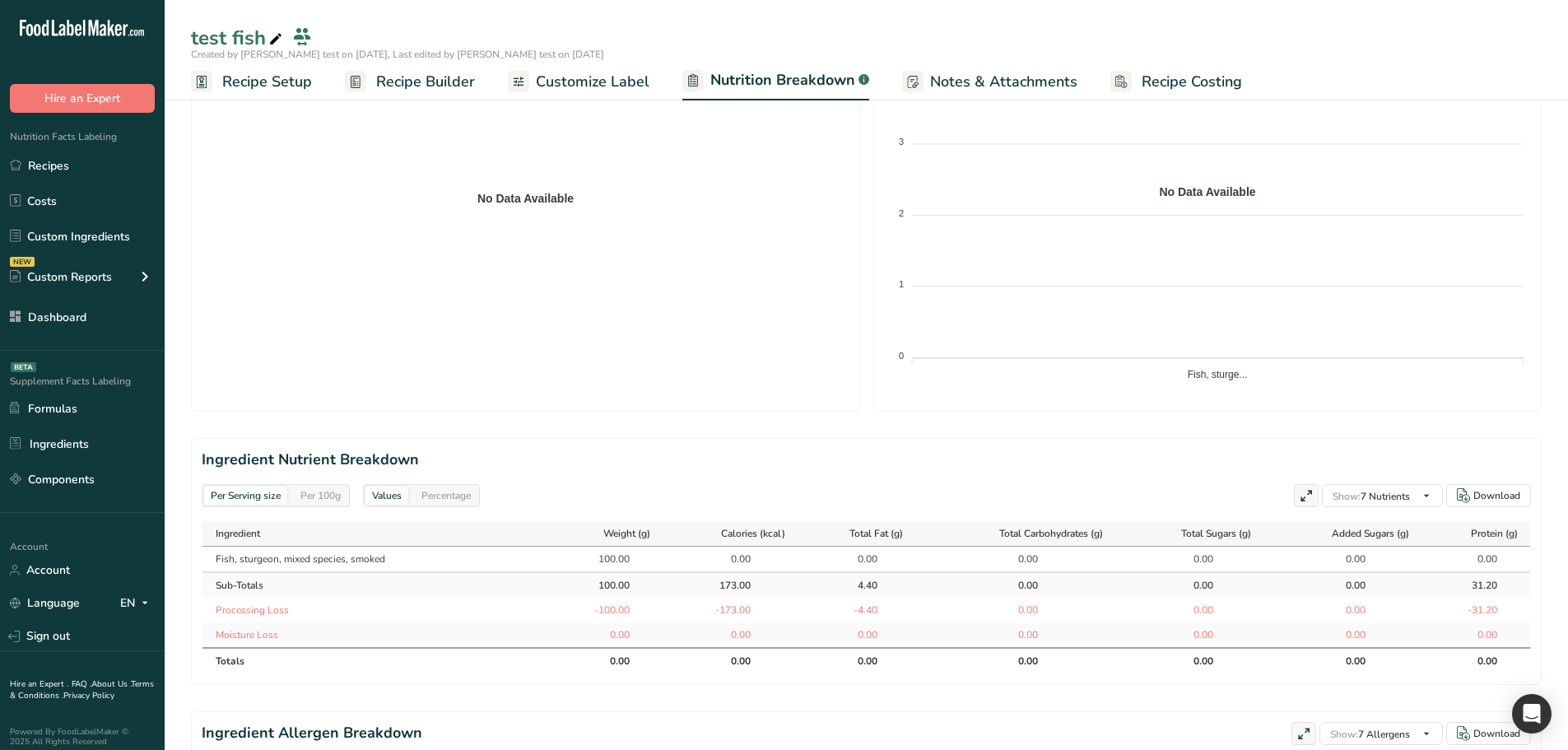
scroll to position [411, 0]
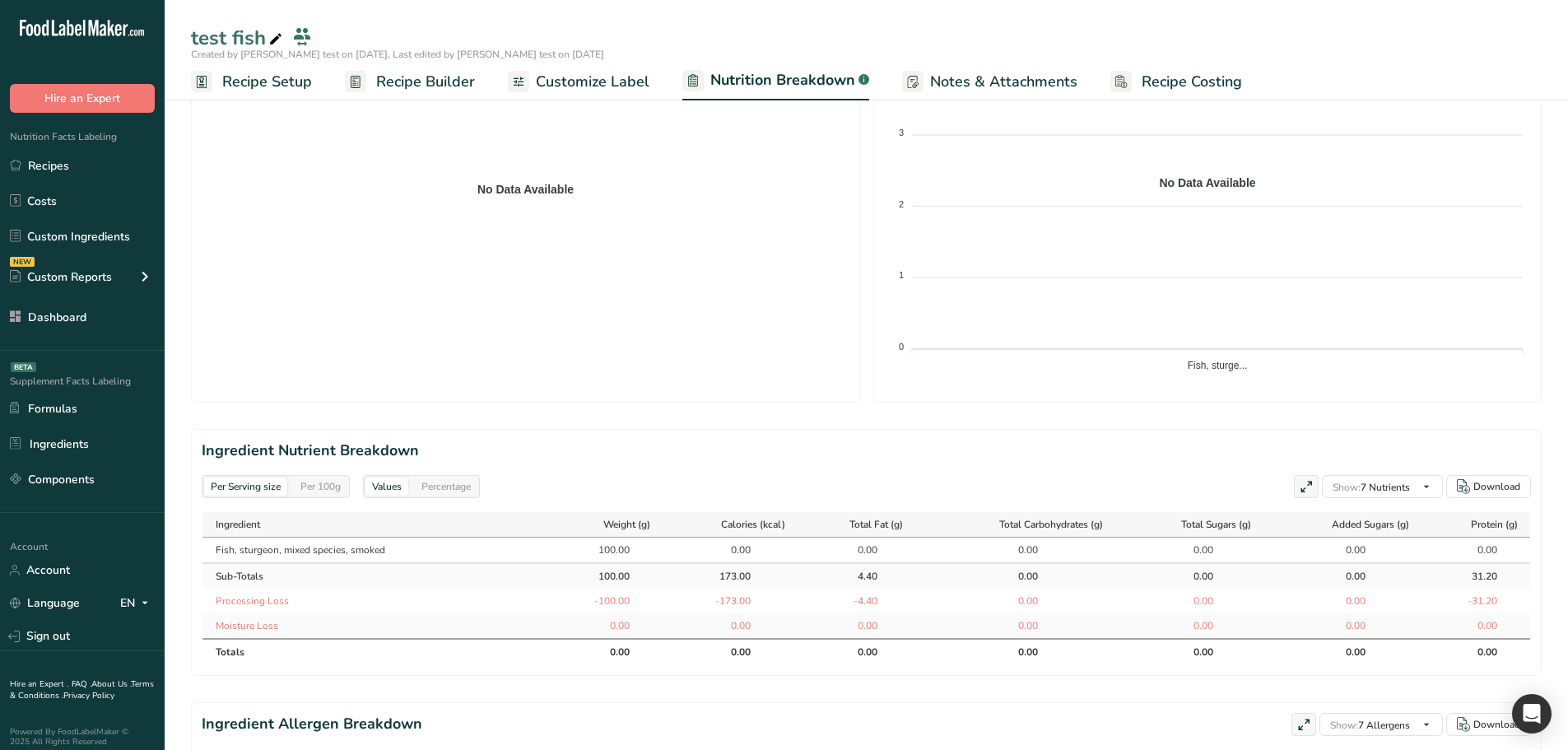
drag, startPoint x: 640, startPoint y: 651, endPoint x: 596, endPoint y: 650, distance: 44.0
click at [596, 650] on th "0.00" at bounding box center [609, 651] width 106 height 26
drag, startPoint x: 629, startPoint y: 545, endPoint x: 596, endPoint y: 548, distance: 33.1
click at [596, 548] on div "100.00" at bounding box center [609, 551] width 91 height 15
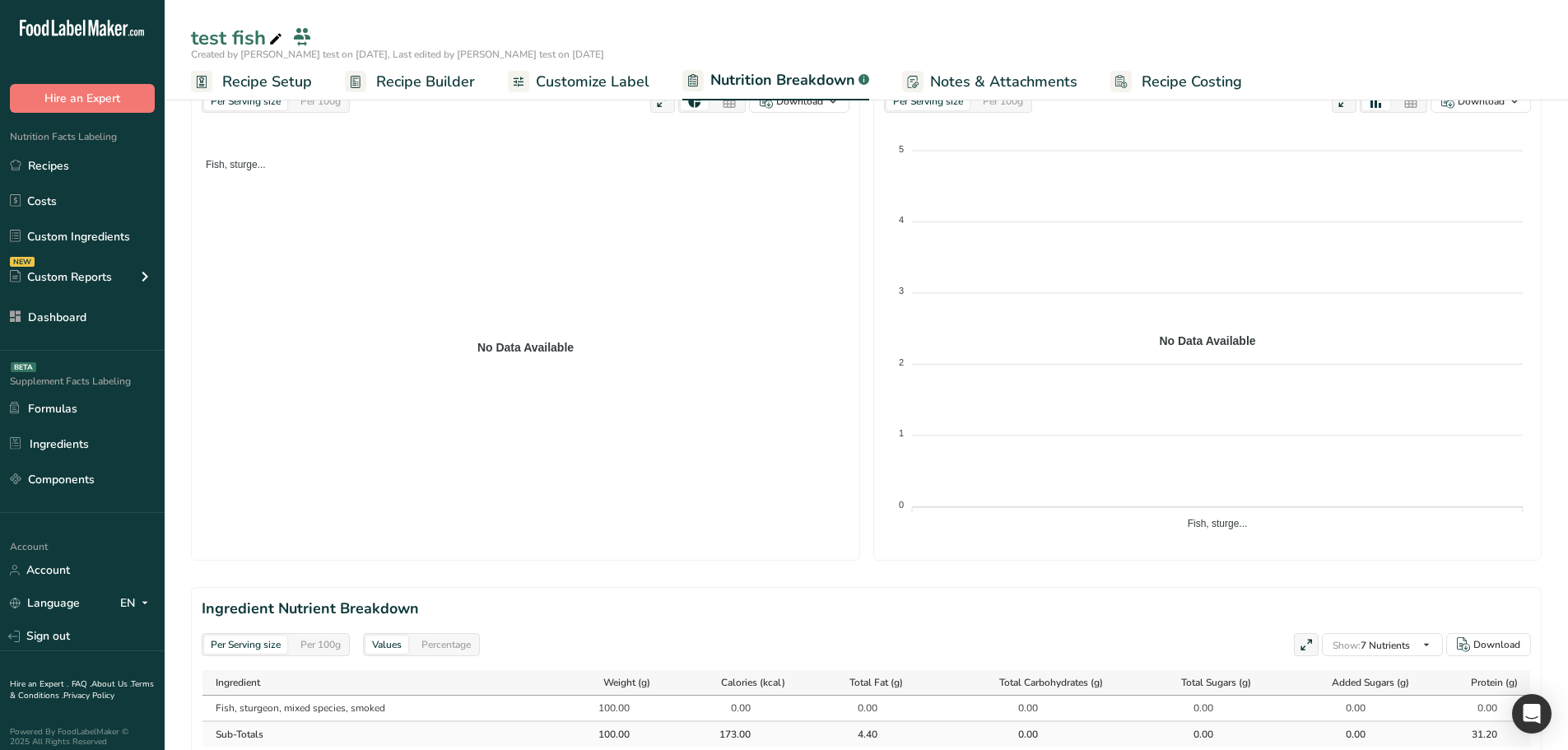
scroll to position [247, 0]
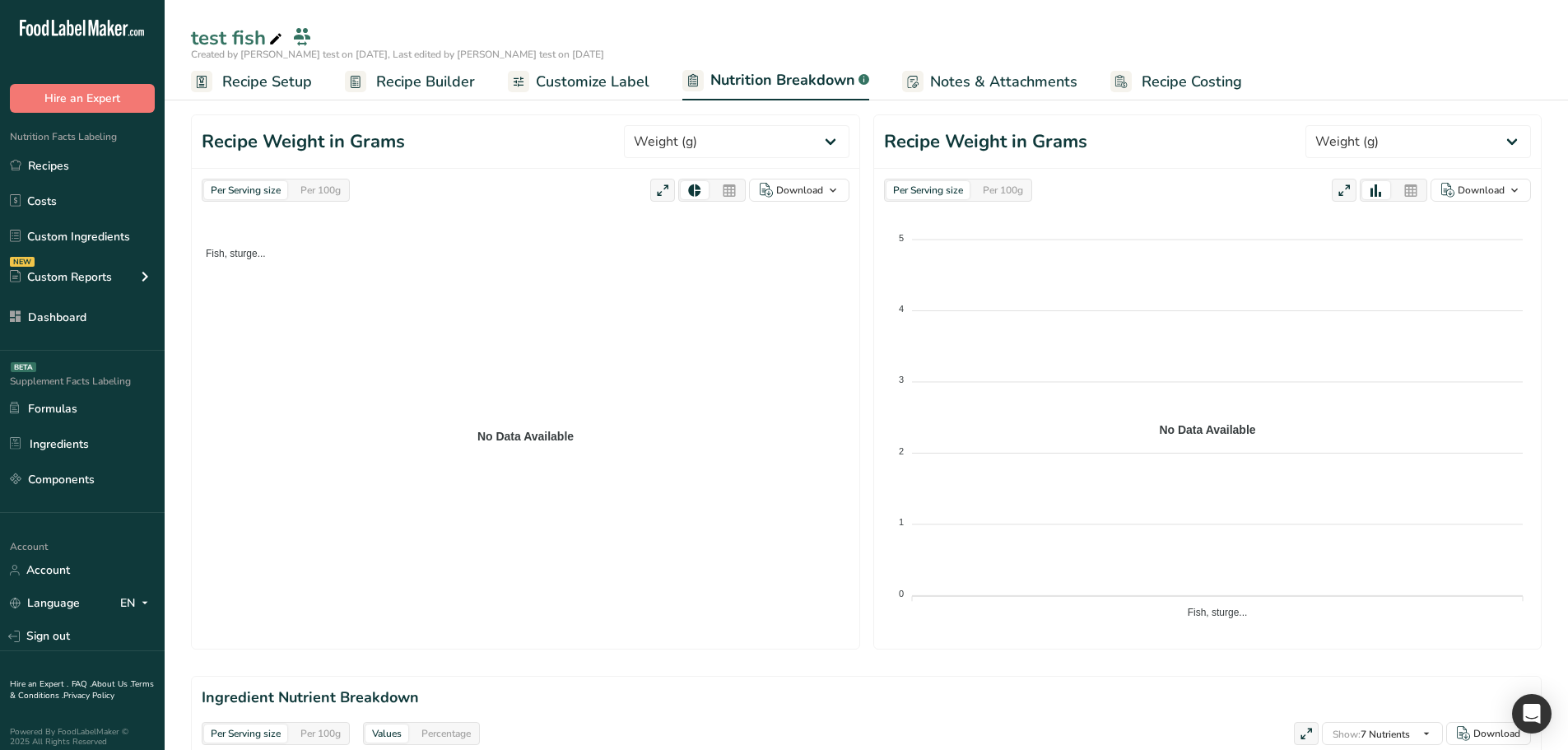
drag, startPoint x: 554, startPoint y: 302, endPoint x: 561, endPoint y: 306, distance: 8.1
click at [561, 306] on foreignobject "Fish, sturge..." at bounding box center [526, 427] width 648 height 411
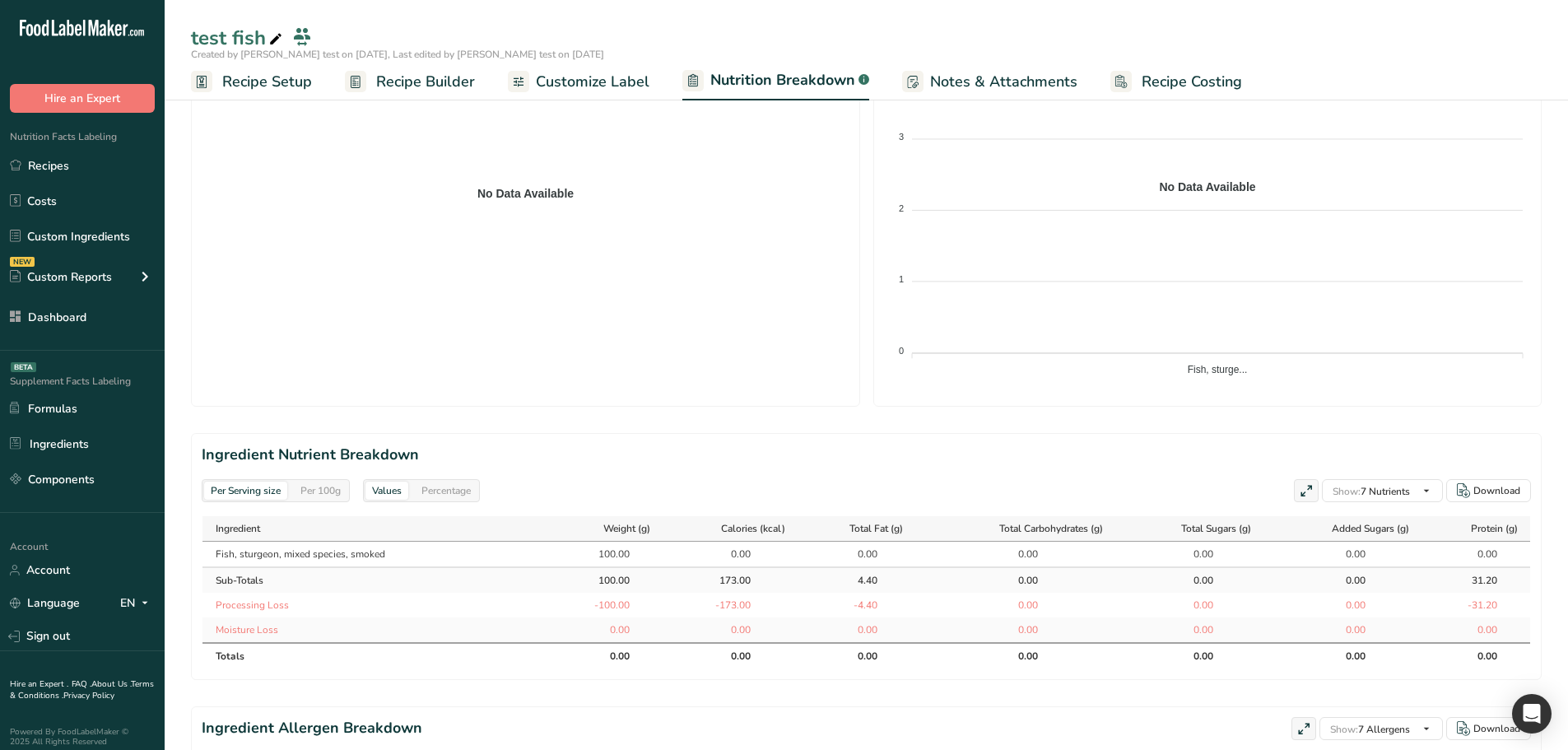
scroll to position [494, 0]
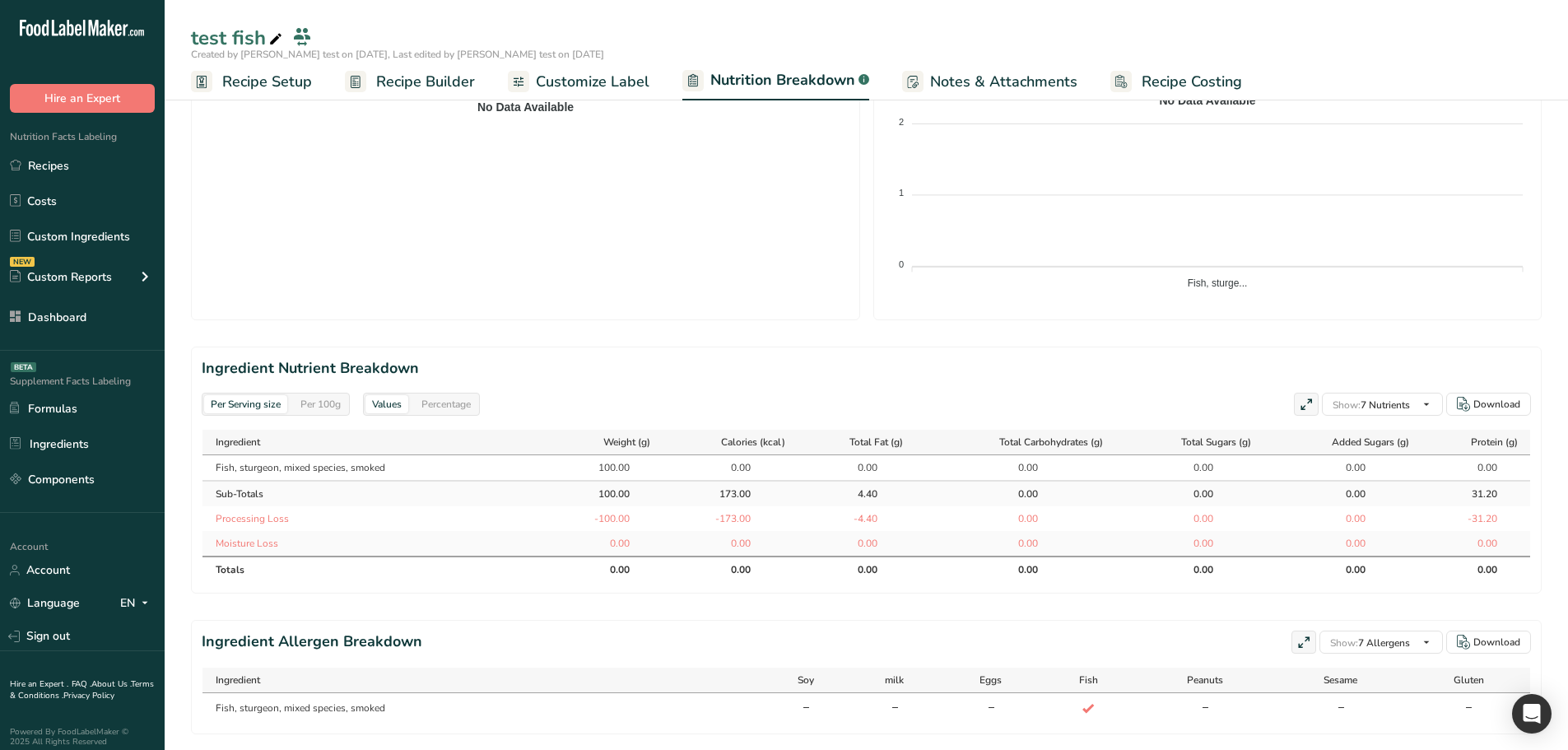
click at [619, 476] on td "100.00" at bounding box center [609, 468] width 106 height 24
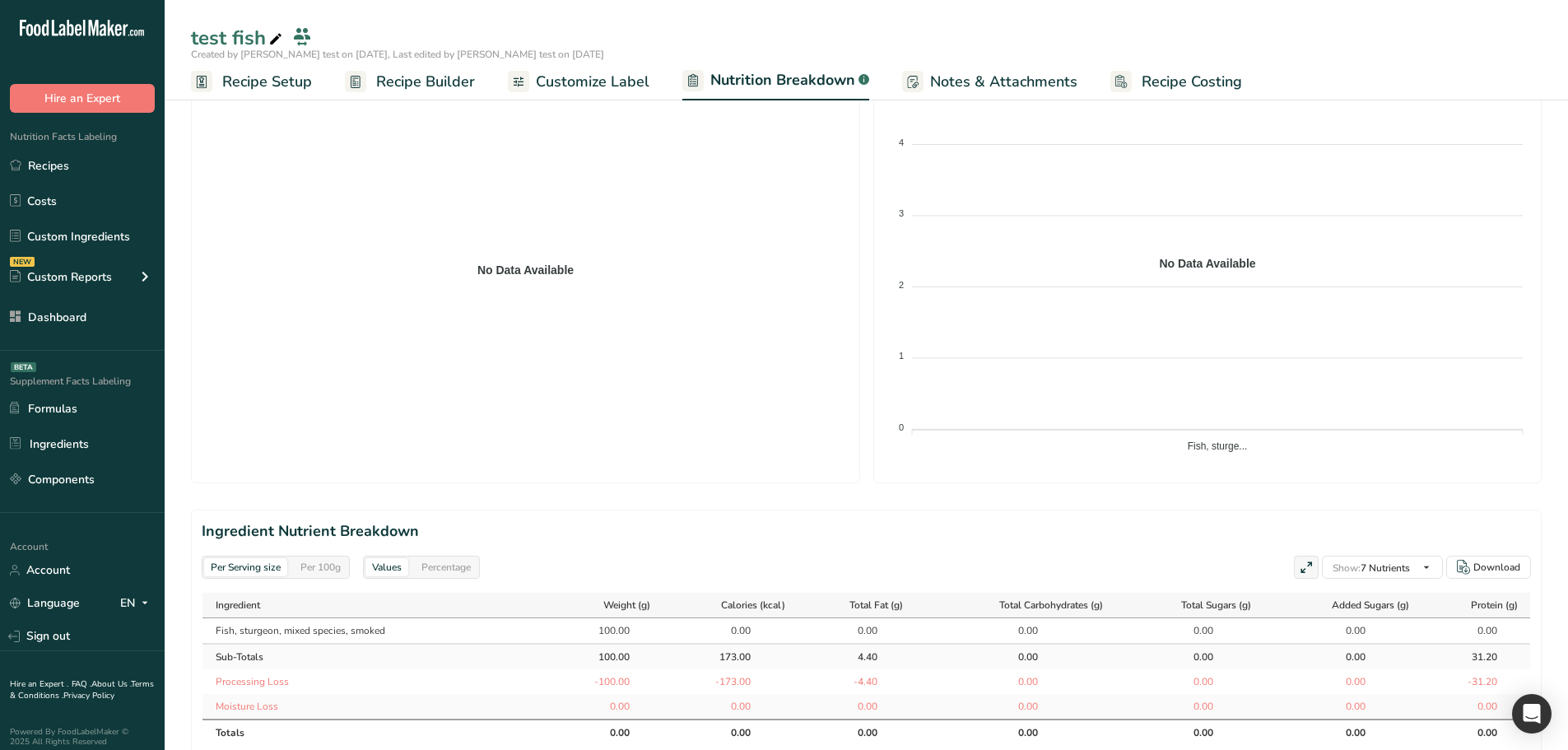
scroll to position [329, 0]
click at [760, 424] on foreignobject "Fish, sturge..." at bounding box center [526, 262] width 648 height 411
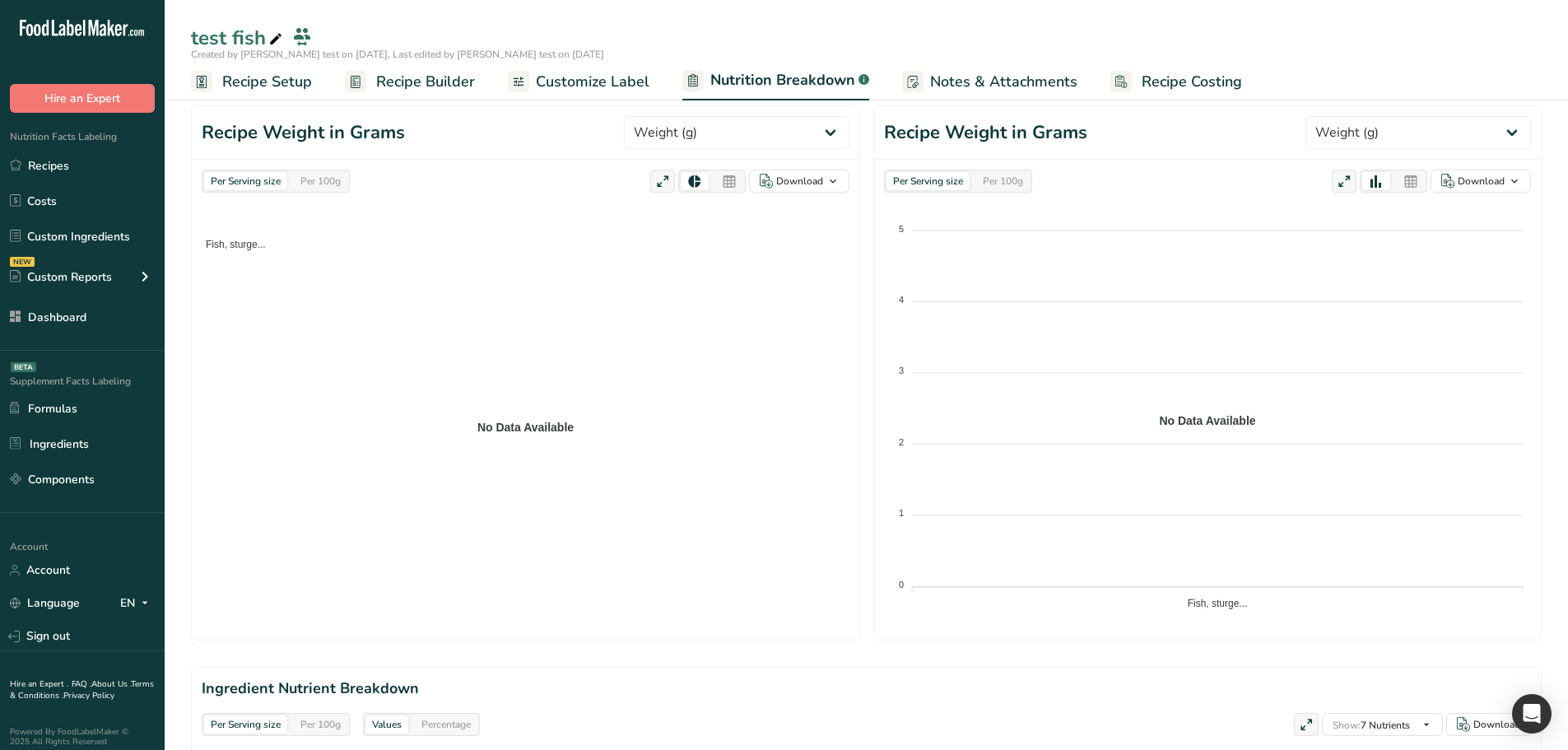
scroll to position [165, 0]
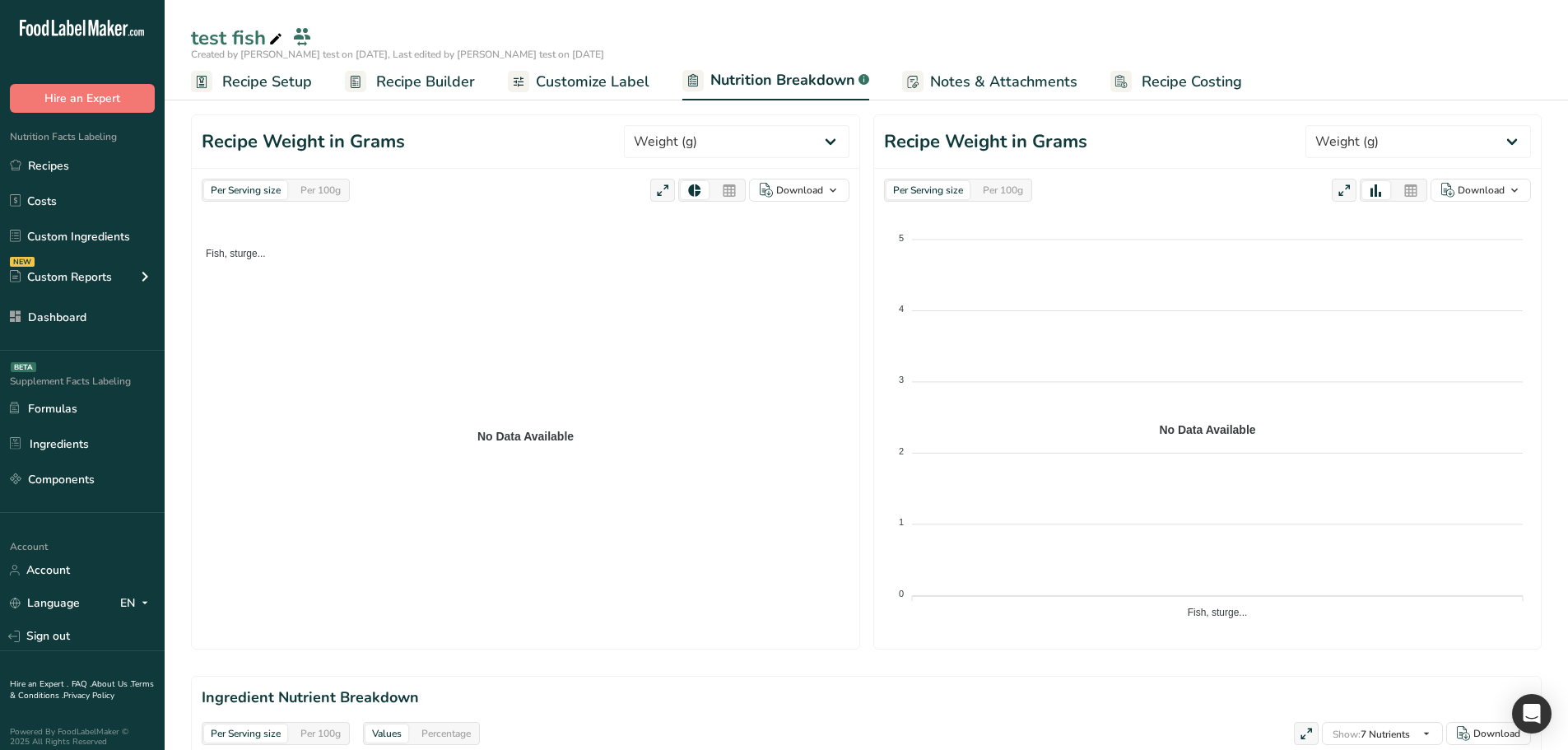
click at [333, 187] on div "Per 100g" at bounding box center [321, 190] width 54 height 18
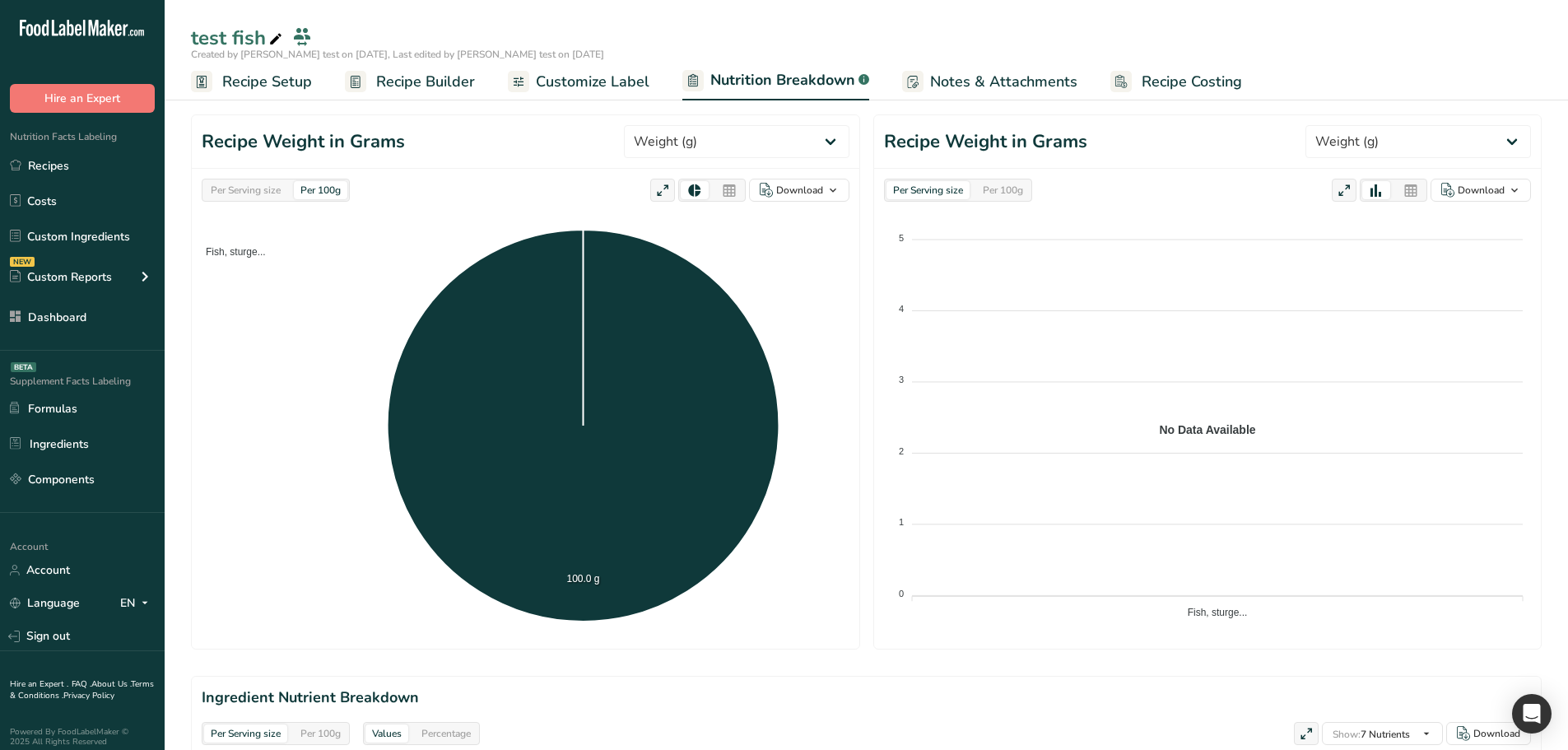
click at [265, 190] on div "Per Serving size" at bounding box center [245, 190] width 83 height 18
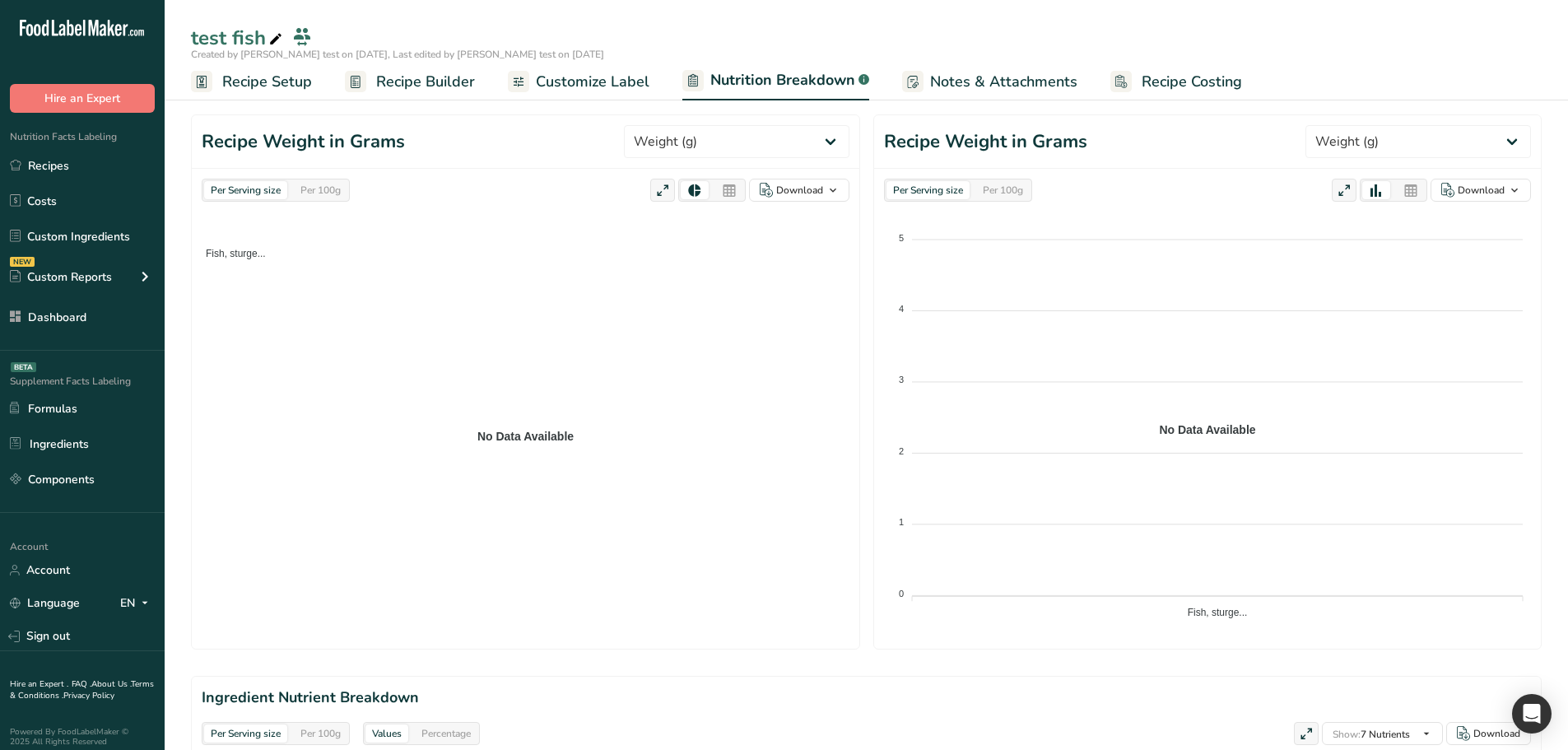
drag, startPoint x: 1147, startPoint y: 430, endPoint x: 1213, endPoint y: 432, distance: 66.0
click at [1213, 432] on icon "No Data Available 5 5 4 4 3 3 2 2 1 1 0 0 Fish, sturge... Fish, sturge..." at bounding box center [1208, 421] width 647 height 411
click at [1013, 188] on div "Per 100g" at bounding box center [1003, 190] width 54 height 18
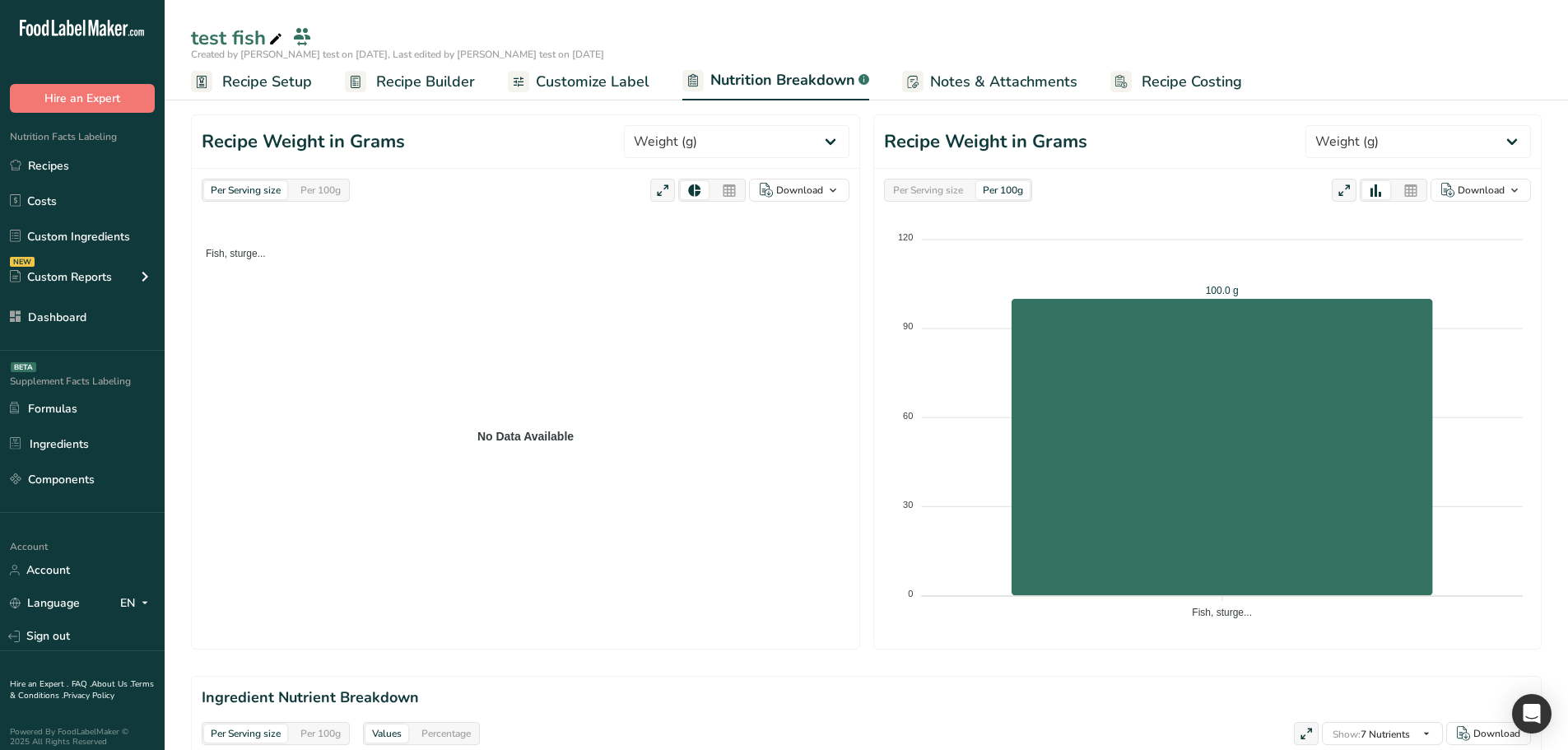
click at [962, 190] on div "Per Serving size" at bounding box center [928, 190] width 83 height 18
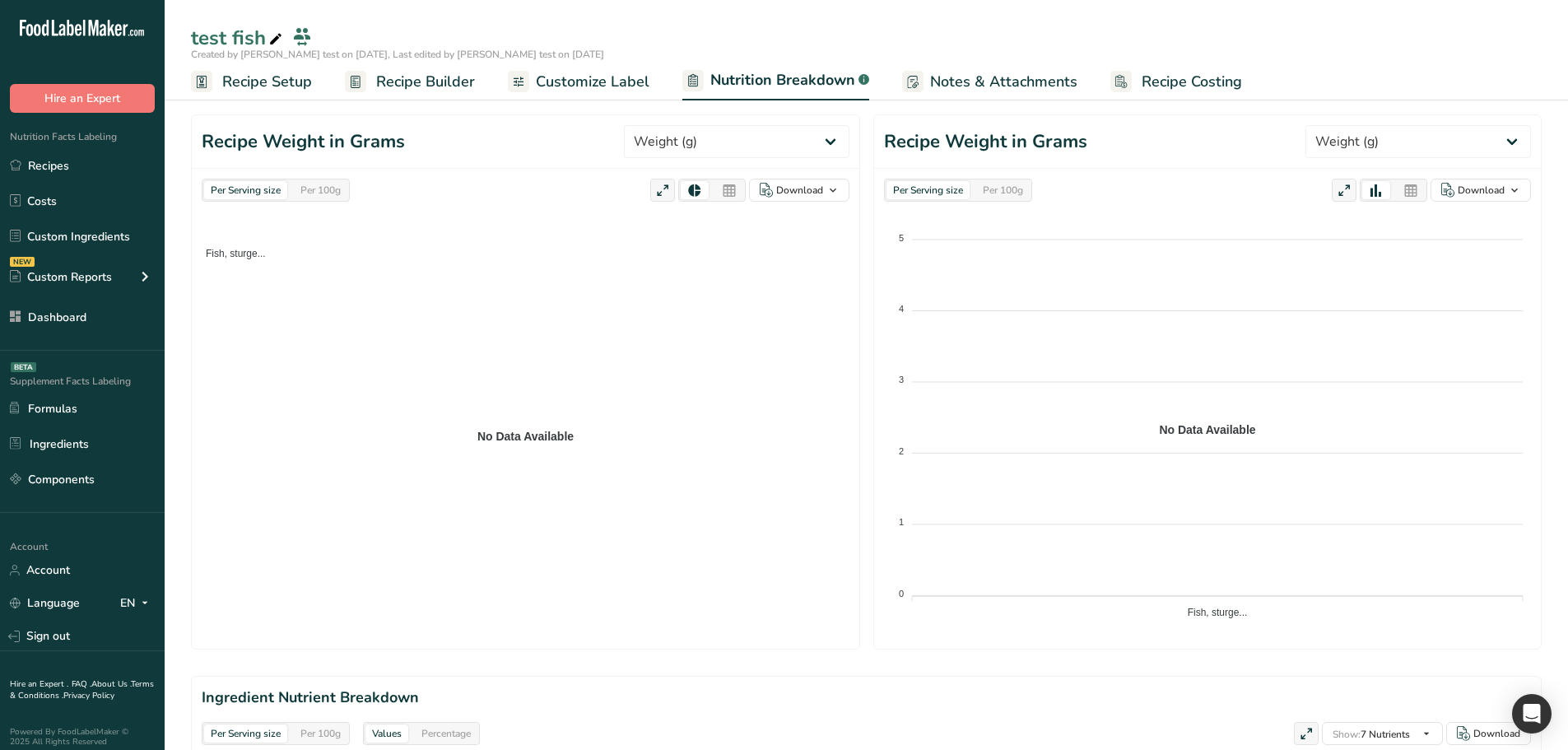
click at [335, 198] on div "Per 100g" at bounding box center [321, 190] width 54 height 18
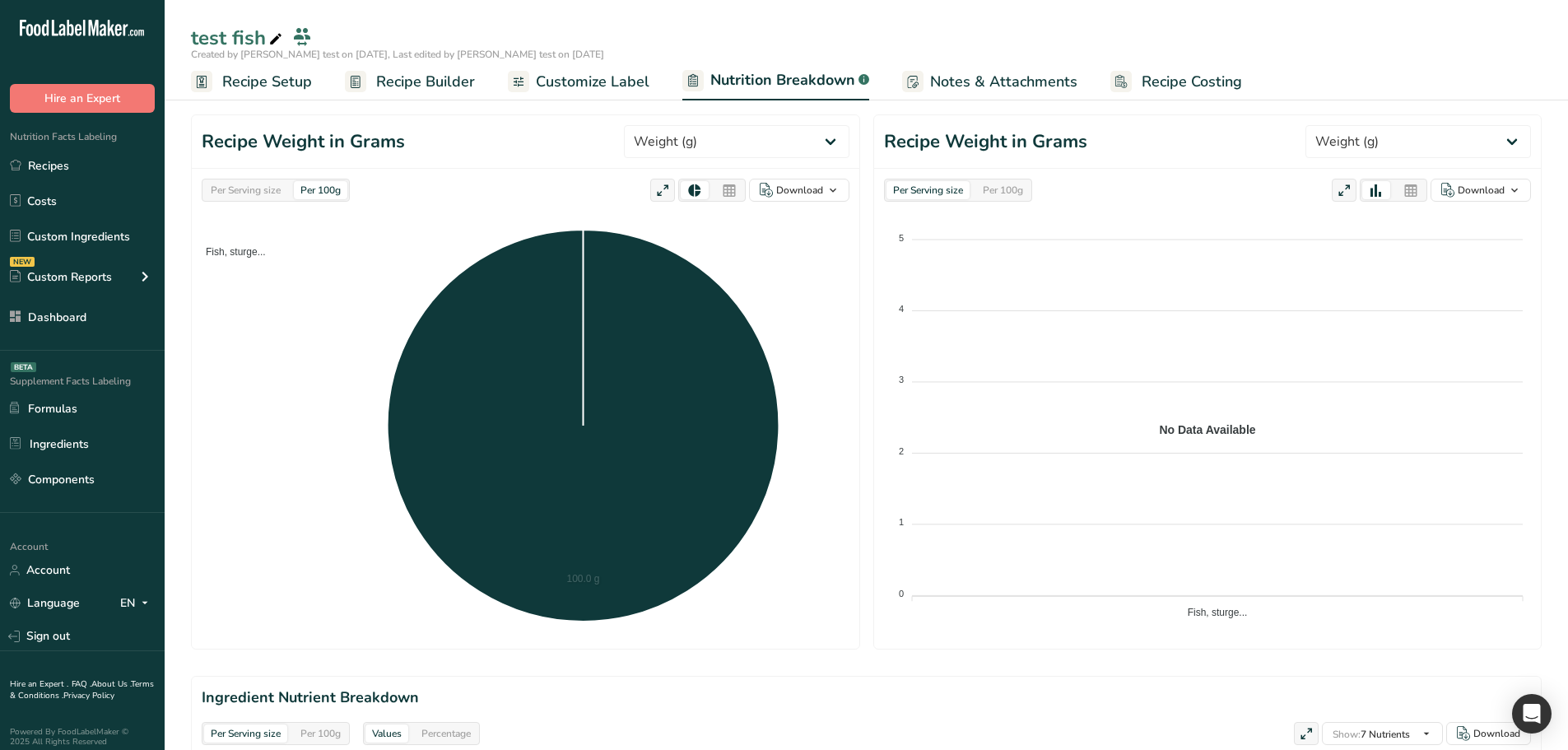
click at [219, 250] on span "Fish, sturge..." at bounding box center [230, 252] width 72 height 12
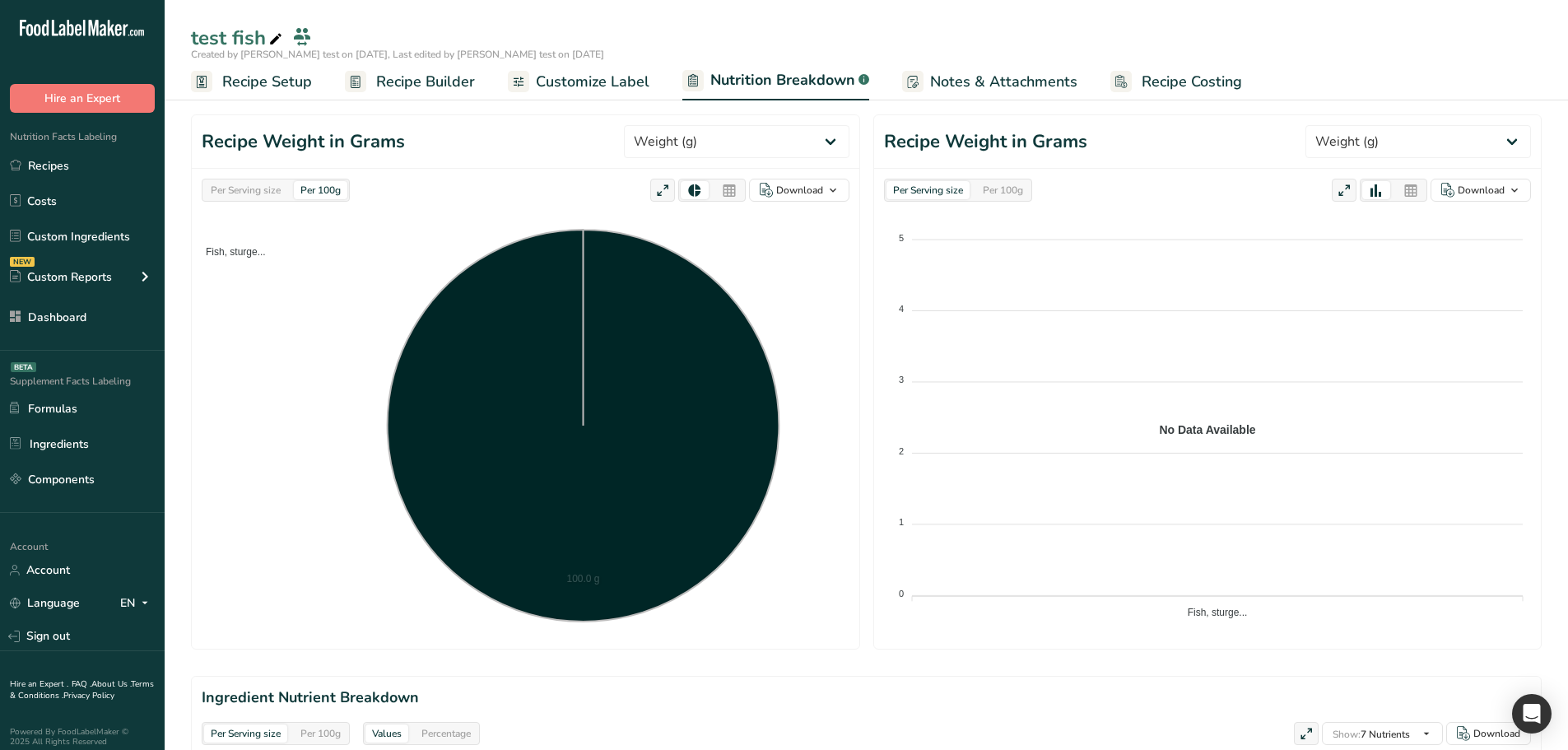
click at [218, 255] on span "Fish, sturge..." at bounding box center [230, 252] width 72 height 12
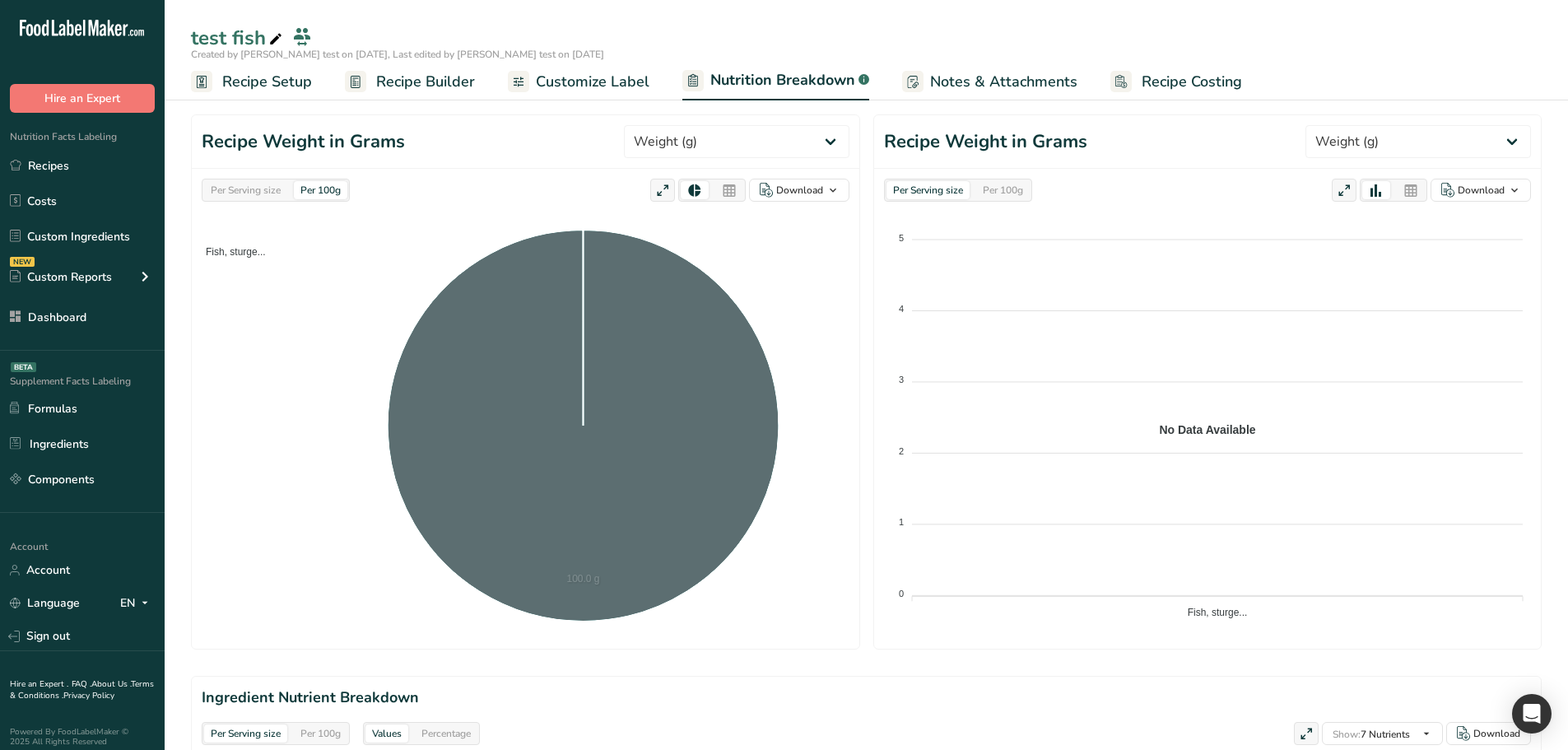
click at [218, 255] on span "Fish, sturge..." at bounding box center [230, 252] width 72 height 12
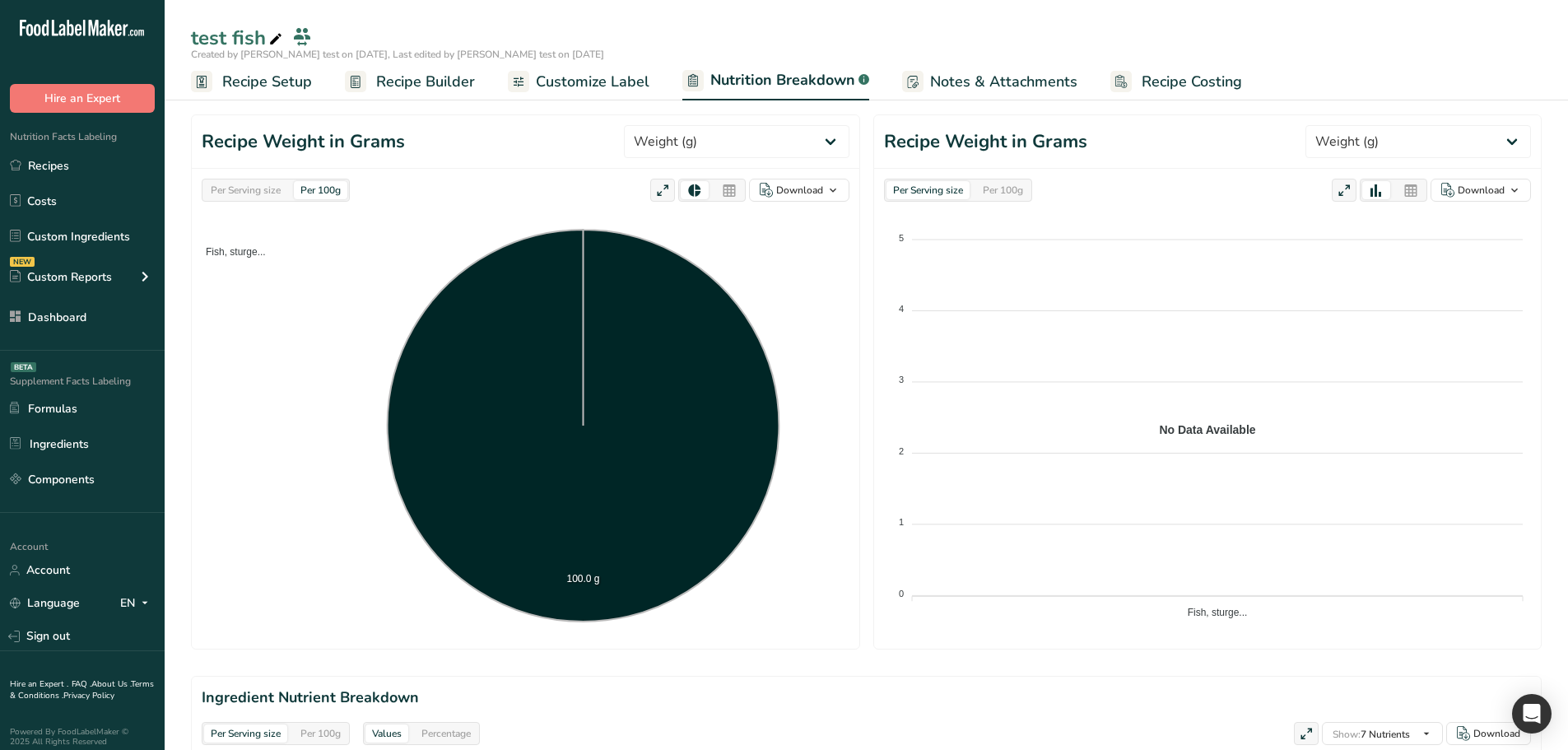
click at [256, 194] on div "Per Serving size" at bounding box center [245, 190] width 83 height 18
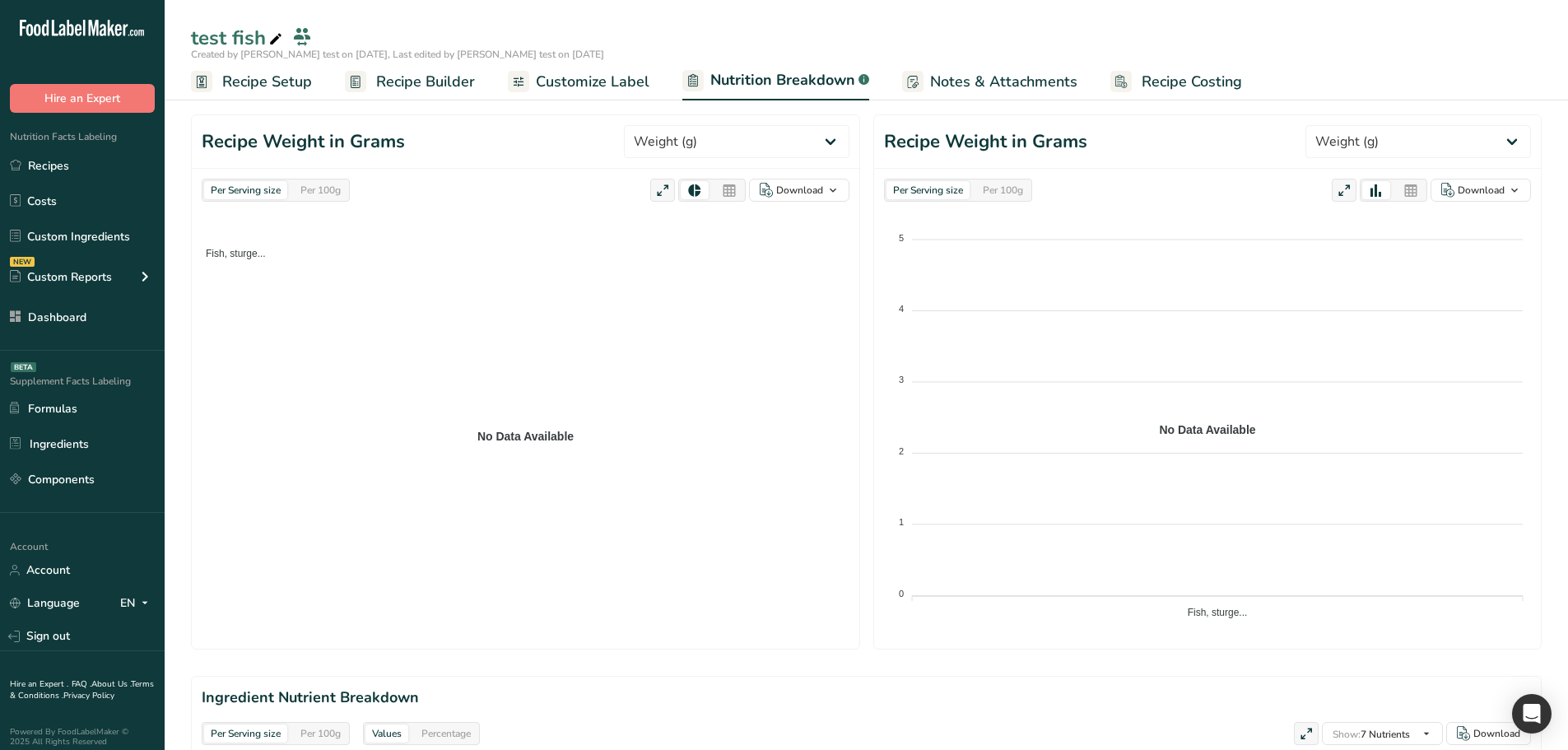
click at [262, 250] on span "Fish, sturge..." at bounding box center [230, 254] width 72 height 12
click at [219, 254] on span "Fish, sturge..." at bounding box center [230, 254] width 72 height 12
click at [246, 254] on span "Fish, sturge..." at bounding box center [230, 254] width 72 height 12
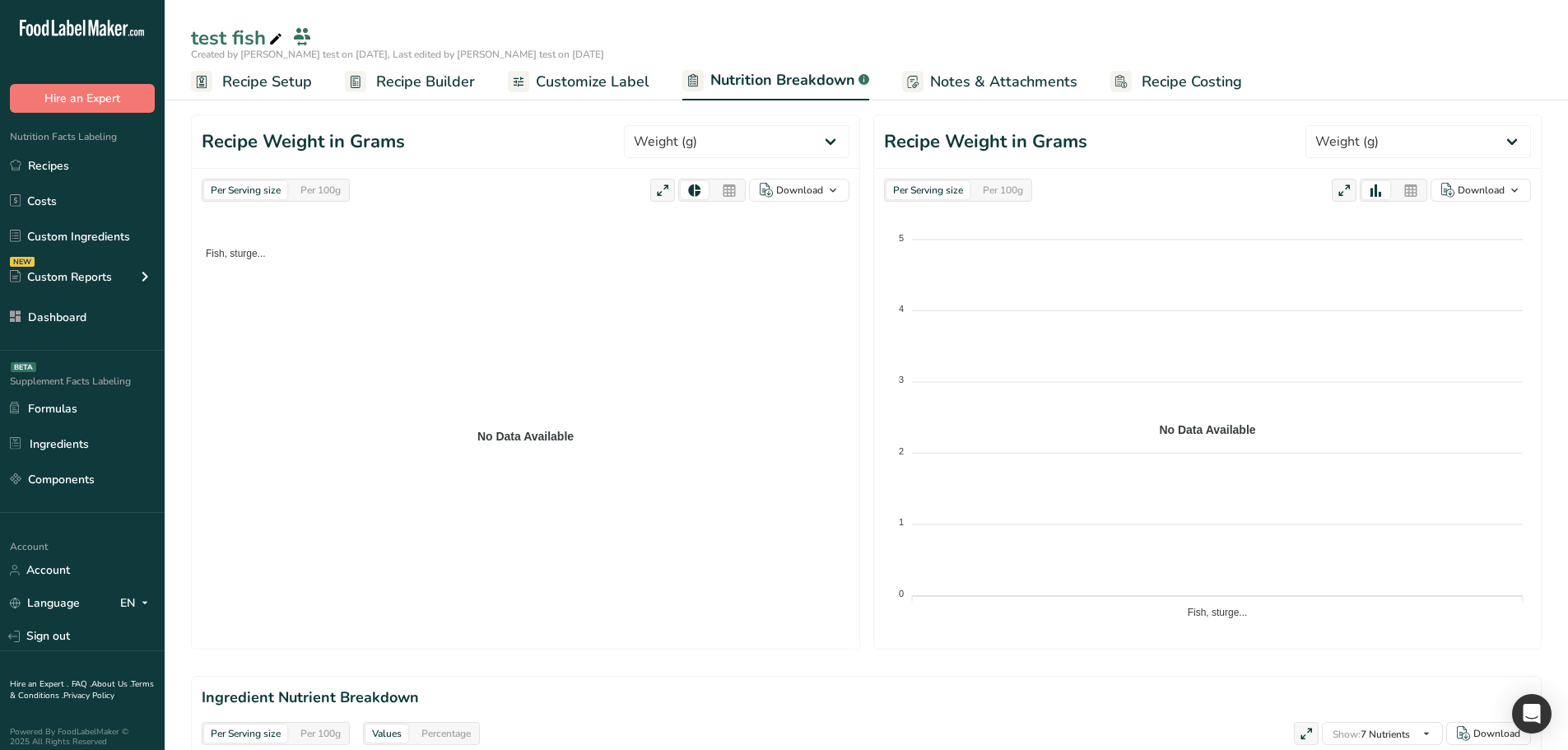
click at [246, 254] on span "Fish, sturge..." at bounding box center [230, 254] width 72 height 12
click at [224, 255] on span "Fish, sturge..." at bounding box center [230, 254] width 72 height 12
drag, startPoint x: 224, startPoint y: 255, endPoint x: 247, endPoint y: 255, distance: 23.0
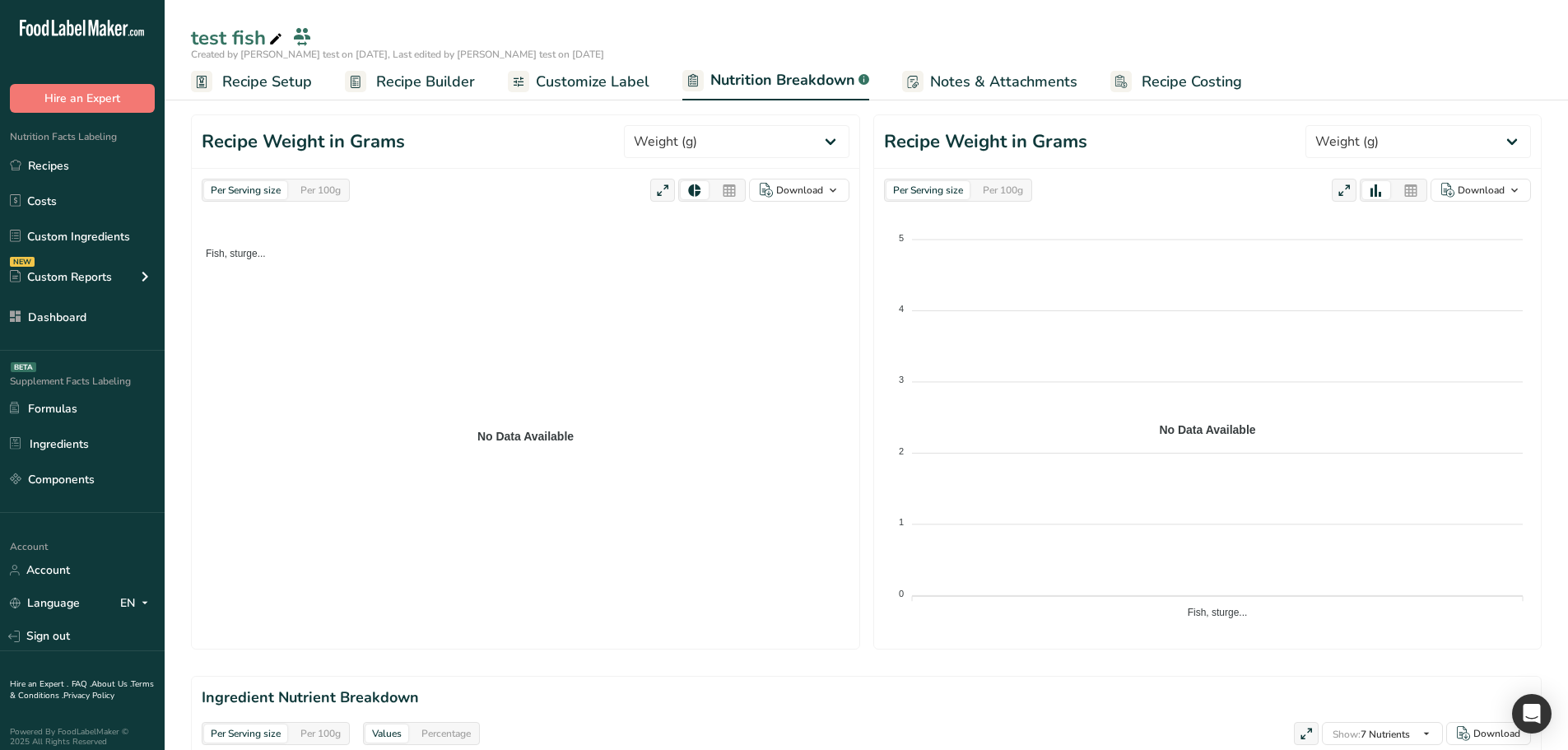
click at [227, 255] on span "Fish, sturge..." at bounding box center [230, 254] width 72 height 12
click at [263, 255] on span "Fish, sturge..." at bounding box center [230, 254] width 72 height 12
click at [219, 257] on span "Fish, sturge..." at bounding box center [230, 254] width 72 height 12
click at [242, 255] on span "Fish, sturge..." at bounding box center [230, 254] width 72 height 12
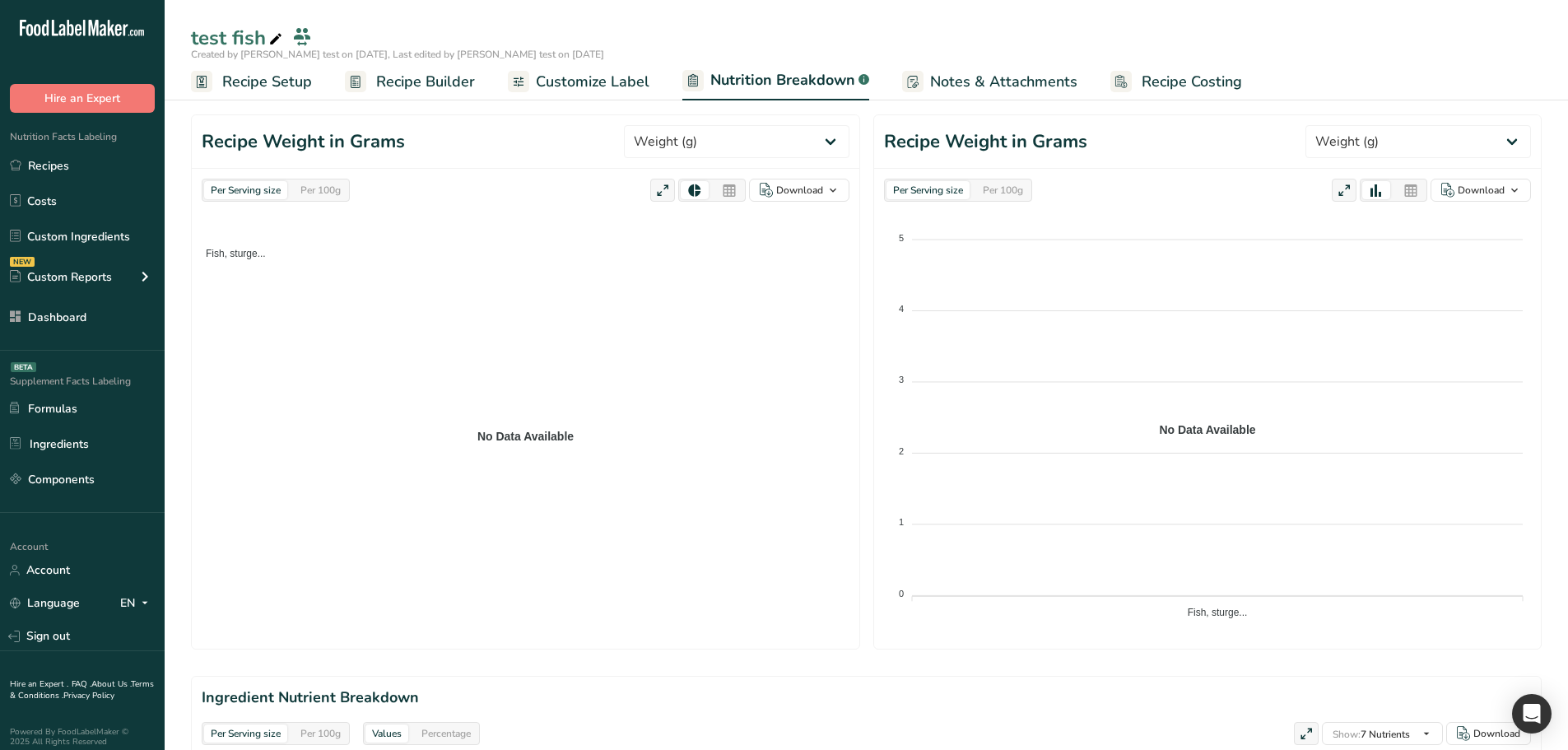
click at [257, 220] on div "Fish, sturge... No Data Available Ingredients Percentage (%) Amount Fish, sturg…" at bounding box center [526, 427] width 648 height 424
drag, startPoint x: 1273, startPoint y: 425, endPoint x: 1029, endPoint y: 409, distance: 244.5
click at [1149, 427] on foreignobject at bounding box center [1208, 421] width 647 height 411
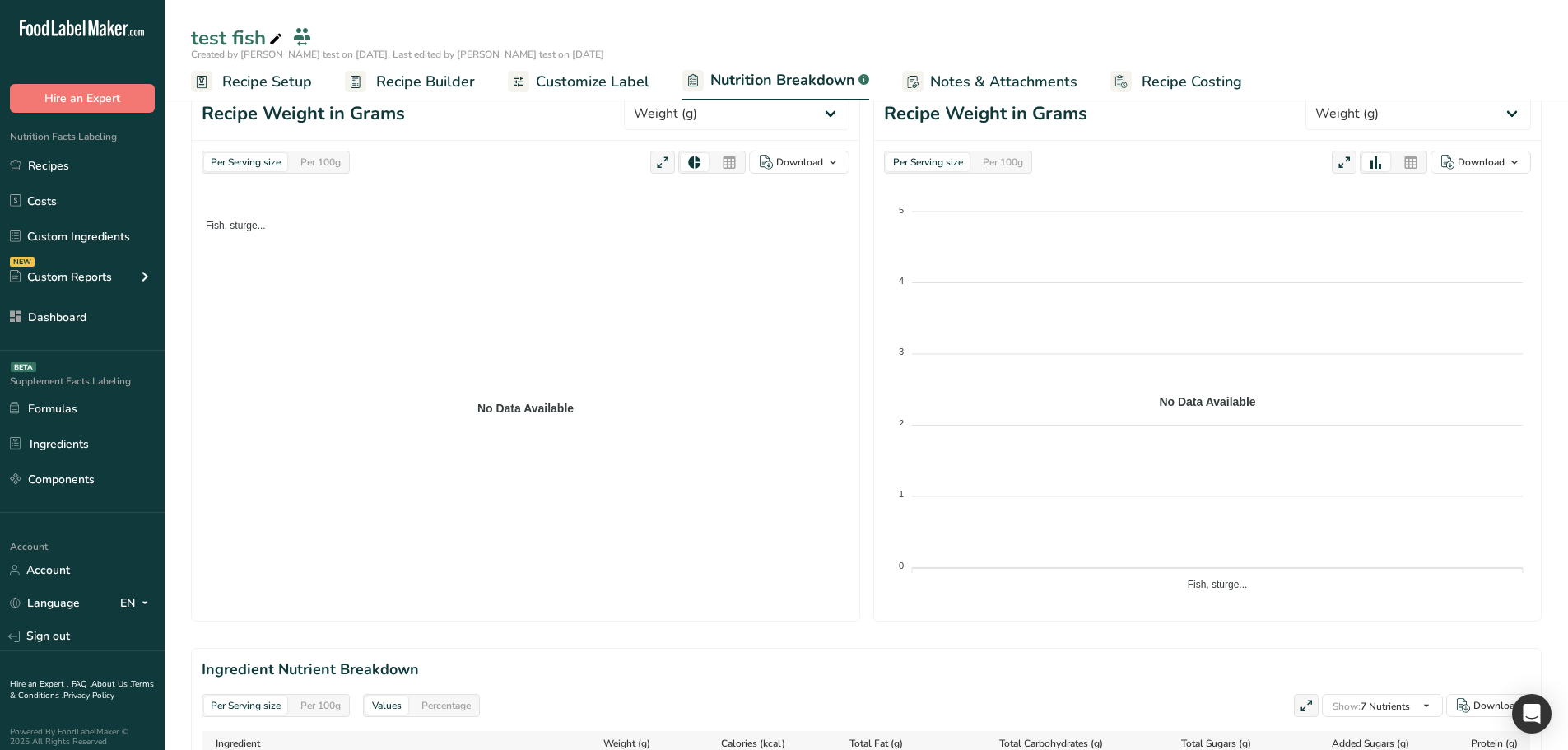
scroll to position [192, 0]
click at [343, 169] on div "Per 100g" at bounding box center [321, 163] width 54 height 18
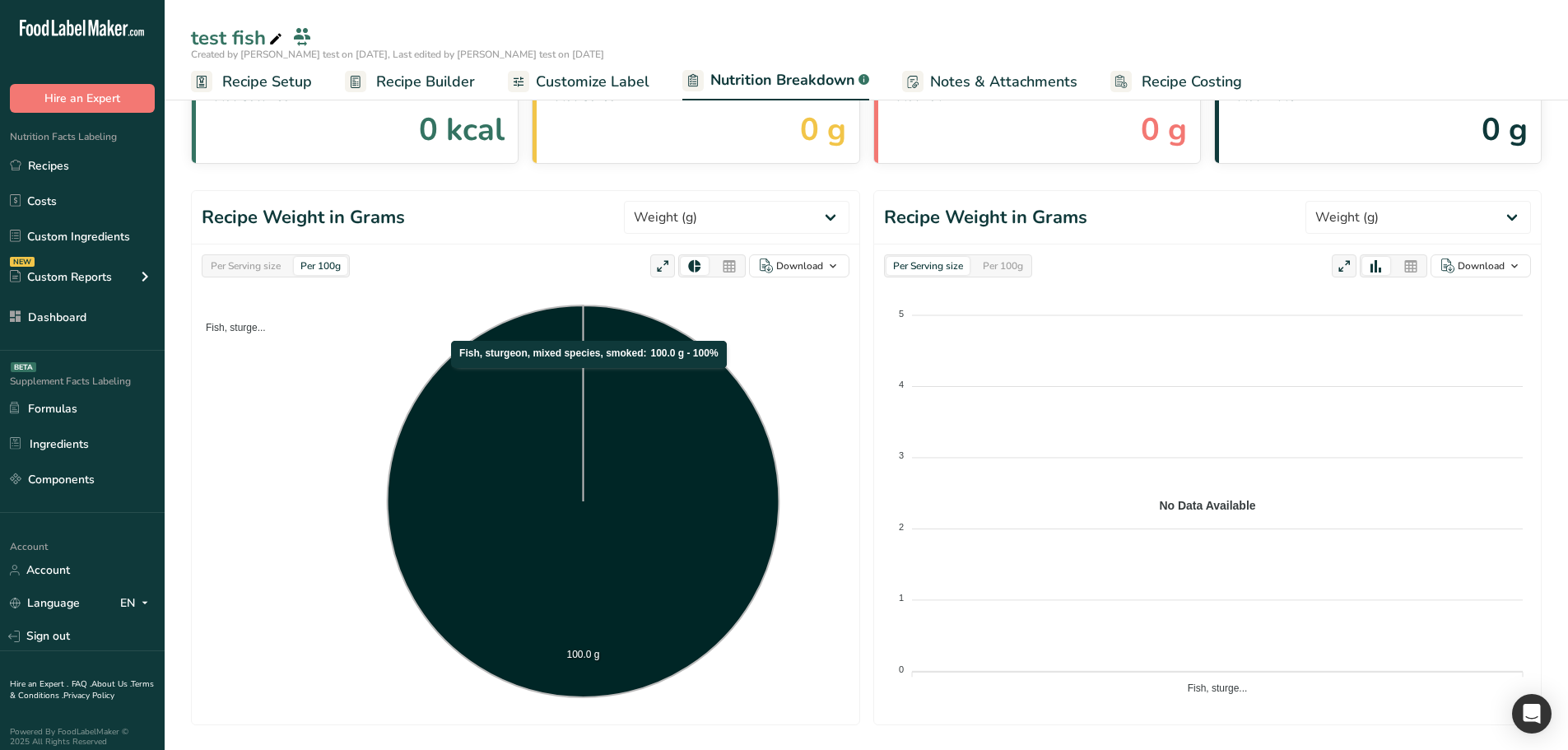
scroll to position [87, 0]
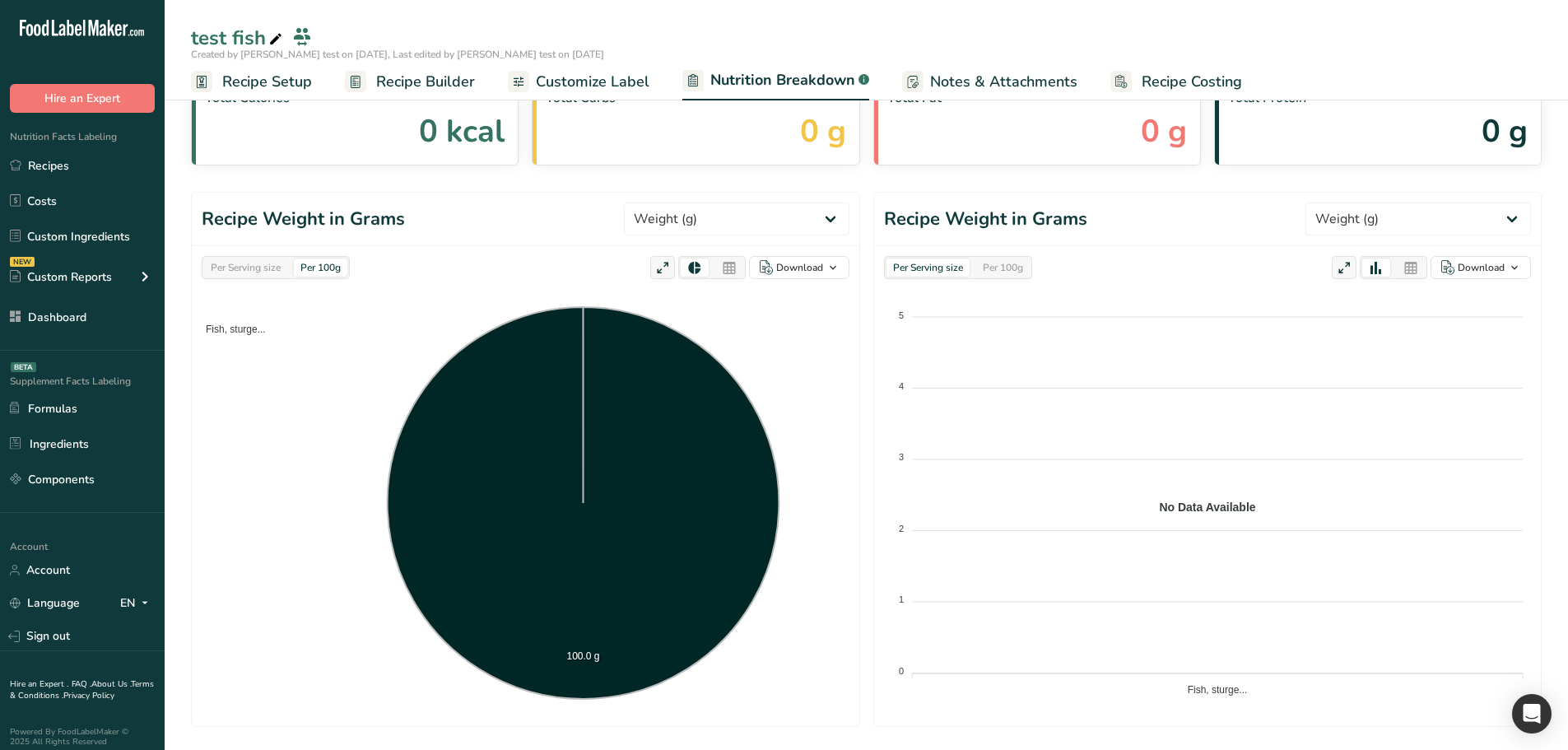
click at [271, 260] on div "Per Serving size" at bounding box center [245, 268] width 83 height 18
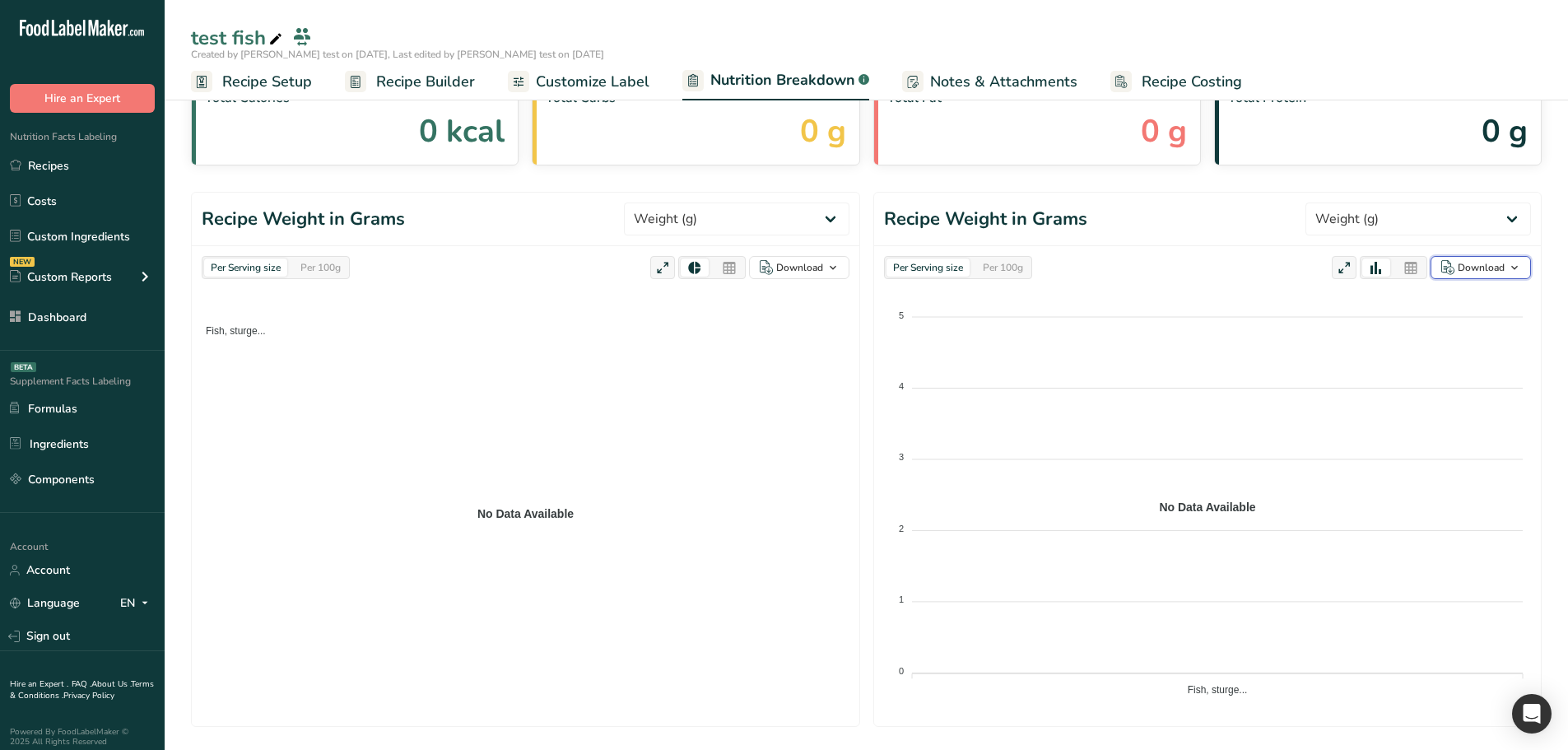
click at [1507, 263] on span "button" at bounding box center [1515, 268] width 20 height 20
click at [843, 262] on span "button" at bounding box center [833, 268] width 20 height 20
click at [730, 266] on icon at bounding box center [730, 269] width 15 height 23
click at [1415, 268] on icon at bounding box center [1411, 269] width 15 height 23
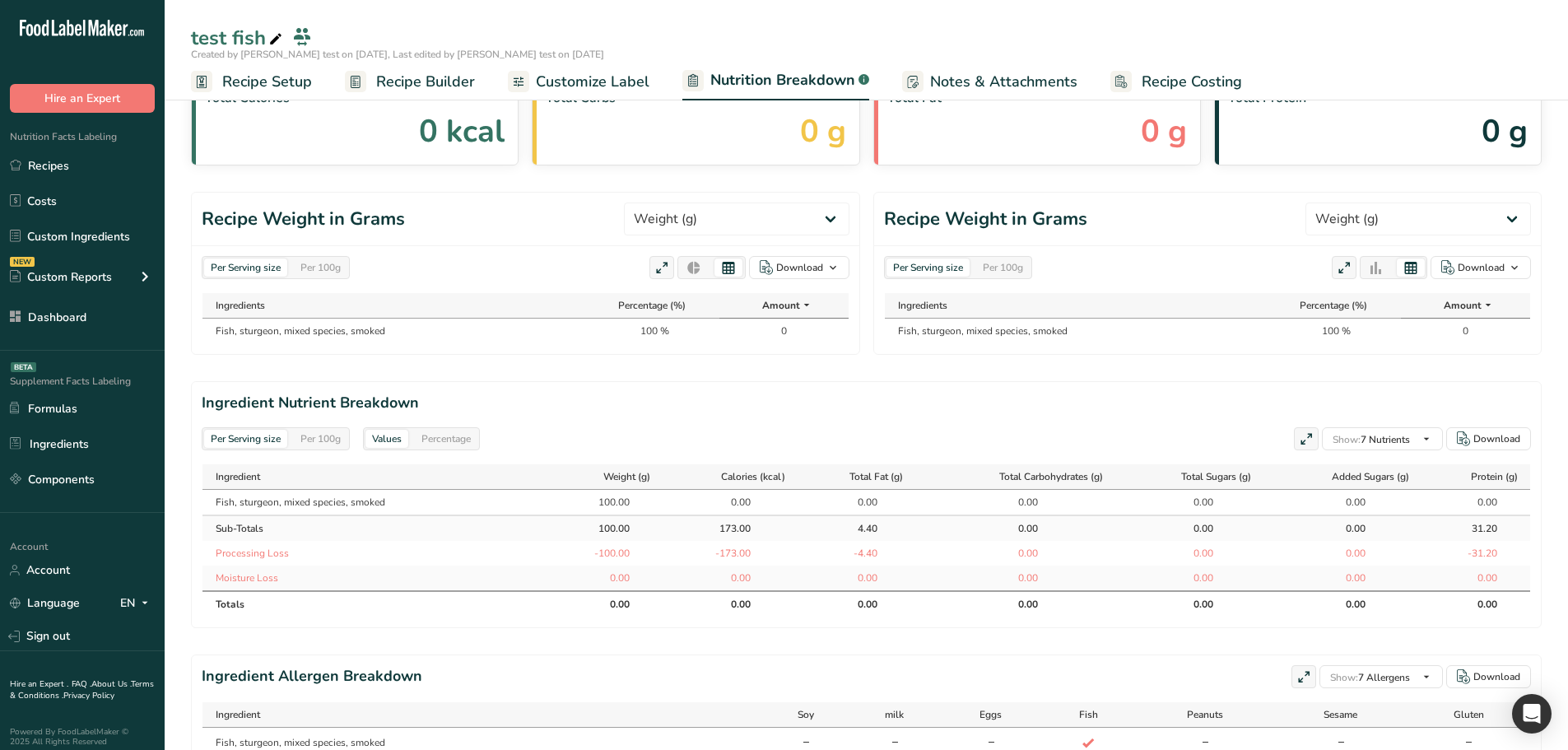
drag, startPoint x: 791, startPoint y: 326, endPoint x: 773, endPoint y: 329, distance: 18.2
click at [773, 329] on td "0" at bounding box center [784, 330] width 129 height 24
click at [704, 272] on div at bounding box center [694, 268] width 28 height 18
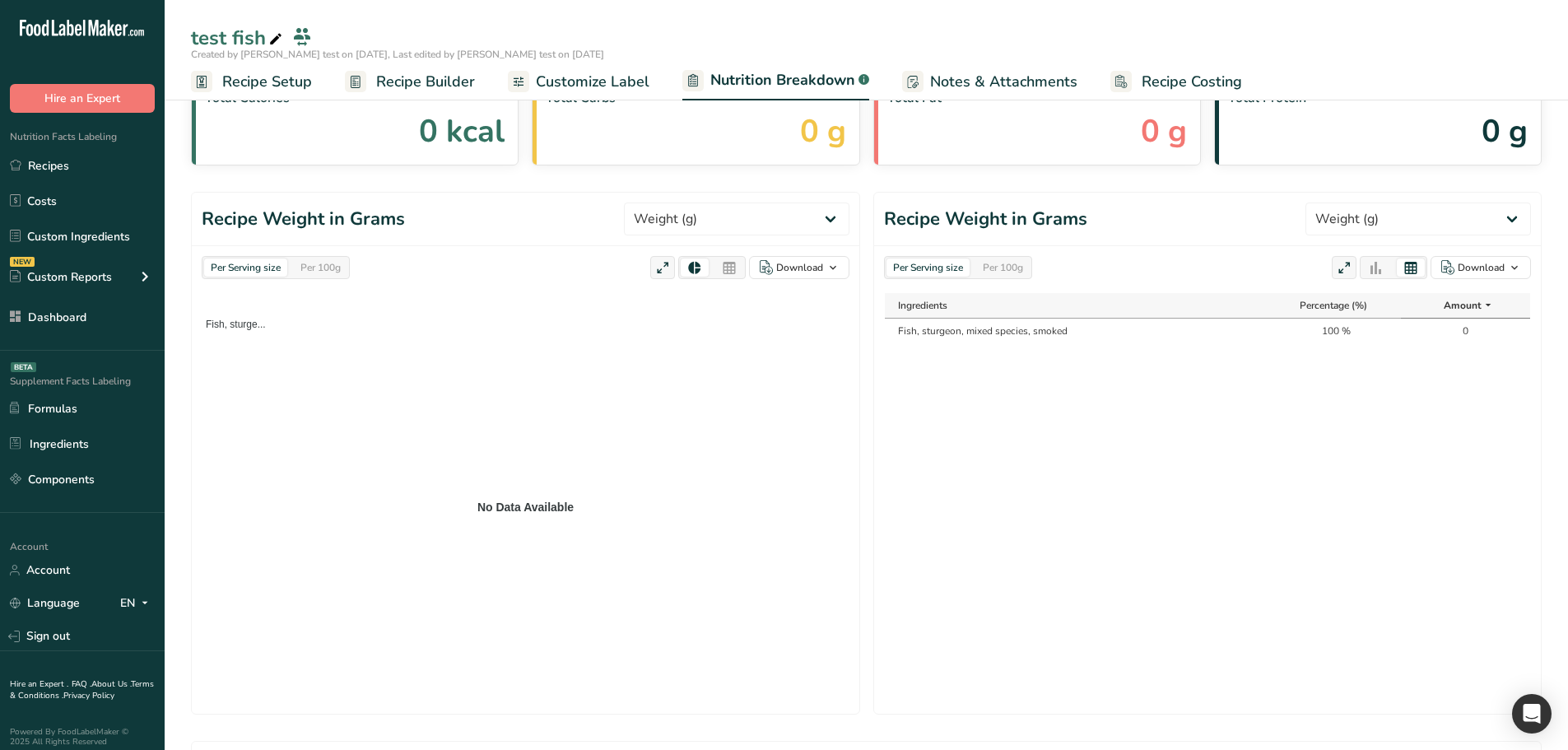
click at [725, 272] on icon at bounding box center [730, 269] width 15 height 23
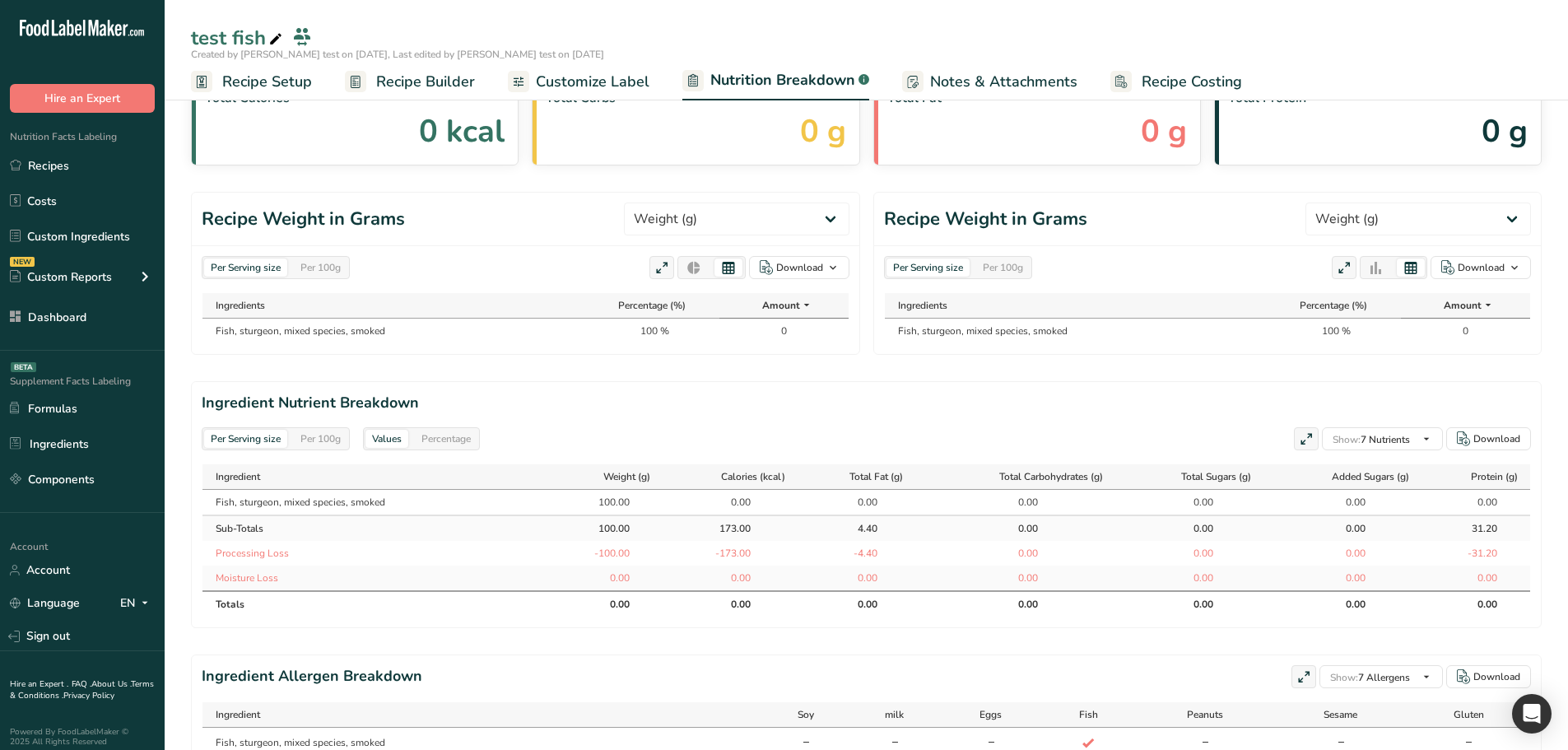
click at [692, 272] on icon at bounding box center [694, 269] width 15 height 23
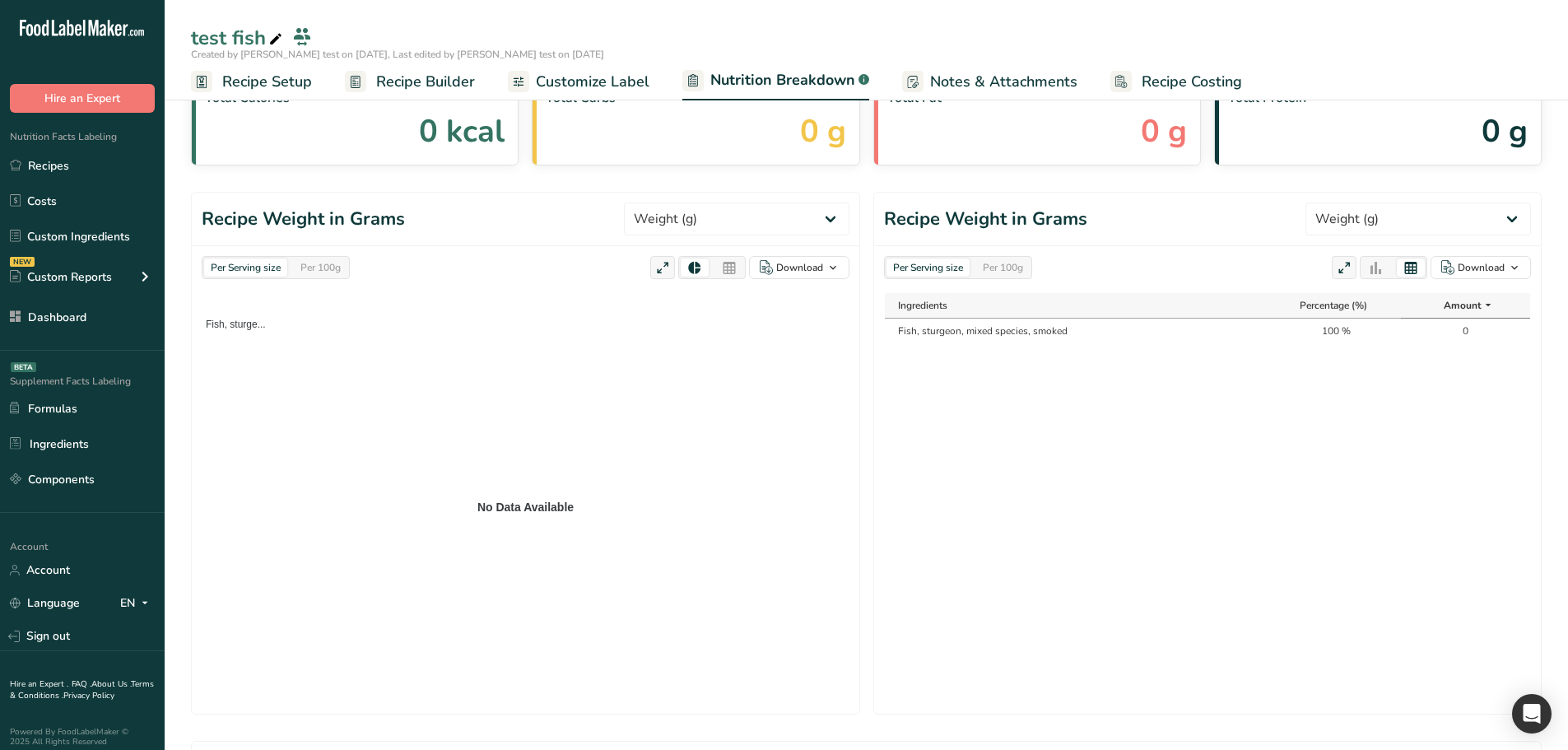
click at [724, 269] on icon at bounding box center [730, 269] width 15 height 23
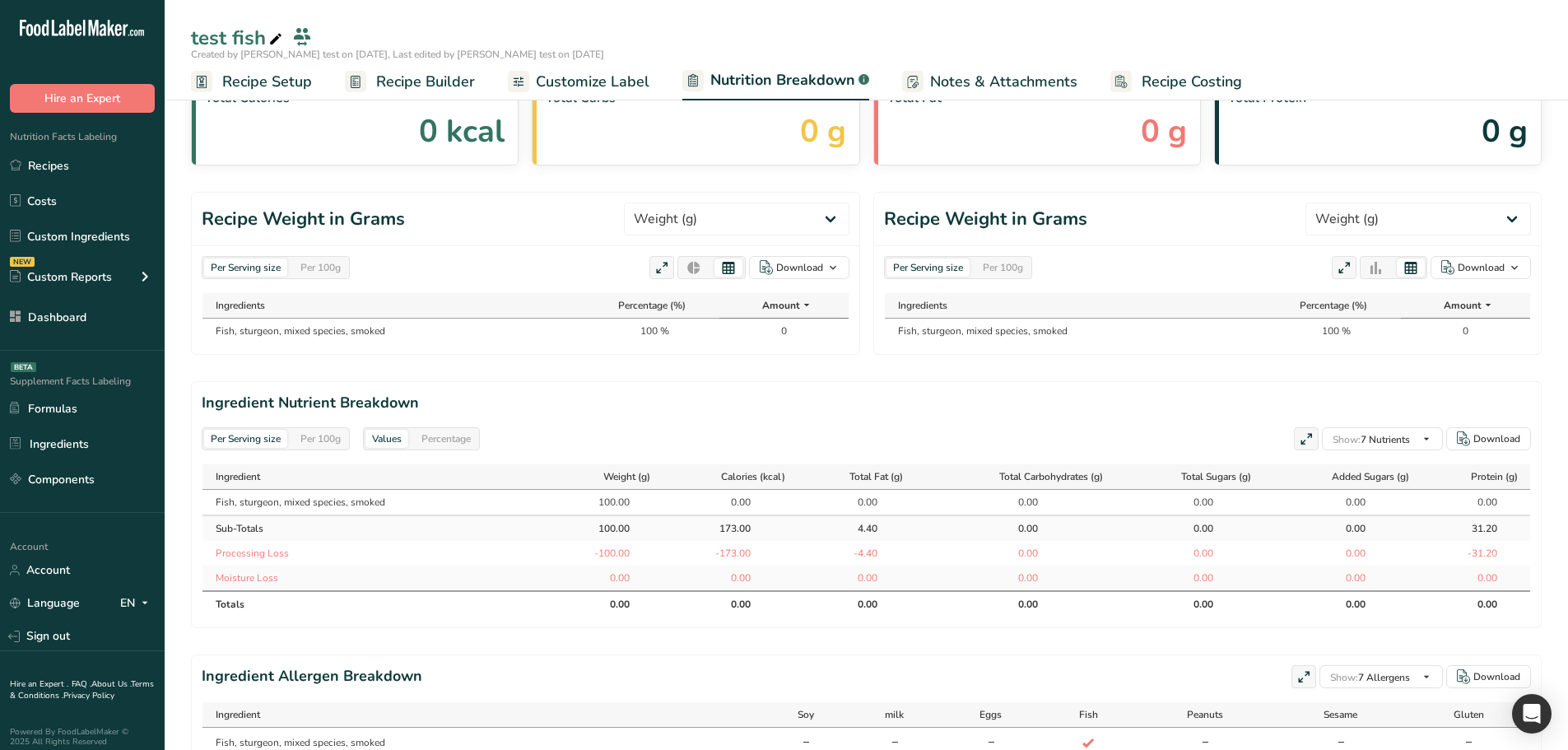
click at [700, 271] on icon at bounding box center [694, 269] width 15 height 23
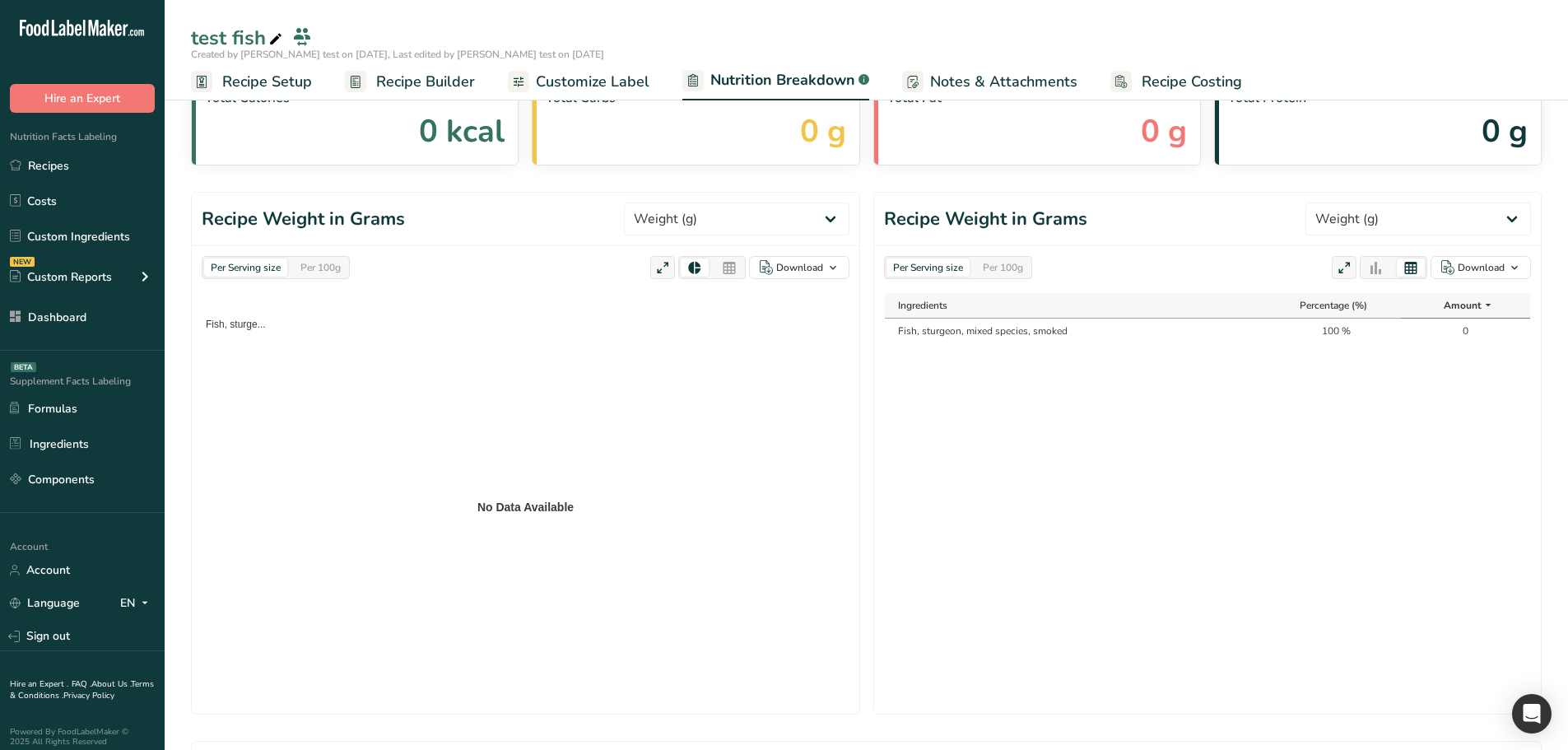
click at [744, 271] on div at bounding box center [729, 268] width 28 height 18
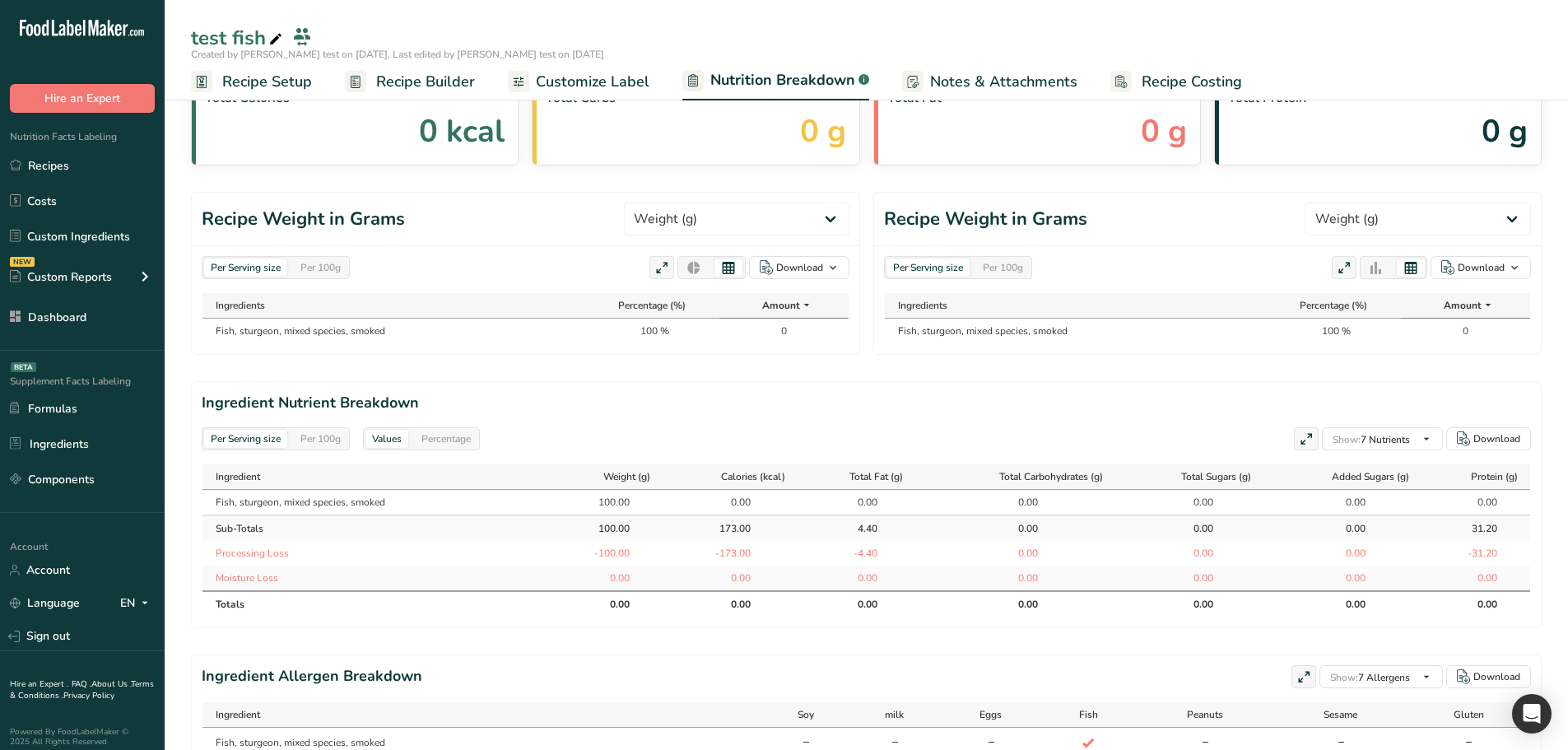
click at [694, 276] on icon at bounding box center [694, 269] width 15 height 23
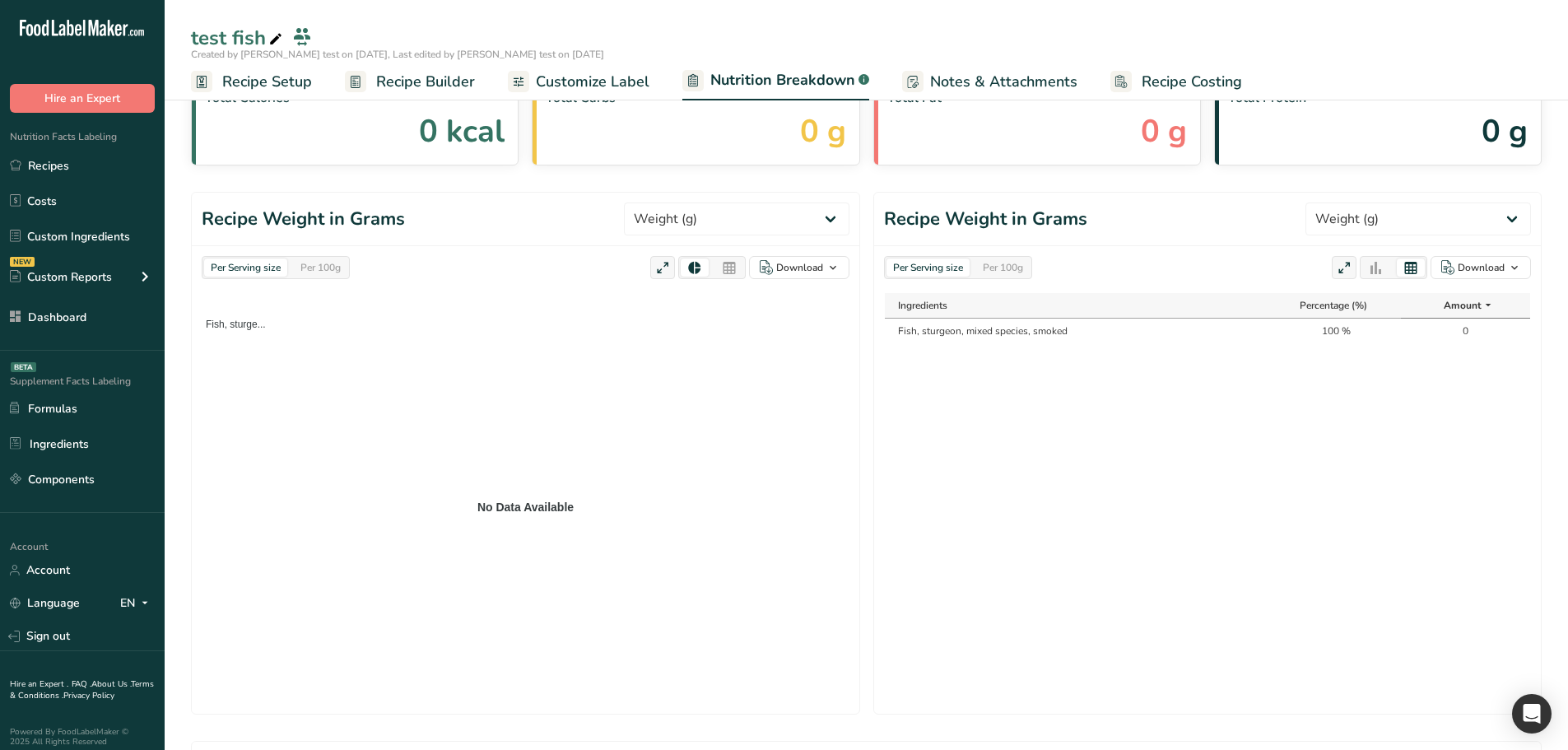
click at [1375, 275] on icon at bounding box center [1377, 269] width 15 height 23
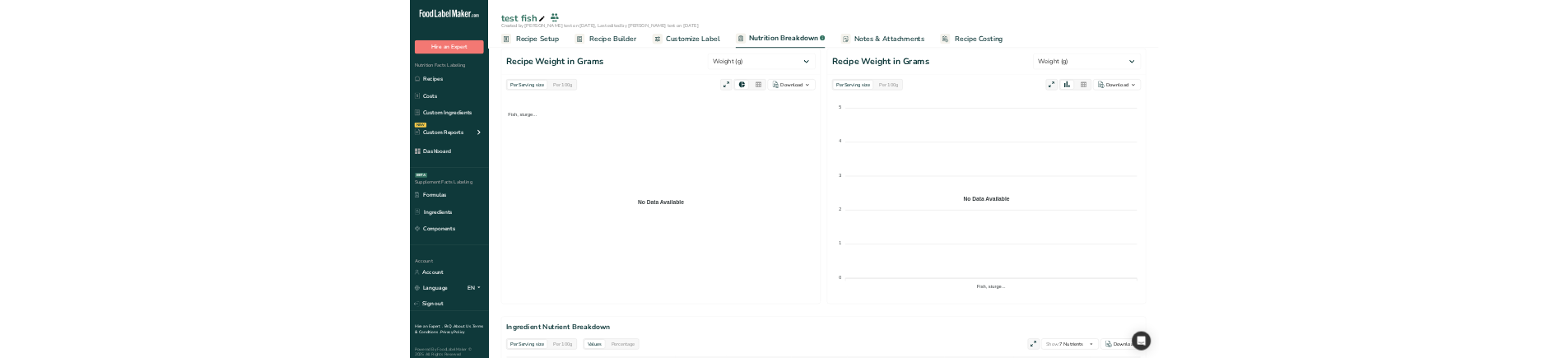
scroll to position [169, 0]
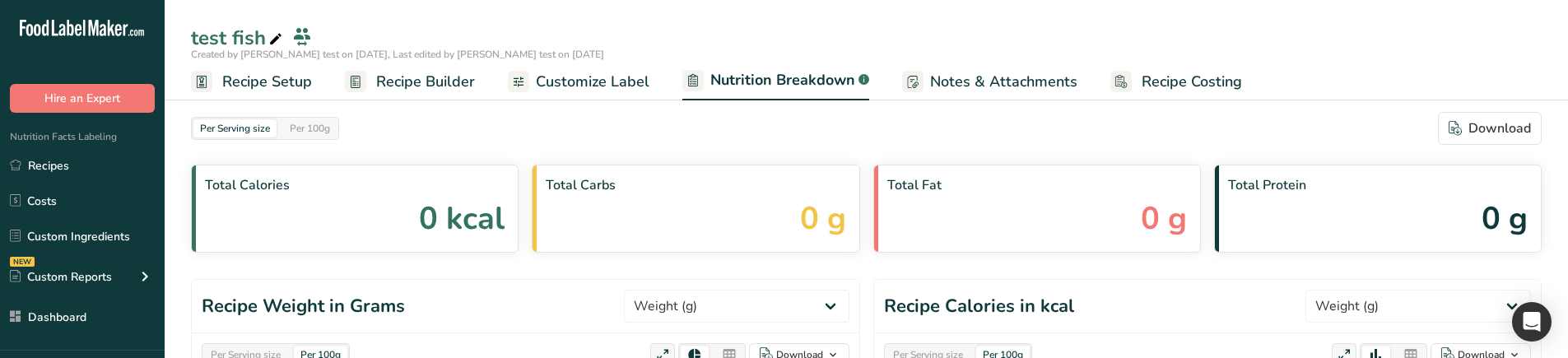
select select "Calories"
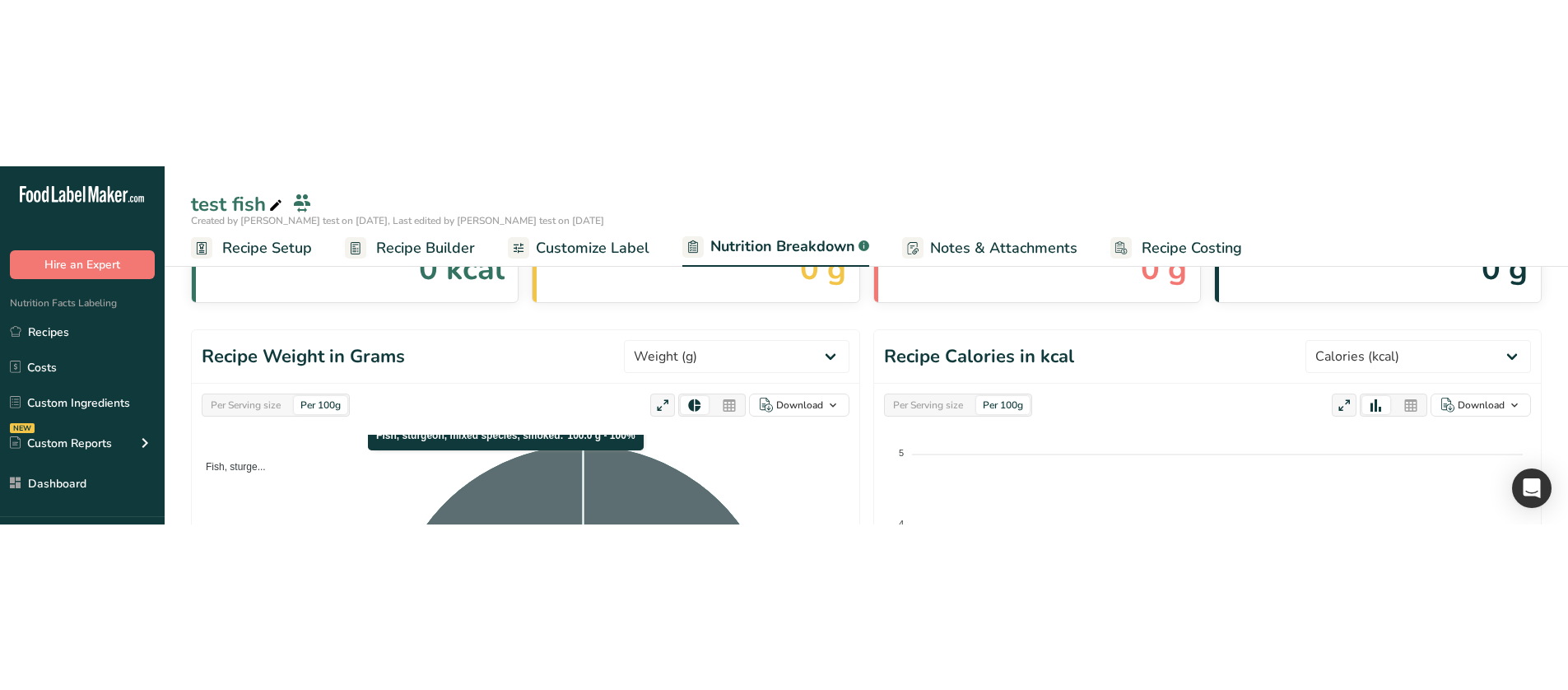
scroll to position [117, 0]
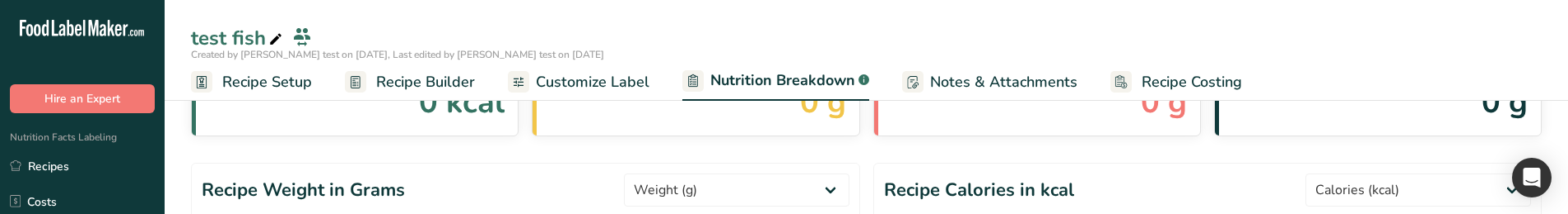
click at [709, 210] on header "Recipe Weight in Grams Weight (g) Calories (kcal) Energy KJ (kj) Total Fat (g) …" at bounding box center [525, 191] width 668 height 54
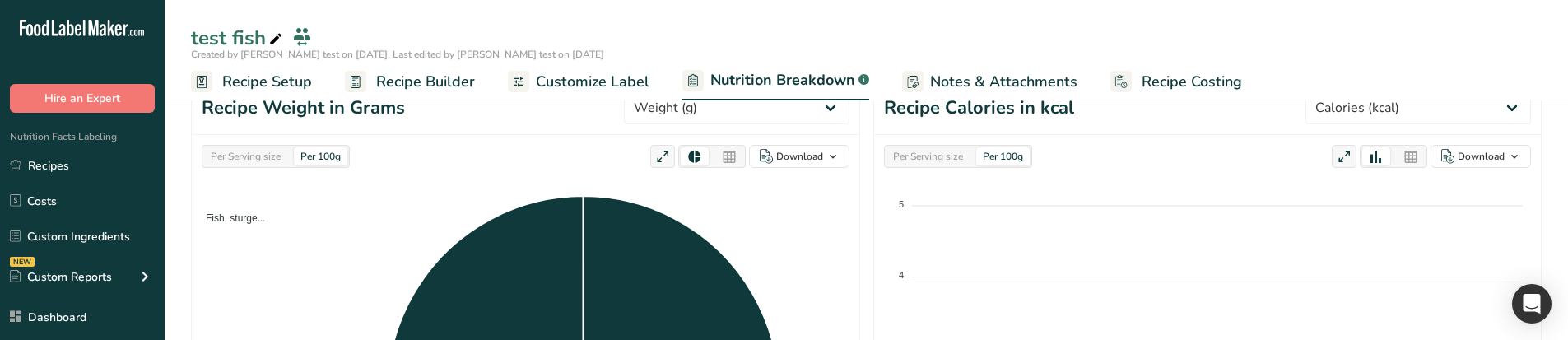
scroll to position [209, 0]
